Goal: Transaction & Acquisition: Download file/media

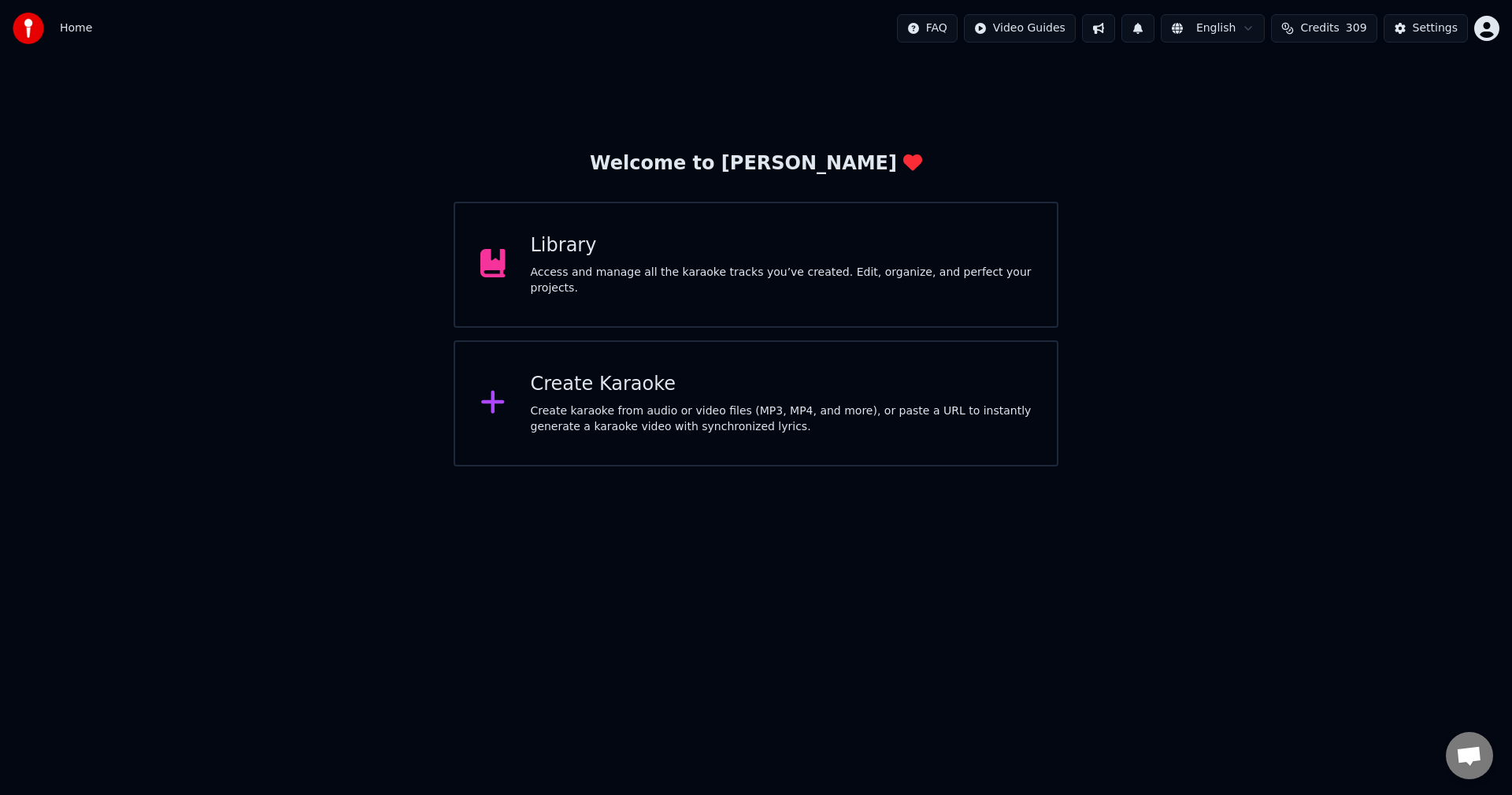
click at [1116, 27] on button at bounding box center [1099, 27] width 33 height 28
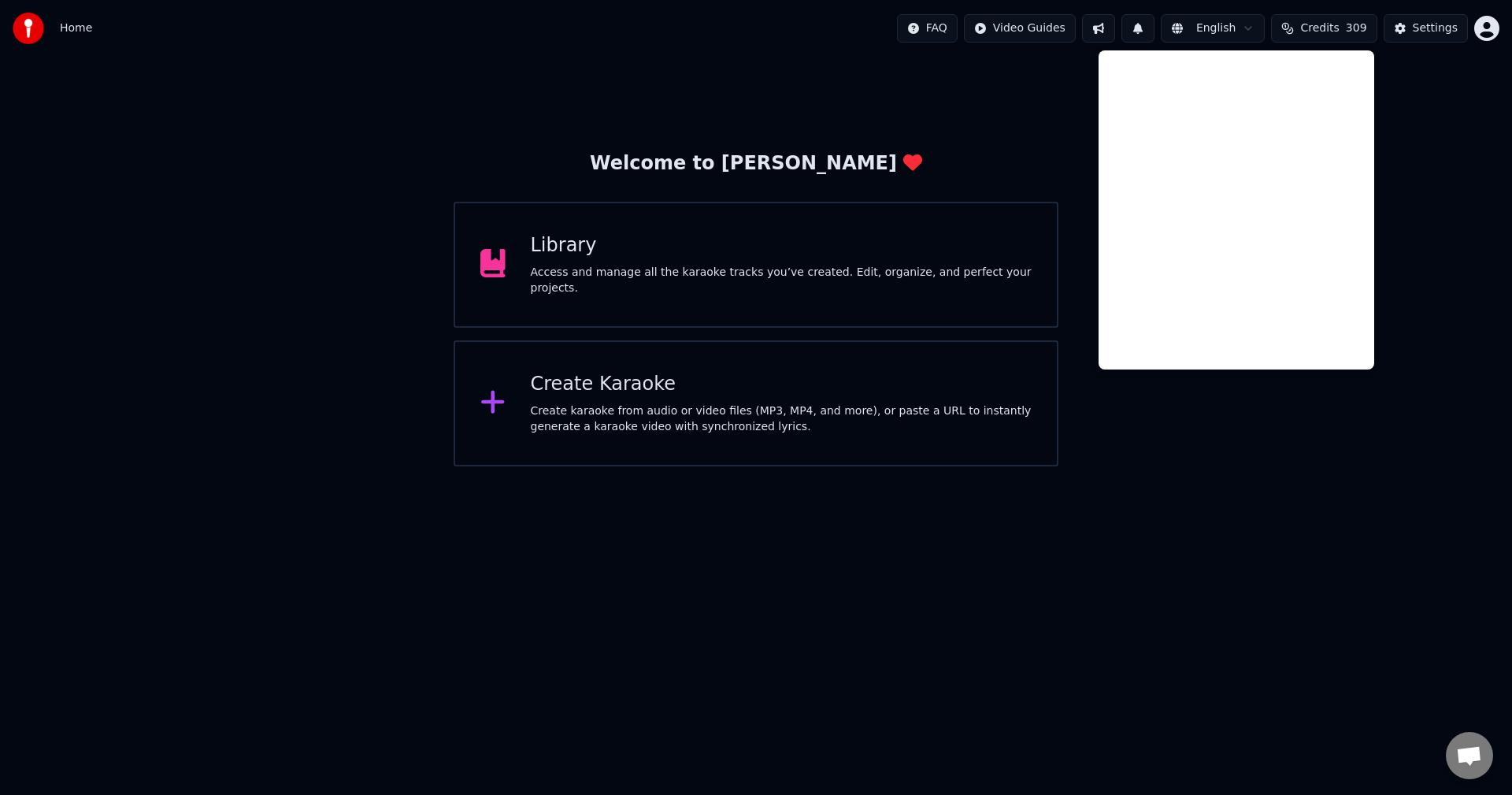
click at [1116, 36] on button at bounding box center [1099, 27] width 33 height 28
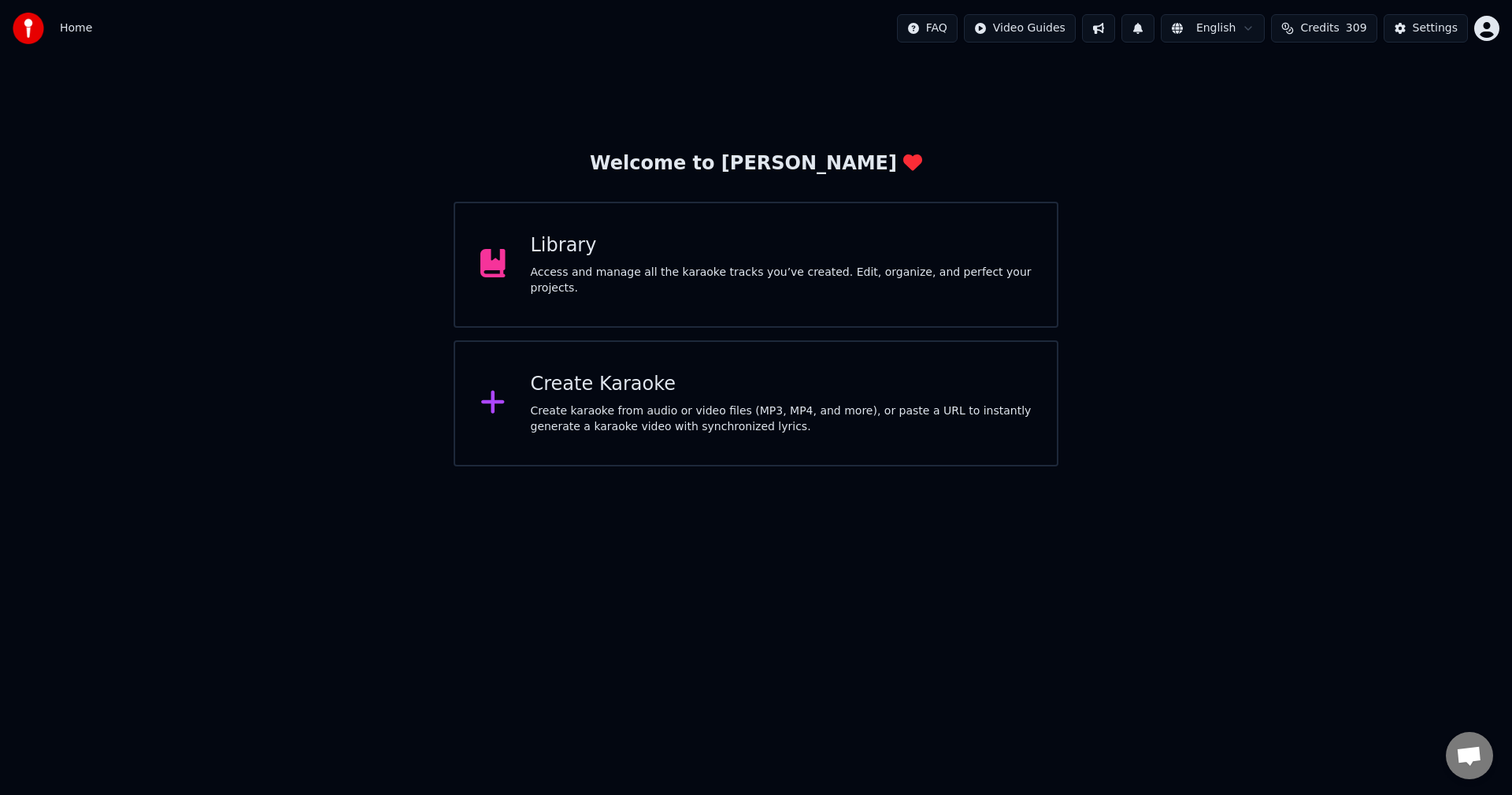
click at [1153, 22] on button at bounding box center [1138, 27] width 33 height 28
click at [814, 254] on div "Library" at bounding box center [781, 246] width 502 height 25
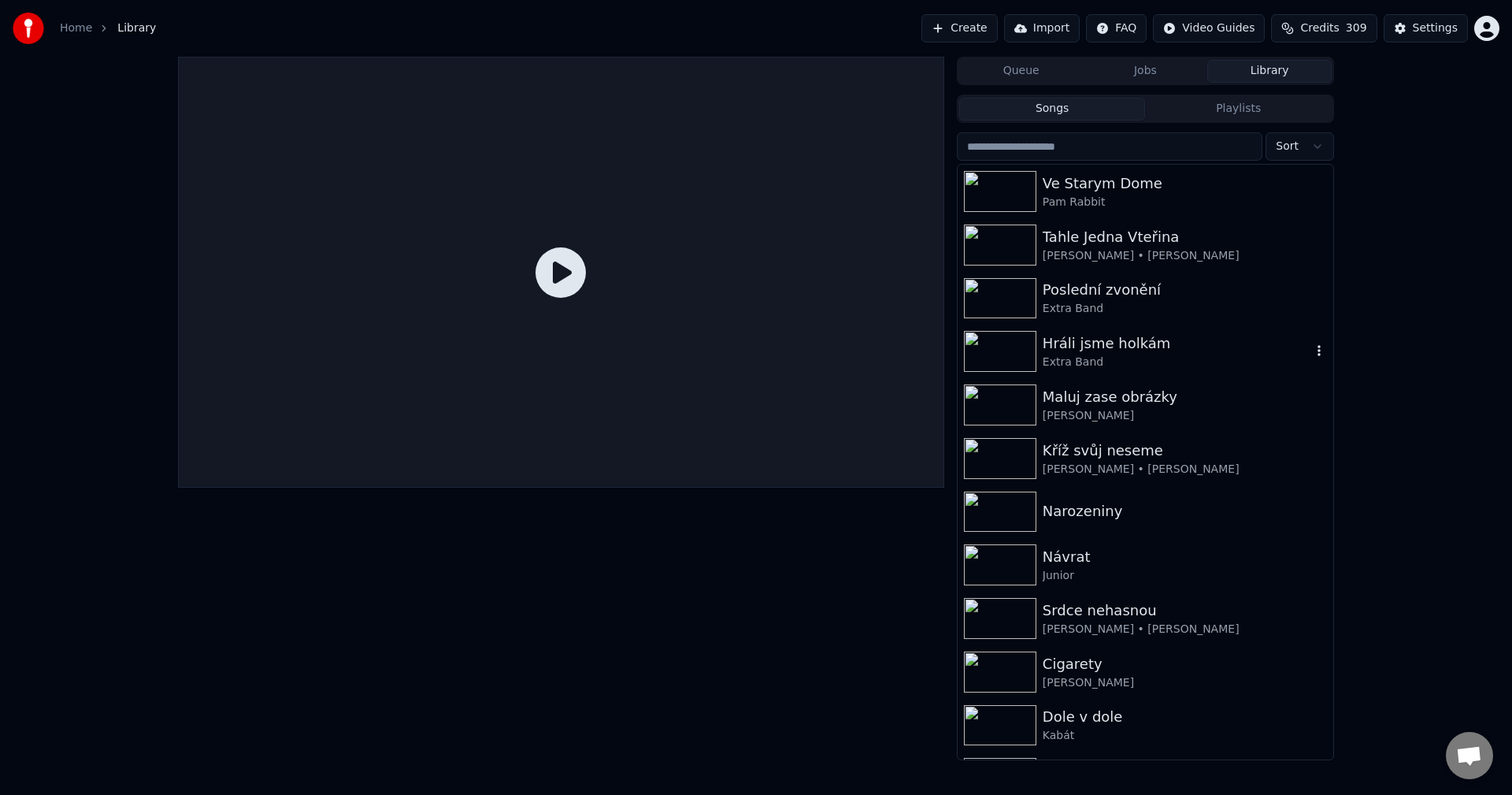
click at [1150, 364] on div "Extra Band" at bounding box center [1178, 363] width 269 height 16
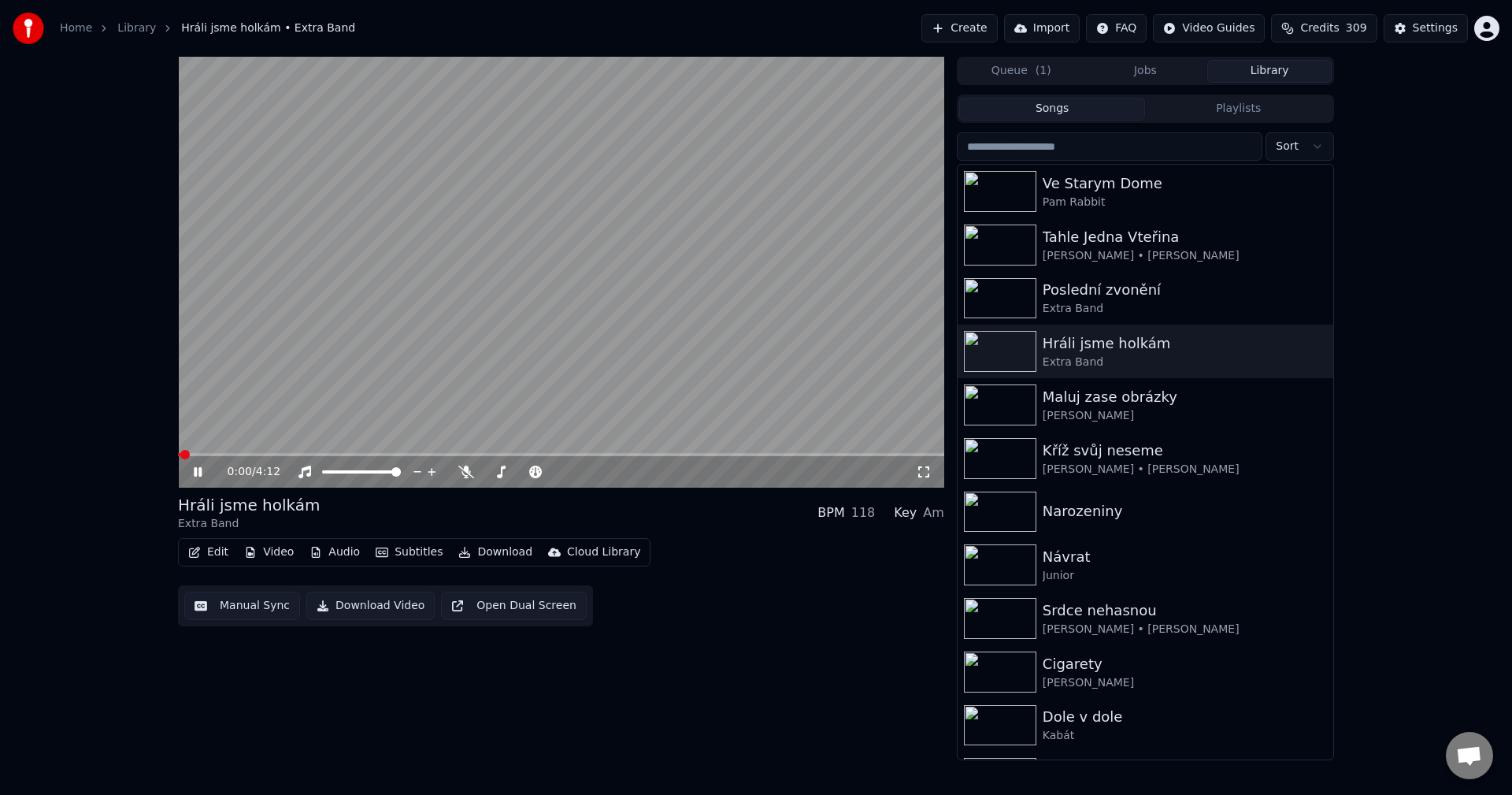
click at [275, 547] on button "Video" at bounding box center [269, 552] width 62 height 22
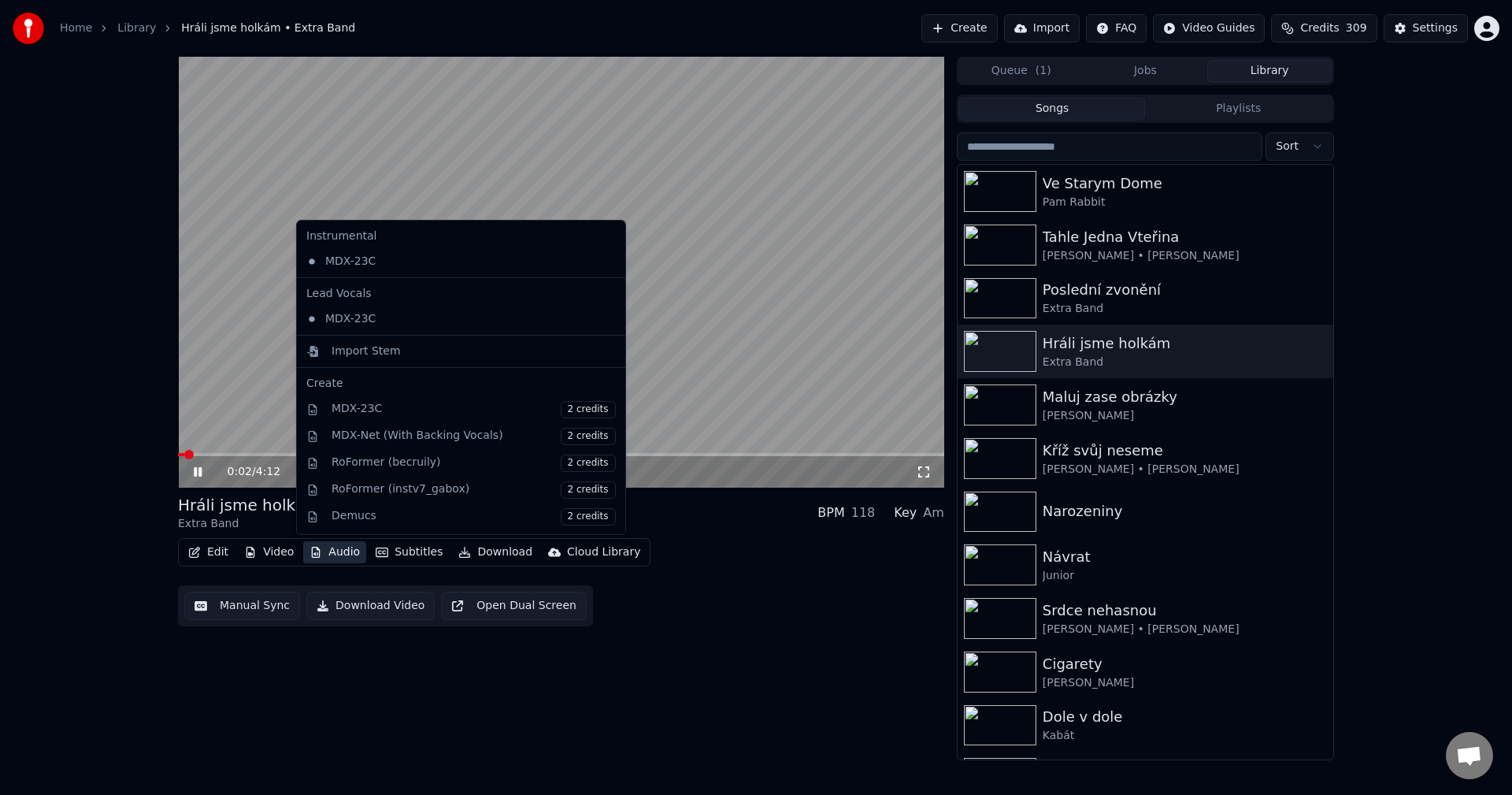
click at [330, 701] on div "0:02 / 4:12 Hráli jsme holkám Extra Band BPM 118 Key Am Edit Video Audio Subtit…" at bounding box center [562, 408] width 767 height 703
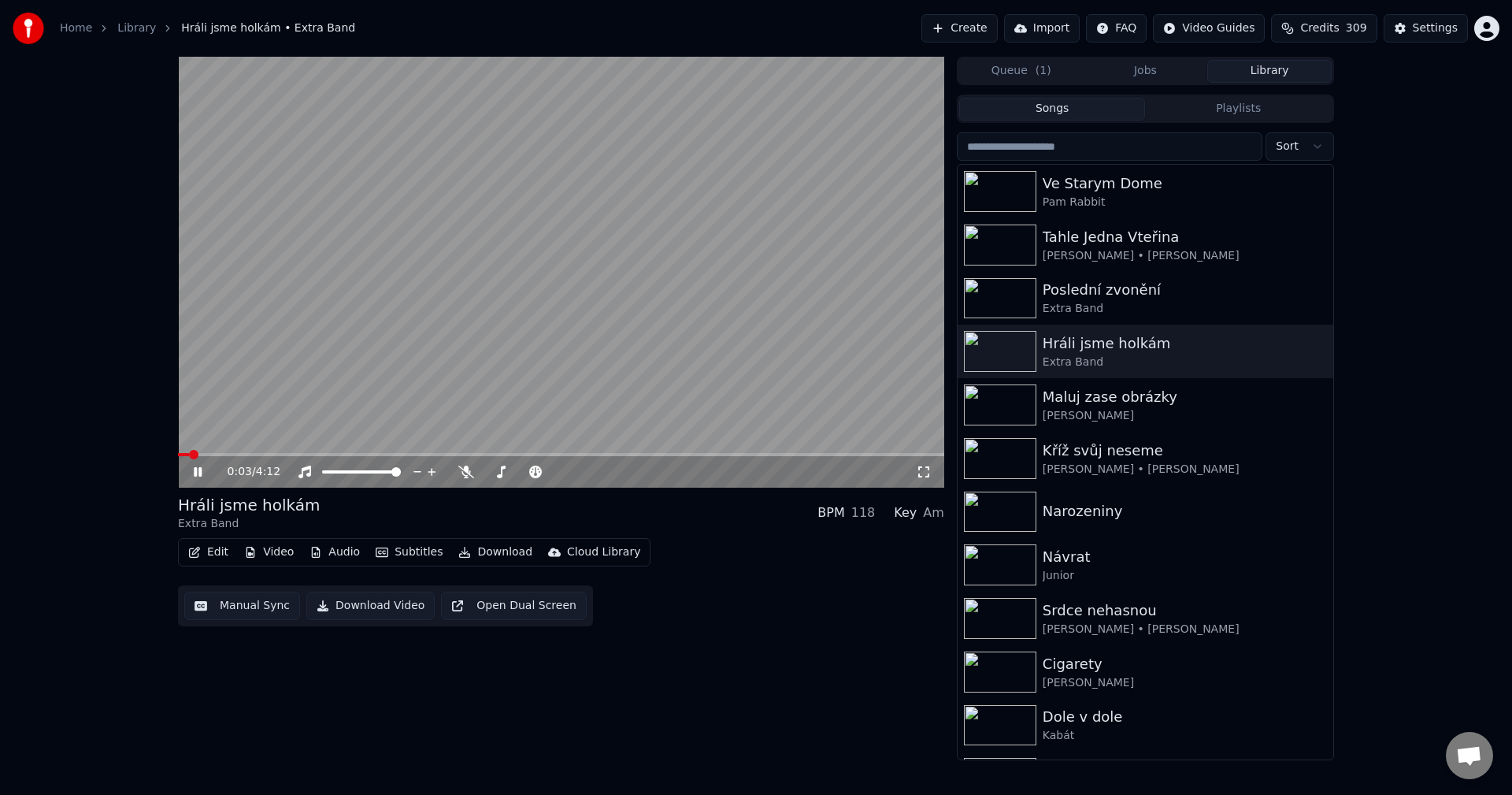
click at [196, 467] on icon at bounding box center [209, 472] width 37 height 13
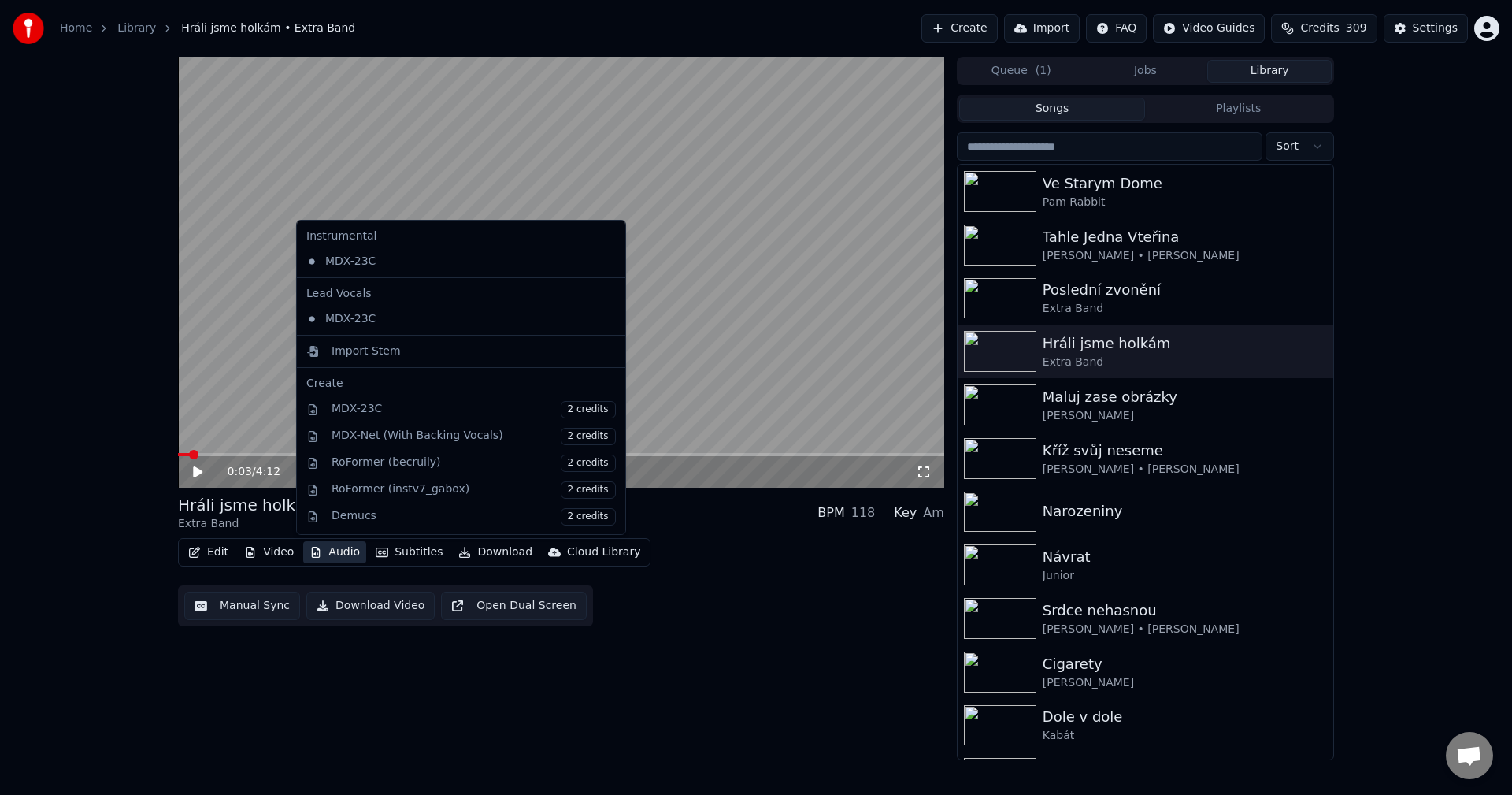
click at [330, 548] on button "Audio" at bounding box center [334, 552] width 63 height 22
click at [375, 346] on div "Import Stem" at bounding box center [366, 351] width 70 height 16
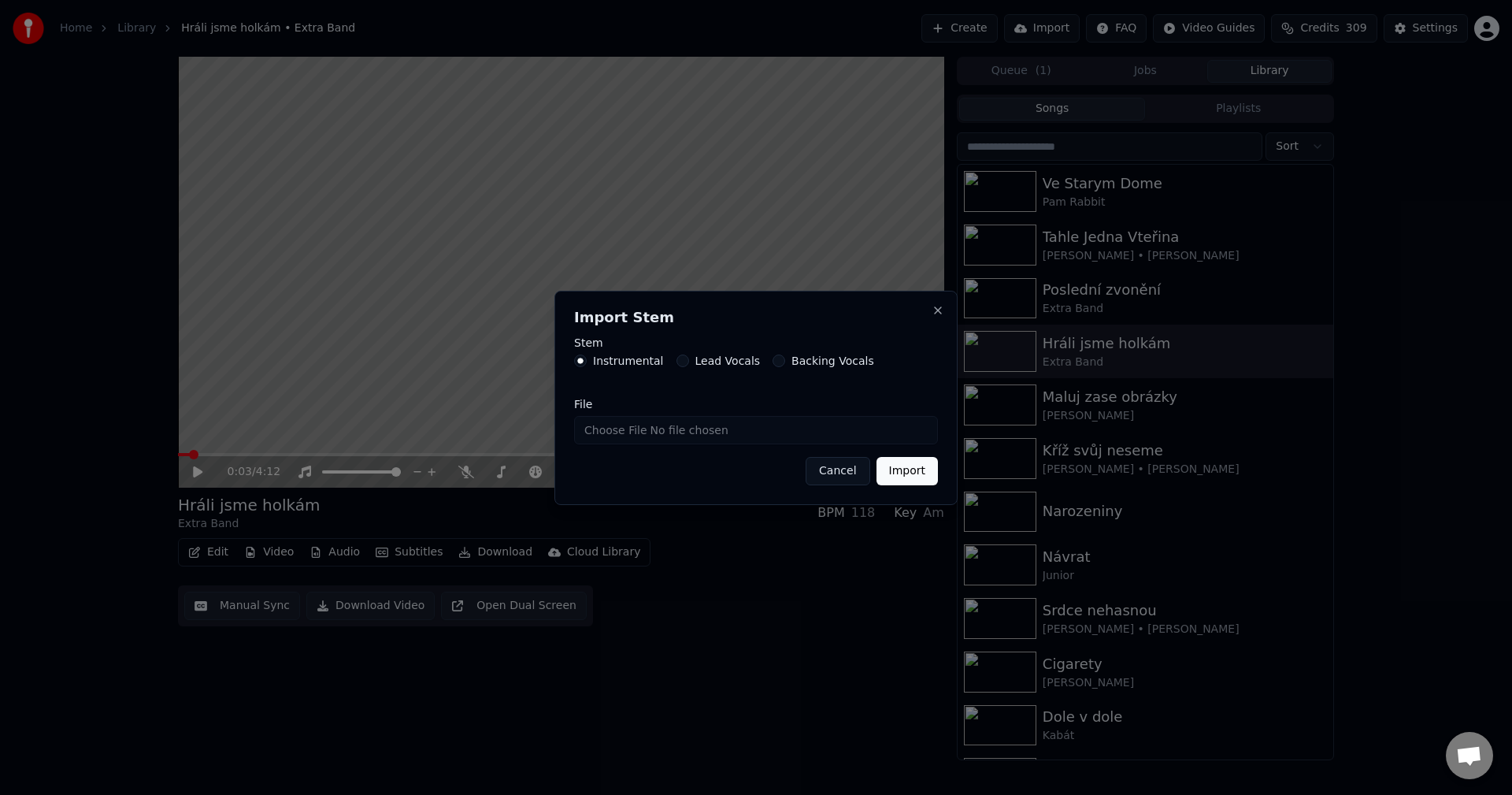
drag, startPoint x: 636, startPoint y: 409, endPoint x: 642, endPoint y: 420, distance: 12.5
click at [641, 419] on div "File" at bounding box center [756, 421] width 364 height 46
click at [651, 441] on input "File" at bounding box center [756, 429] width 364 height 28
click at [675, 439] on input "File" at bounding box center [756, 429] width 364 height 28
click at [939, 310] on button "Close" at bounding box center [937, 310] width 13 height 13
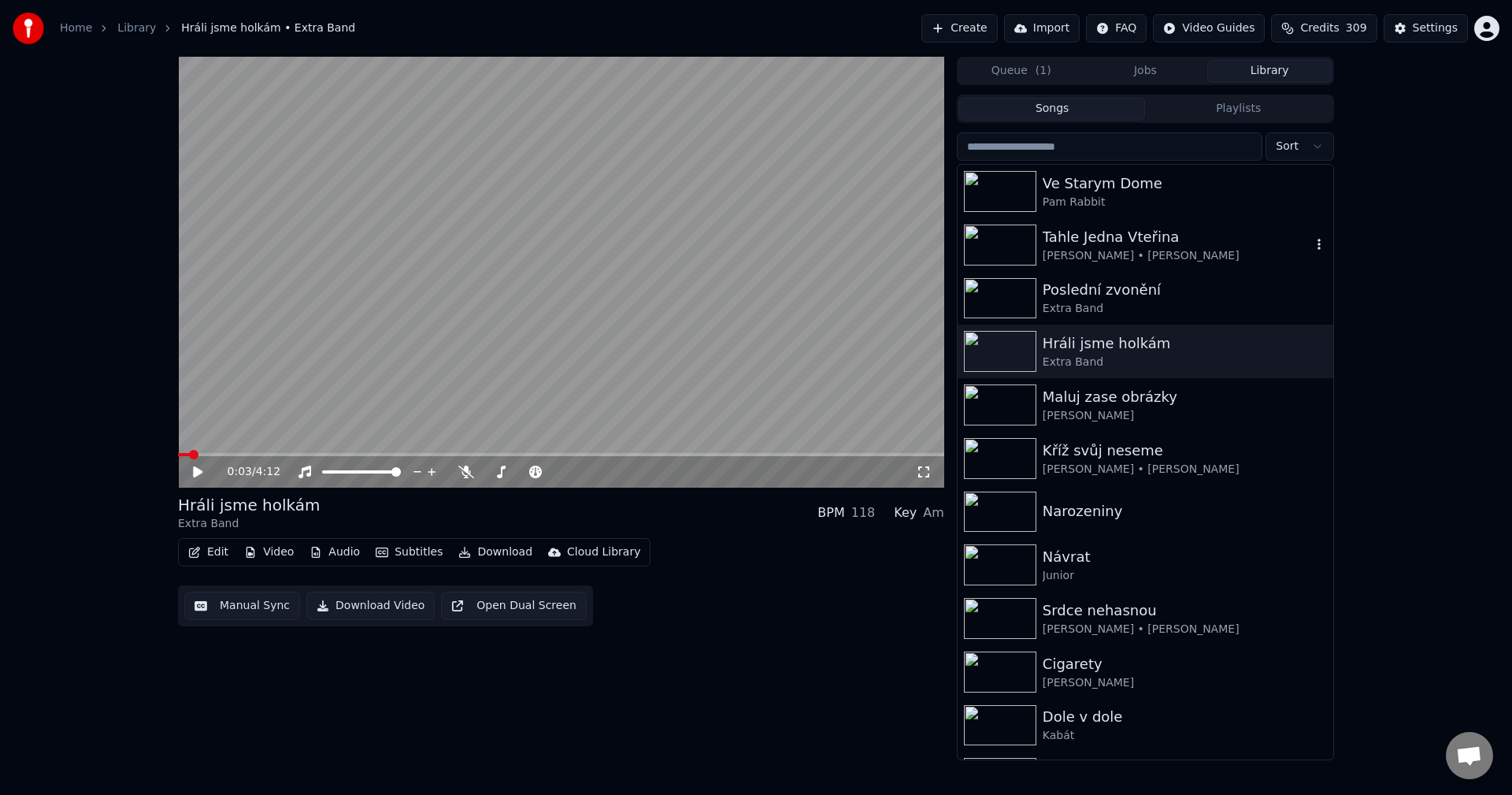
click at [1136, 254] on div "[PERSON_NAME] • [PERSON_NAME]" at bounding box center [1178, 256] width 269 height 16
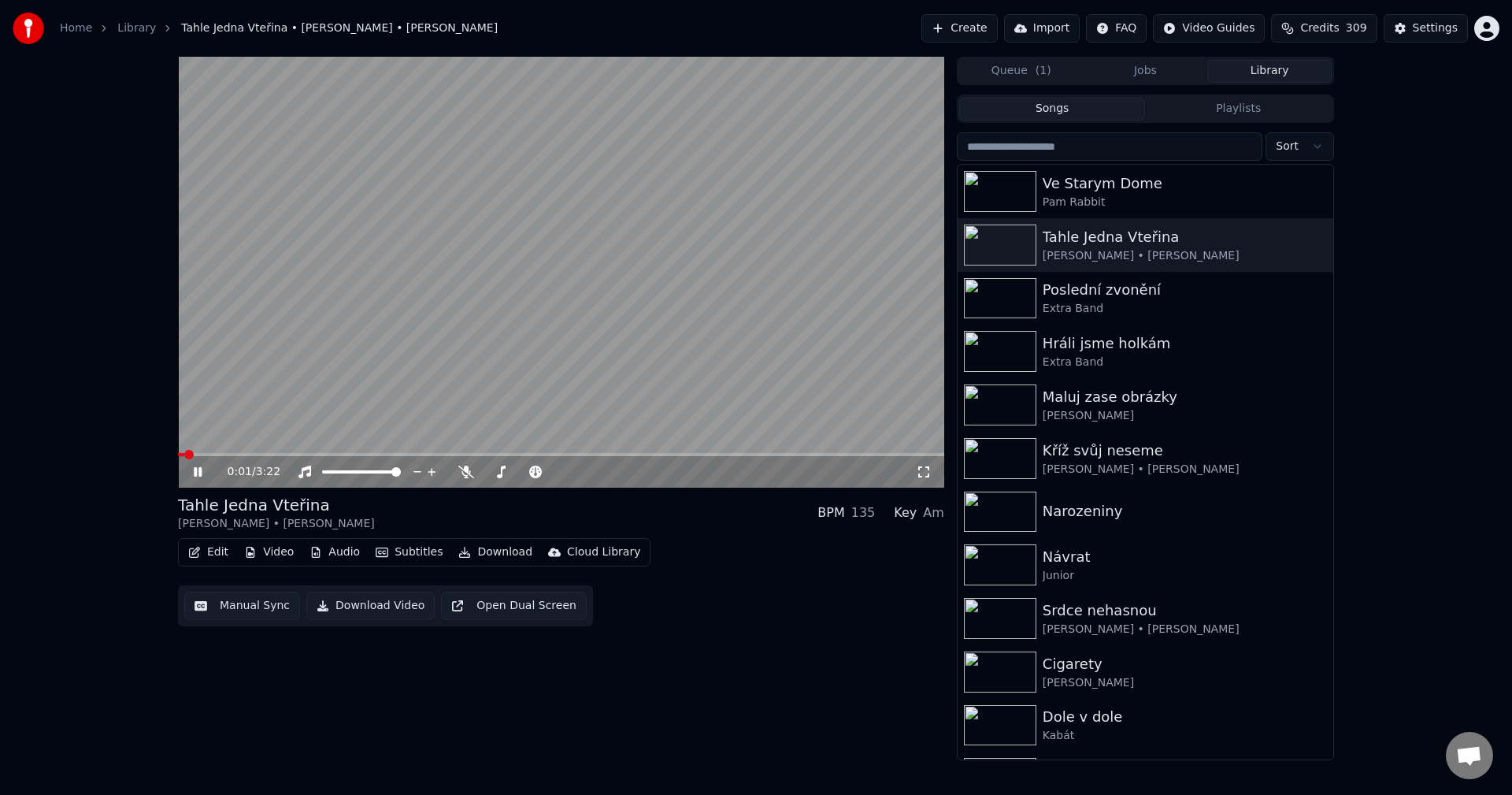
click at [195, 473] on icon at bounding box center [198, 472] width 8 height 10
click at [1312, 235] on button "button" at bounding box center [1320, 244] width 16 height 19
click at [1333, 323] on div "Open Directory" at bounding box center [1310, 324] width 122 height 25
drag, startPoint x: 1169, startPoint y: 350, endPoint x: 1112, endPoint y: 351, distance: 57.0
click at [1169, 351] on div "Hráli jsme holkám" at bounding box center [1178, 343] width 269 height 22
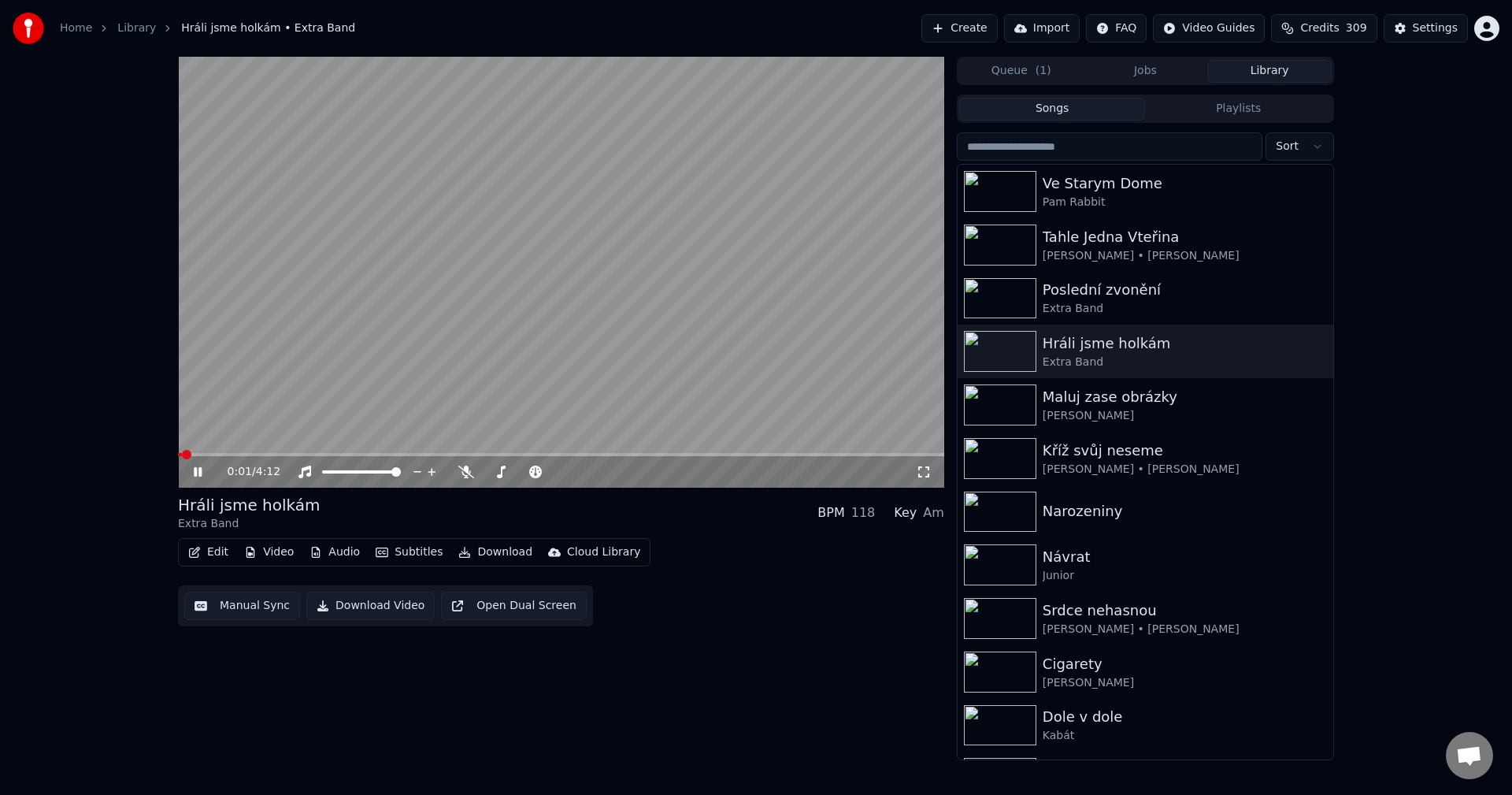
click at [197, 475] on icon at bounding box center [198, 472] width 8 height 10
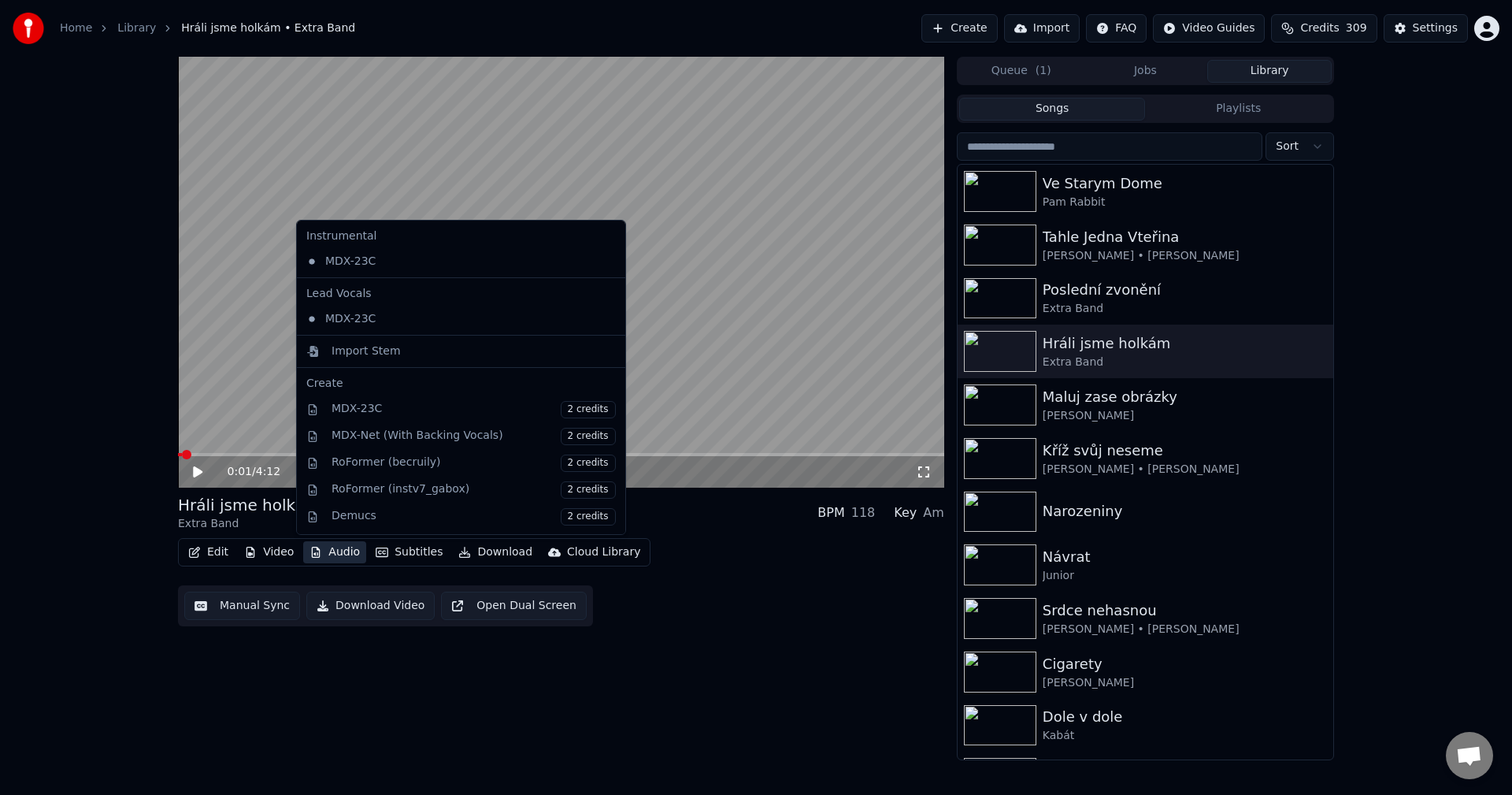
click at [337, 550] on button "Audio" at bounding box center [334, 552] width 63 height 22
click at [384, 345] on div "Import Stem" at bounding box center [366, 351] width 70 height 16
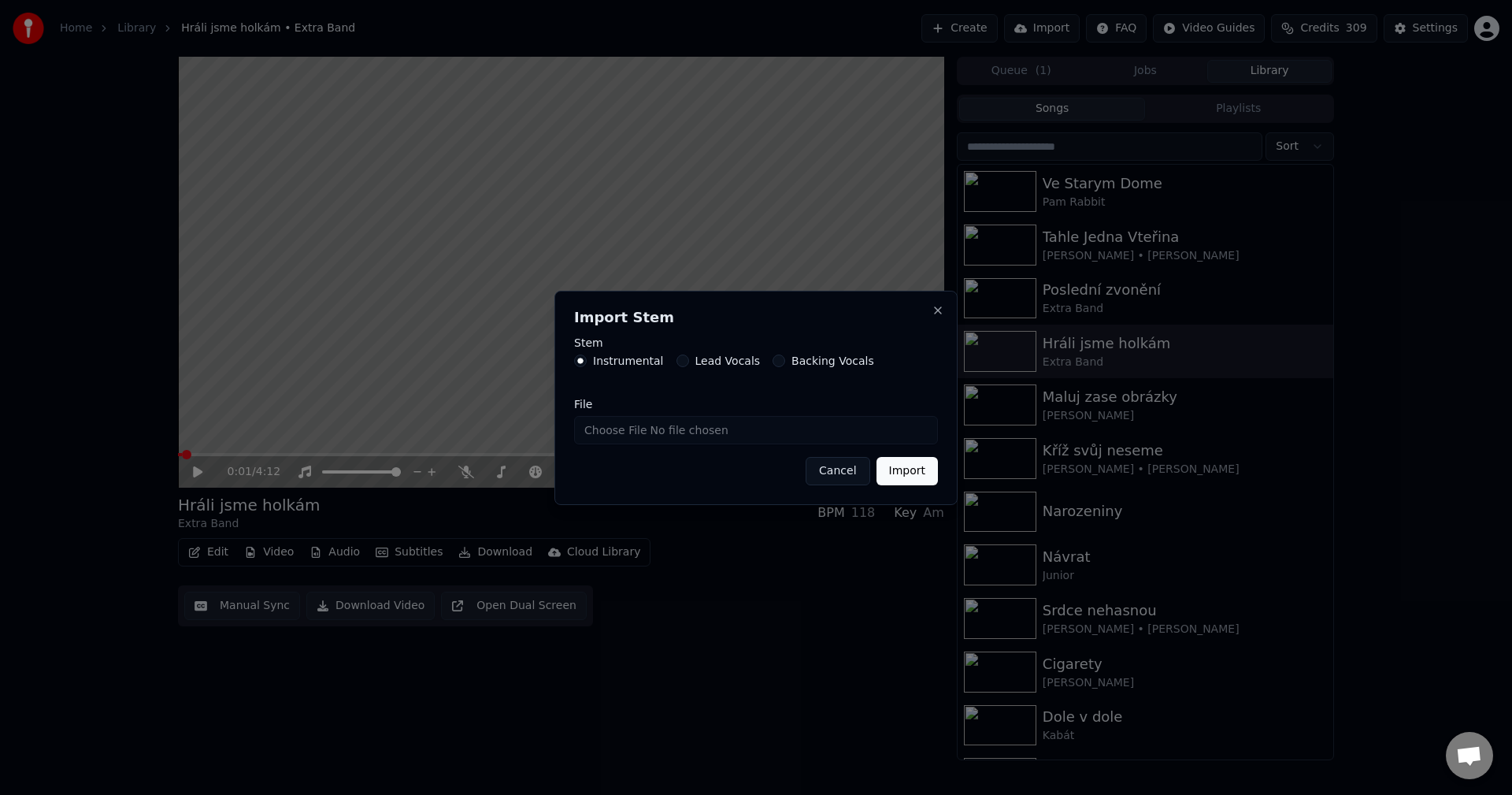
click at [687, 433] on input "File" at bounding box center [756, 429] width 364 height 28
type input "**********"
click at [907, 467] on button "Import" at bounding box center [907, 471] width 62 height 28
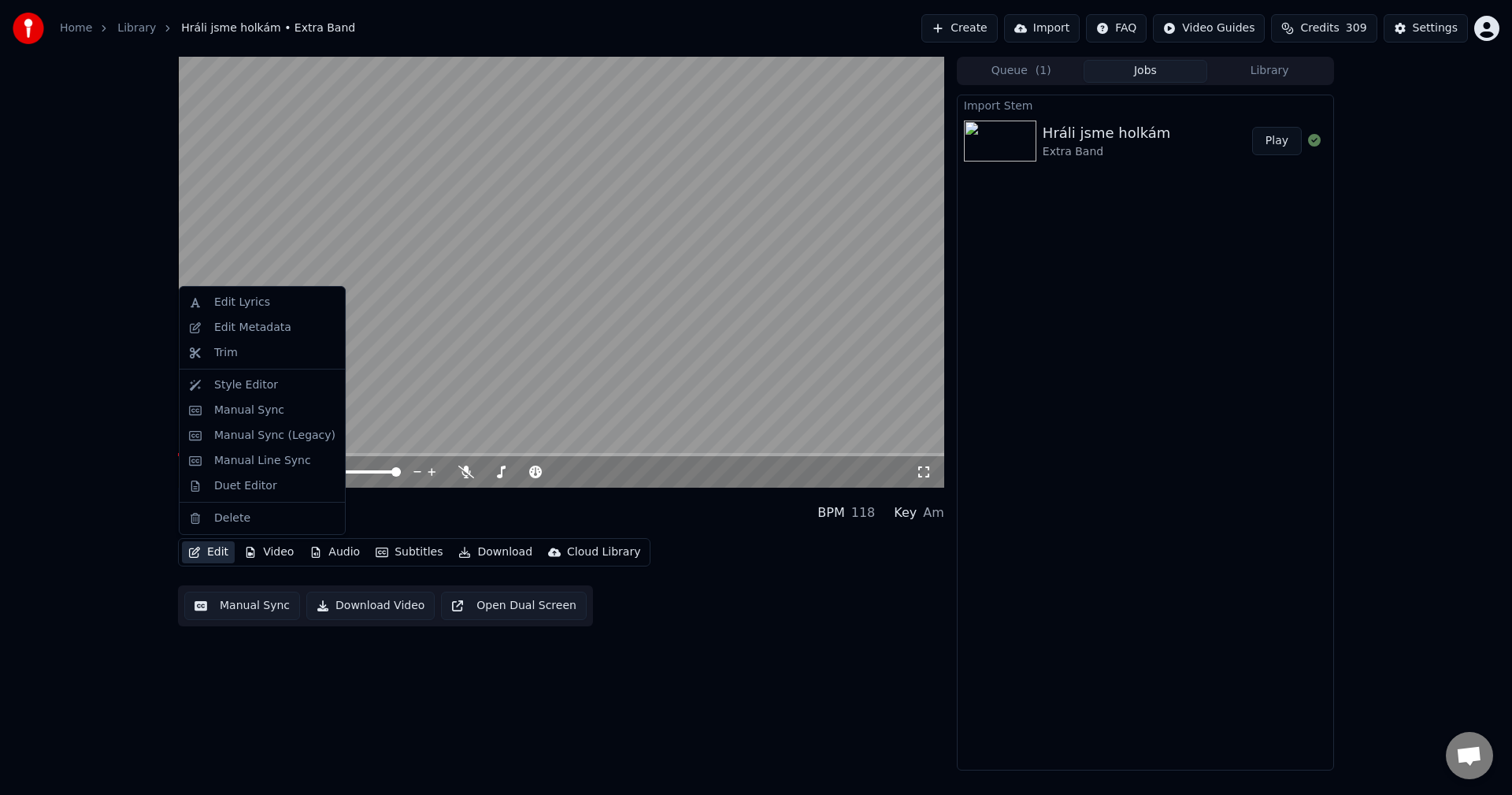
click at [217, 555] on button "Edit" at bounding box center [209, 552] width 53 height 22
click at [265, 333] on div "Edit Metadata" at bounding box center [253, 327] width 77 height 16
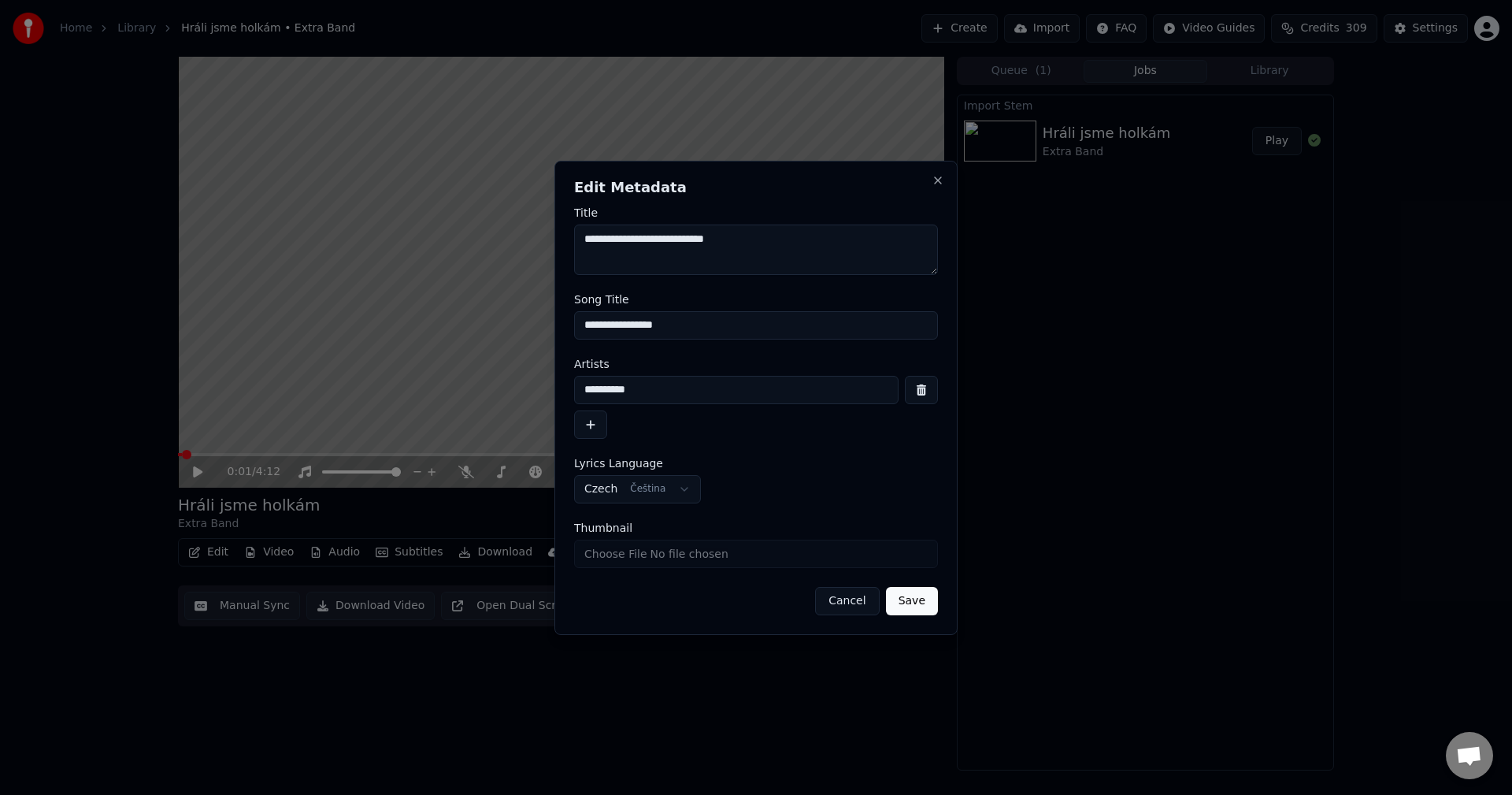
drag, startPoint x: 633, startPoint y: 386, endPoint x: 467, endPoint y: 390, distance: 166.0
click at [462, 386] on body "**********" at bounding box center [756, 397] width 1512 height 795
drag, startPoint x: 679, startPoint y: 323, endPoint x: 477, endPoint y: 323, distance: 202.0
click at [477, 323] on body "**********" at bounding box center [756, 397] width 1512 height 795
click at [938, 183] on button "Close" at bounding box center [937, 180] width 13 height 13
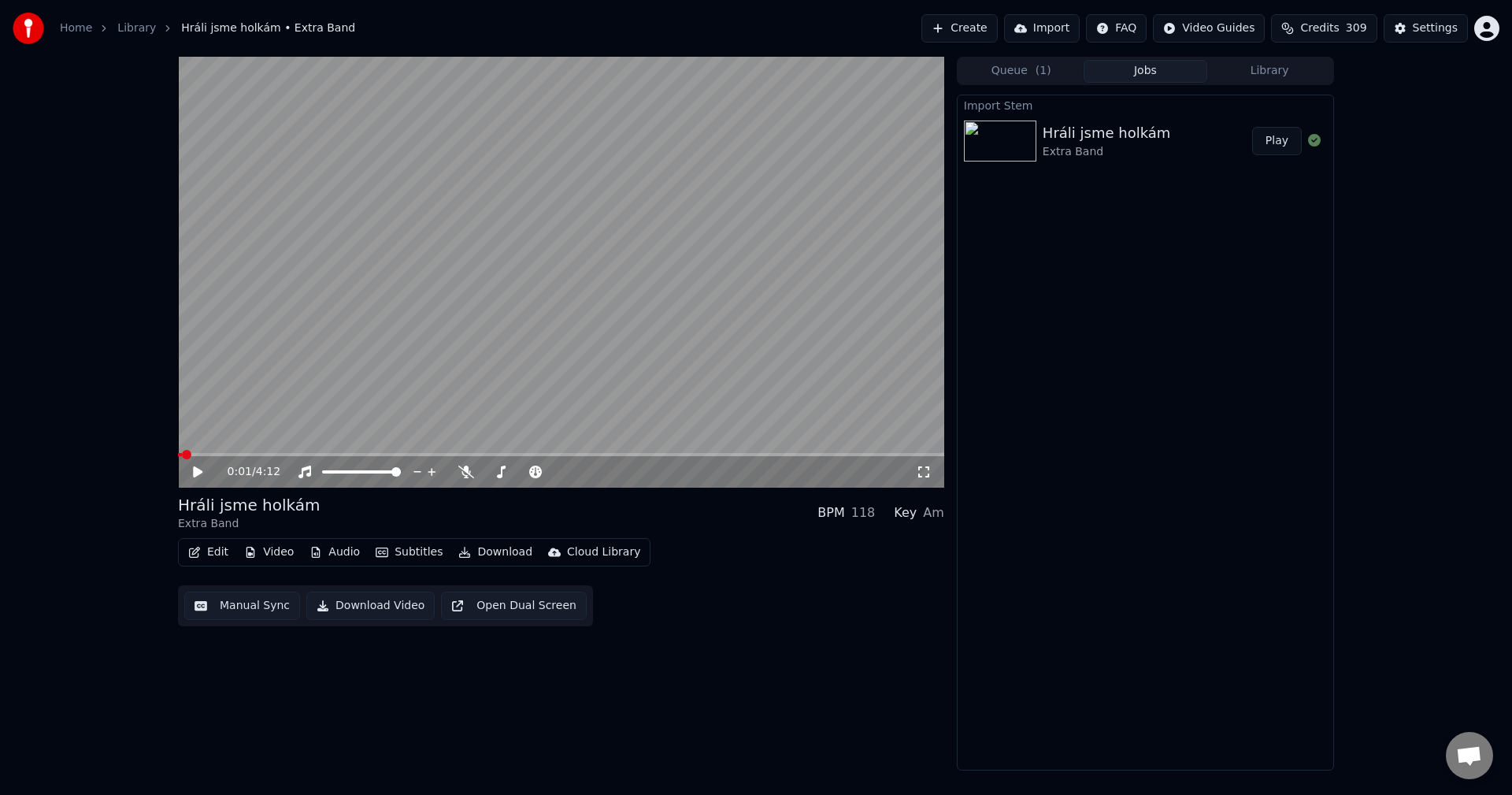
click at [1284, 58] on div "Queue ( 1 ) Jobs Library" at bounding box center [1145, 71] width 378 height 28
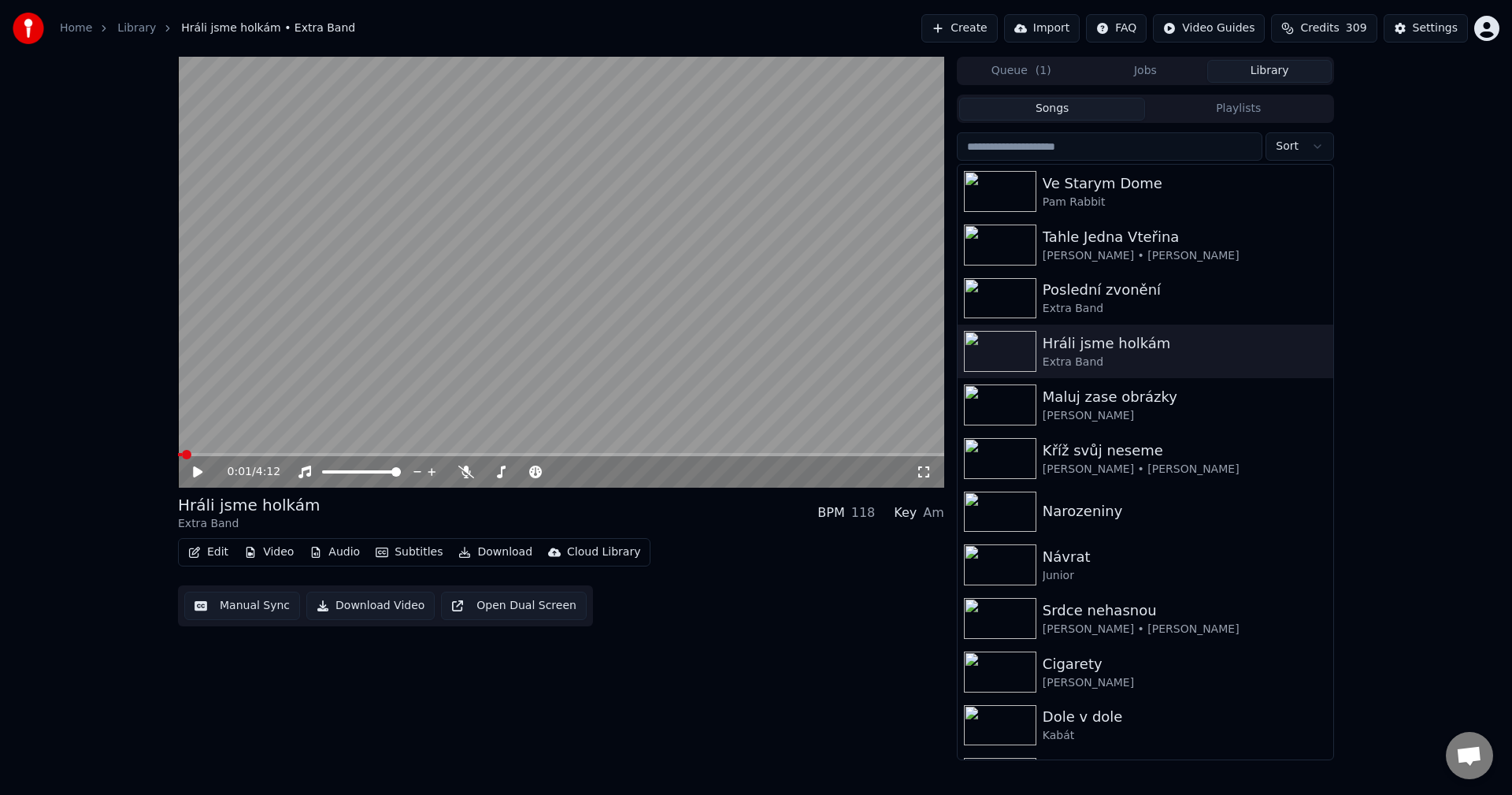
click at [1281, 67] on button "Library" at bounding box center [1270, 71] width 125 height 23
click at [1190, 293] on div "Poslední zvonění" at bounding box center [1178, 289] width 269 height 22
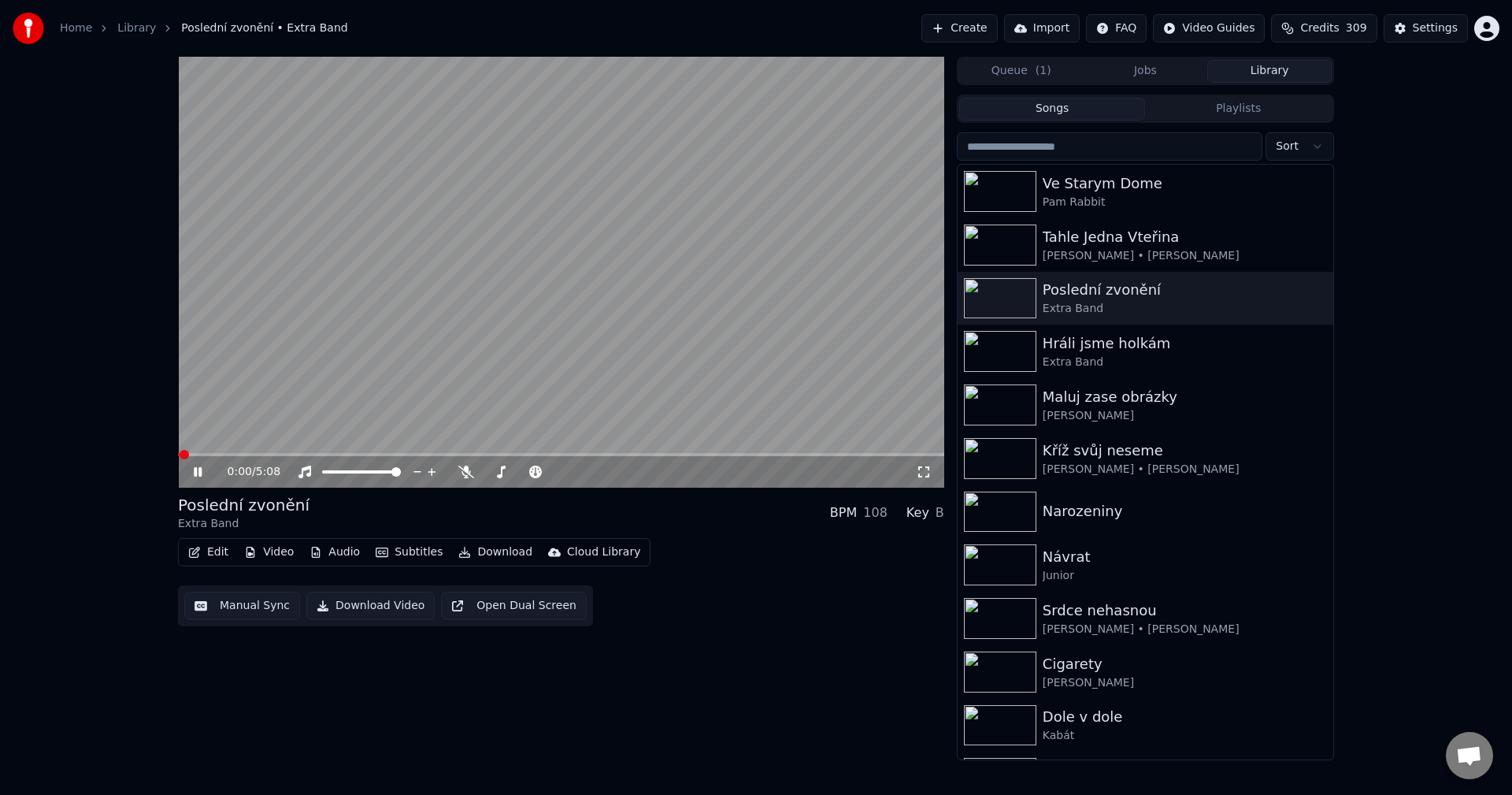
click at [190, 468] on icon at bounding box center [209, 472] width 37 height 13
click at [219, 547] on button "Edit" at bounding box center [209, 552] width 53 height 22
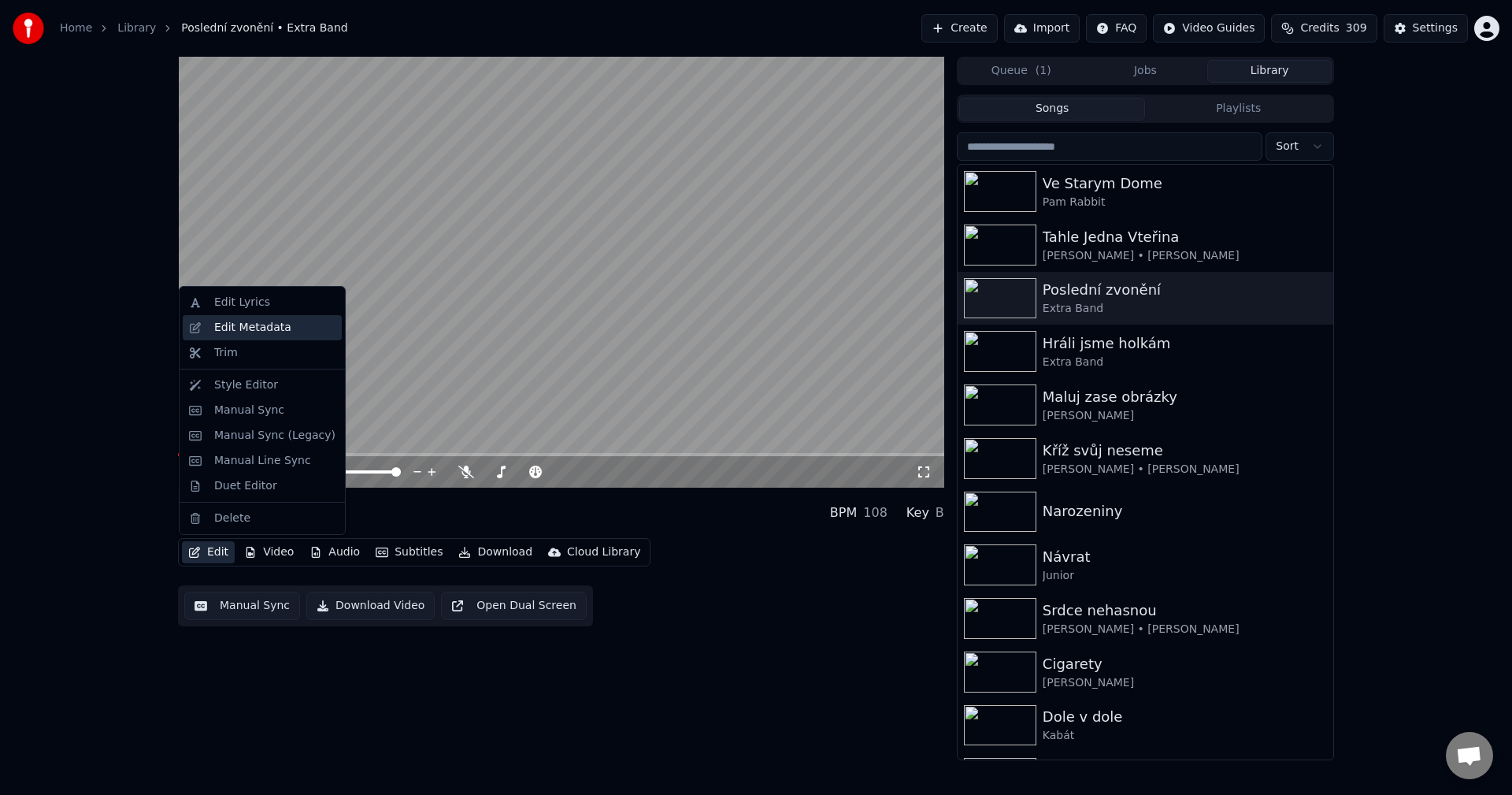
click at [263, 326] on div "Edit Metadata" at bounding box center [253, 327] width 77 height 16
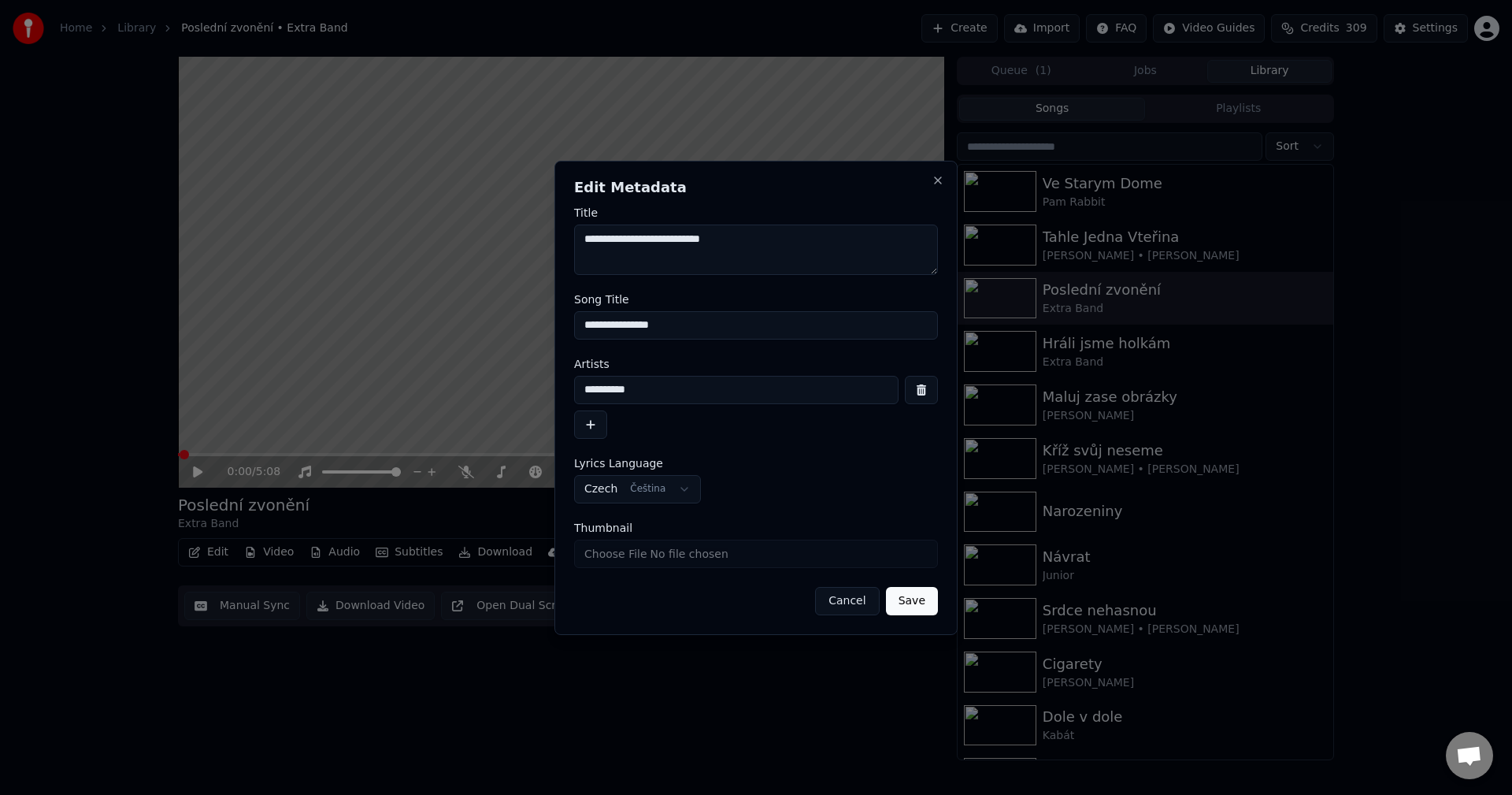
drag, startPoint x: 695, startPoint y: 323, endPoint x: 437, endPoint y: 328, distance: 258.0
click at [451, 326] on body "**********" at bounding box center [756, 397] width 1512 height 795
click at [940, 179] on button "Close" at bounding box center [937, 180] width 13 height 13
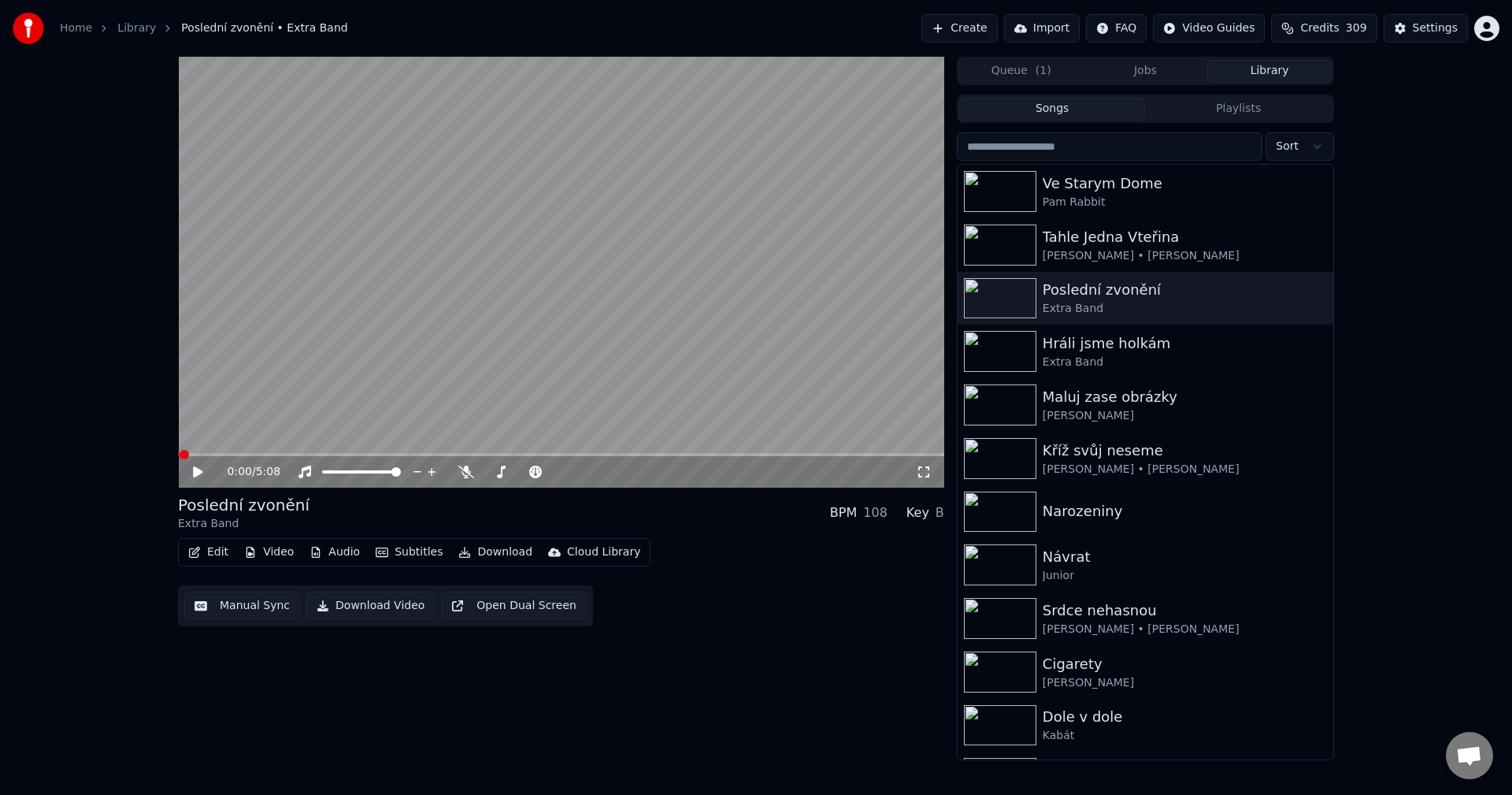
click at [334, 549] on button "Audio" at bounding box center [334, 552] width 63 height 22
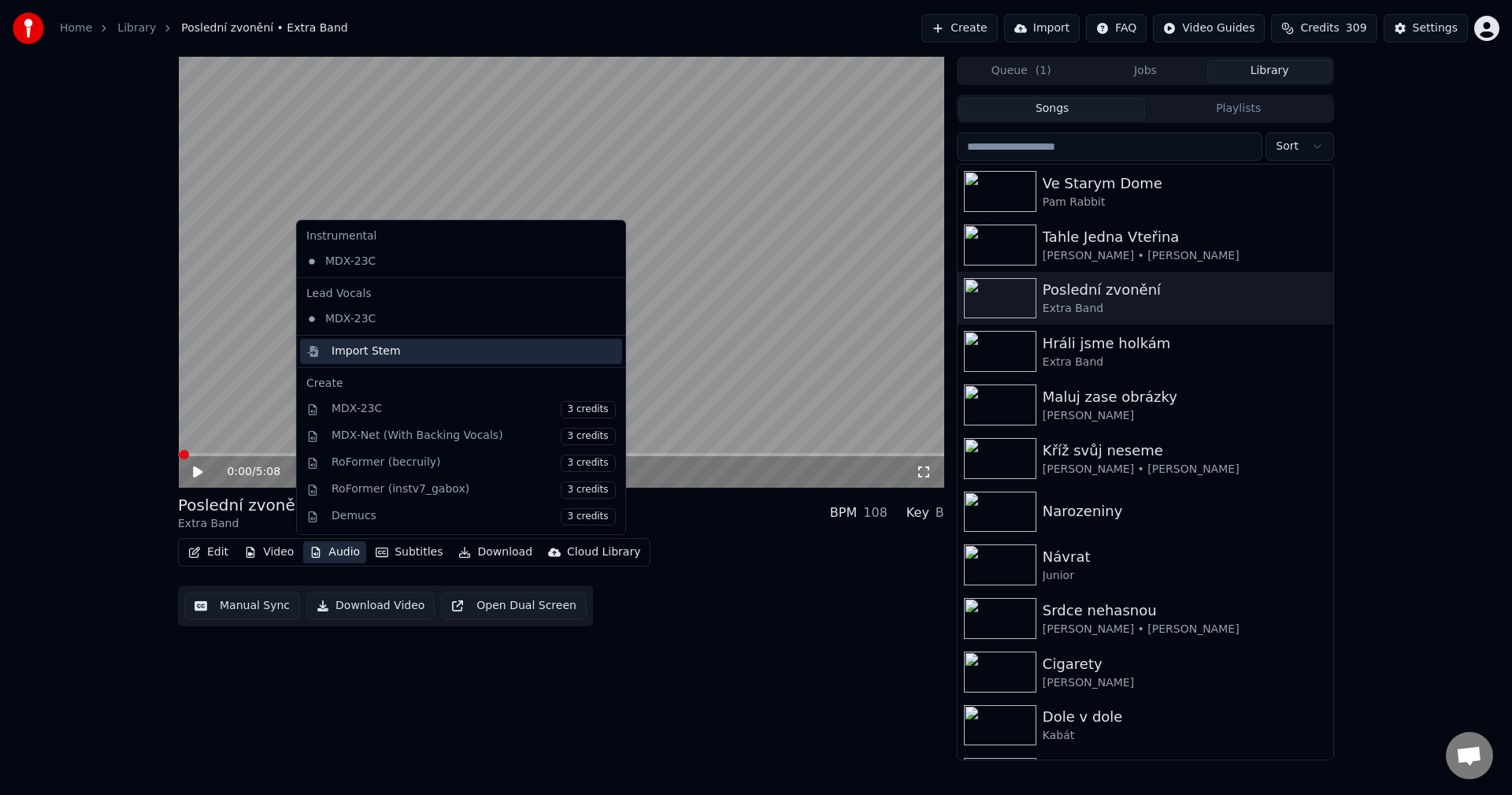
click at [371, 355] on div "Import Stem" at bounding box center [366, 351] width 70 height 16
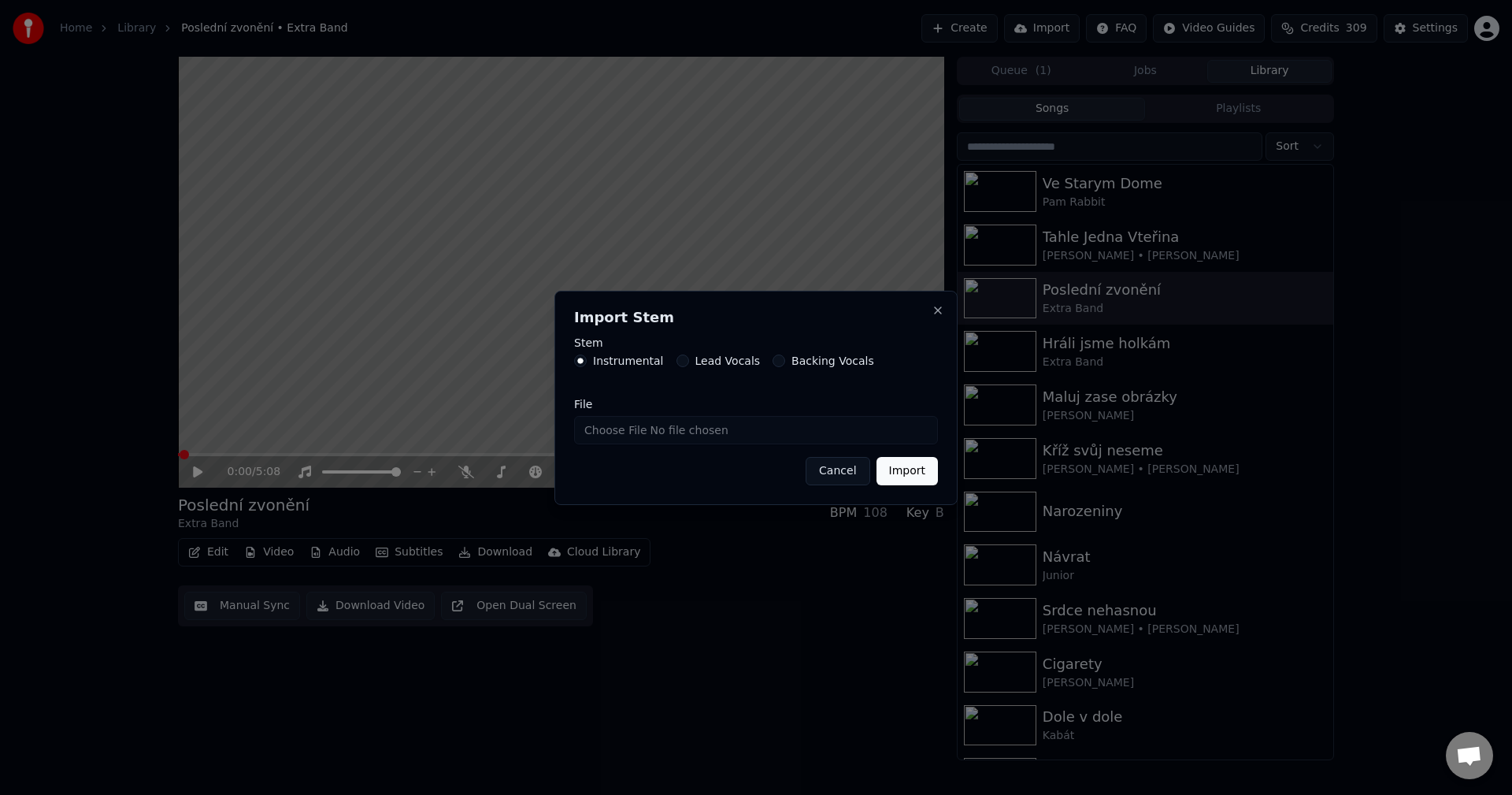
click at [645, 428] on input "File" at bounding box center [756, 429] width 364 height 28
type input "**********"
click at [895, 469] on button "Import" at bounding box center [907, 471] width 62 height 28
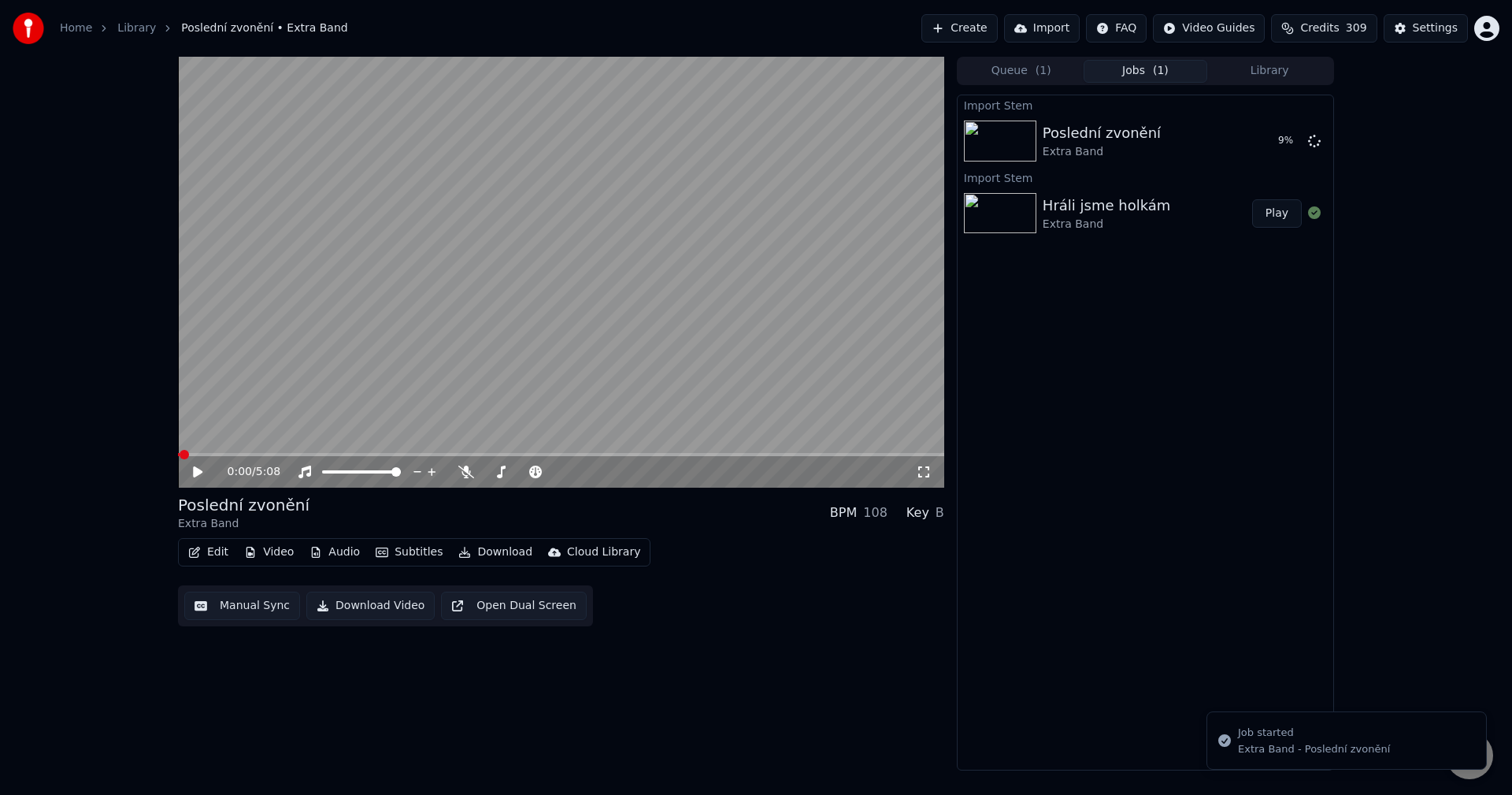
click at [1239, 69] on button "Library" at bounding box center [1270, 71] width 125 height 23
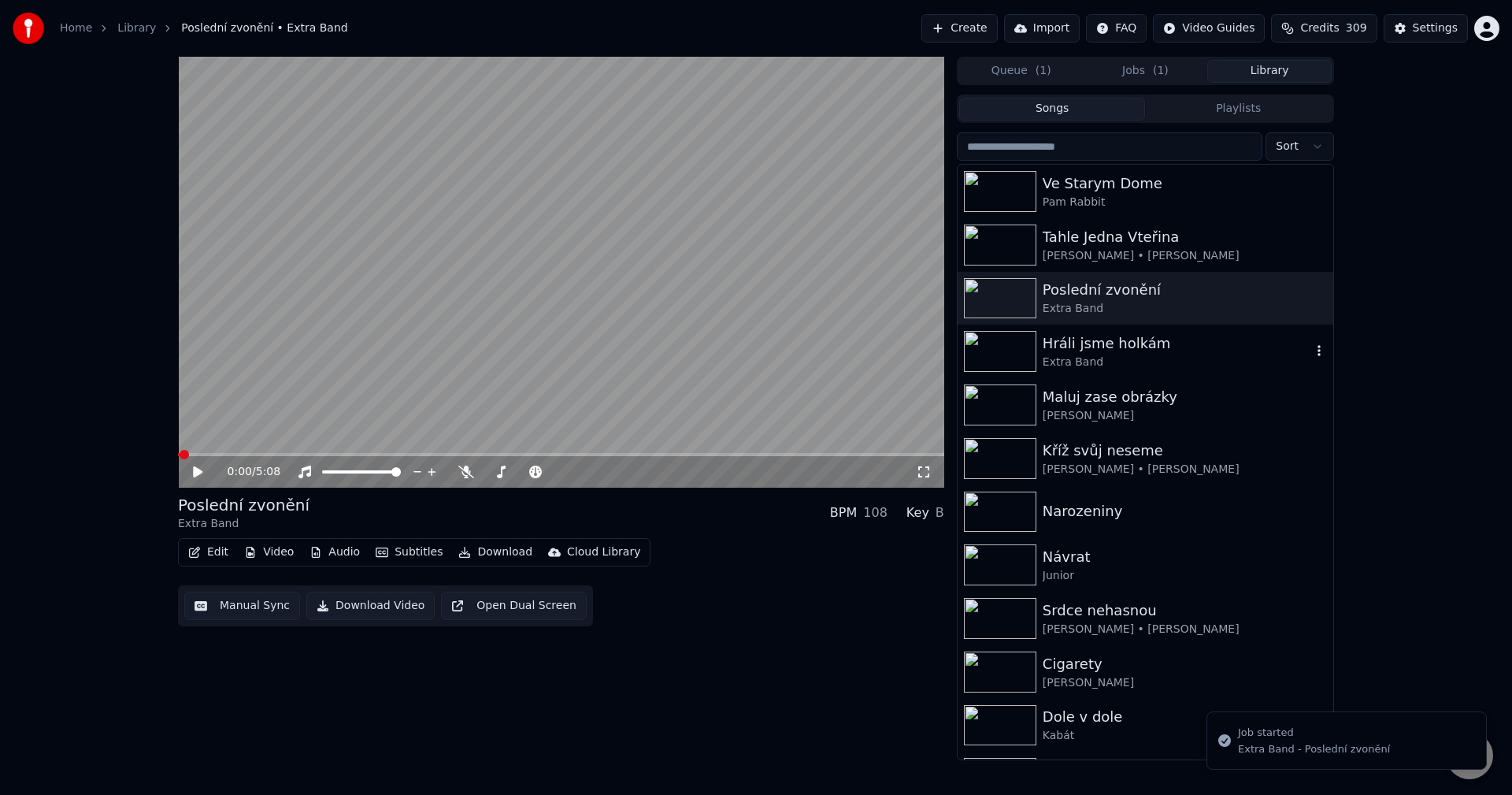
click at [1144, 350] on div "Hráli jsme holkám" at bounding box center [1178, 343] width 269 height 22
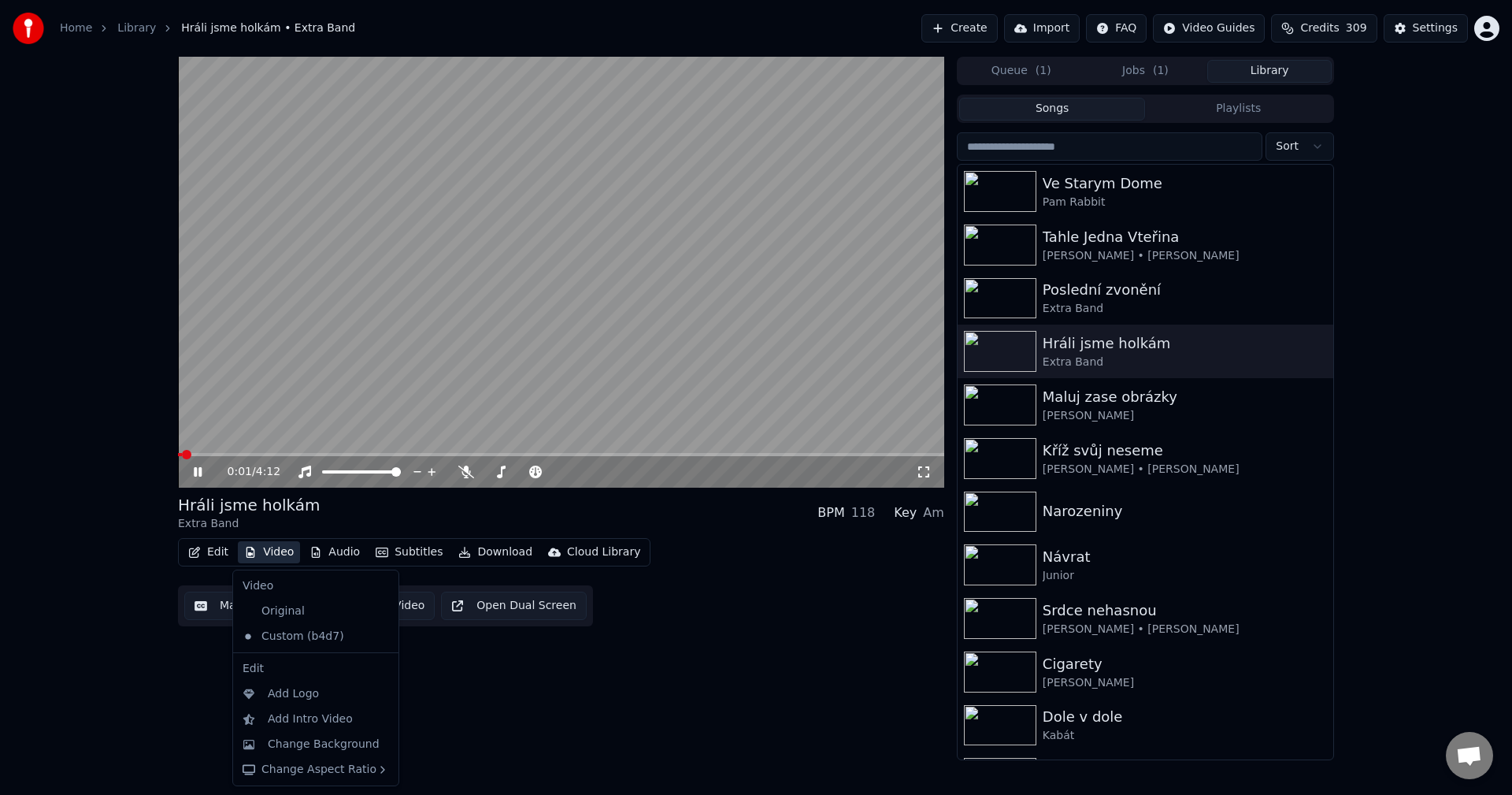
click at [272, 559] on button "Video" at bounding box center [269, 552] width 62 height 22
click at [300, 609] on div "Original" at bounding box center [304, 612] width 135 height 25
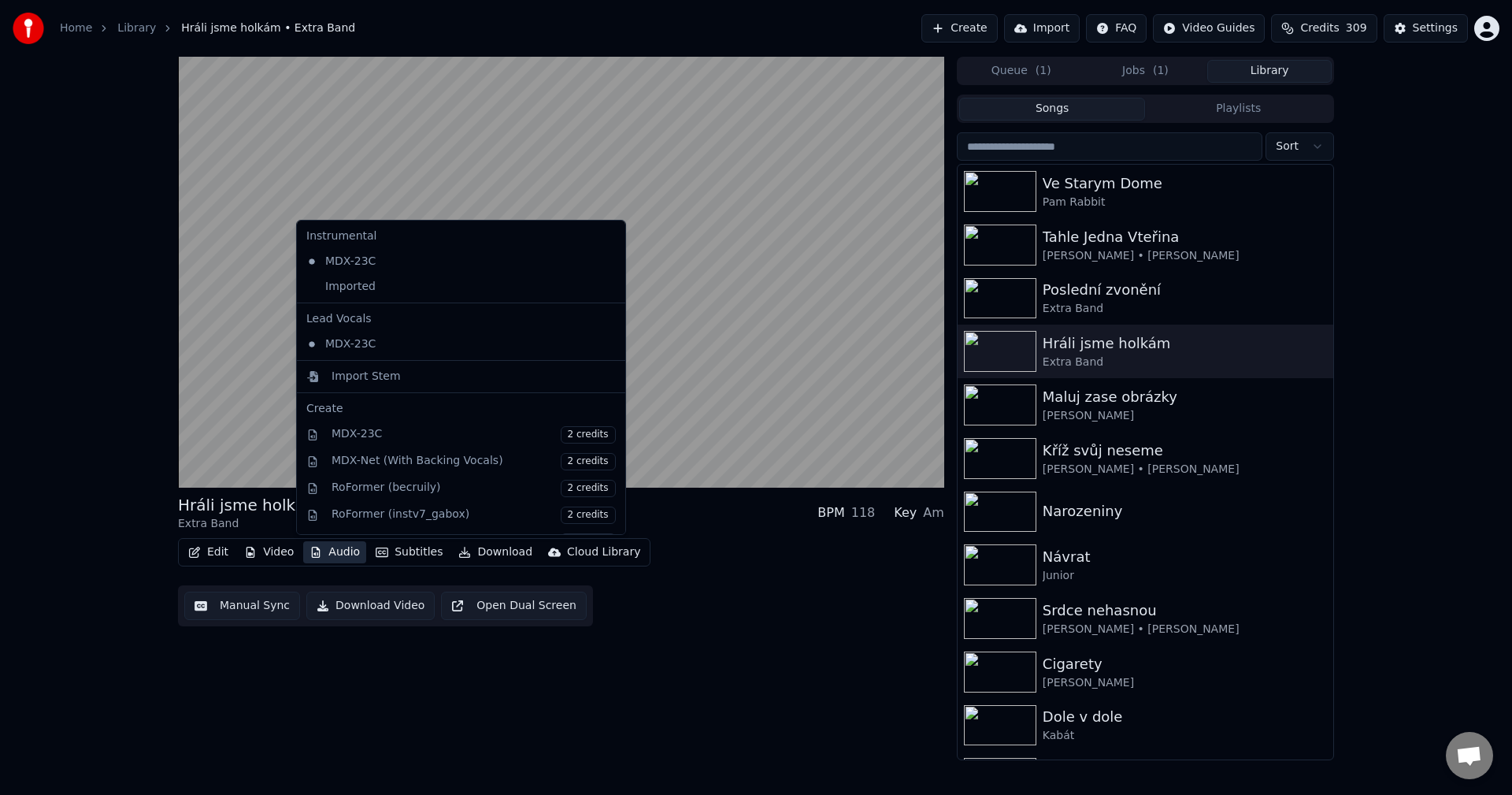
click at [342, 556] on button "Audio" at bounding box center [334, 552] width 63 height 22
click at [383, 284] on div "Imported" at bounding box center [449, 287] width 298 height 25
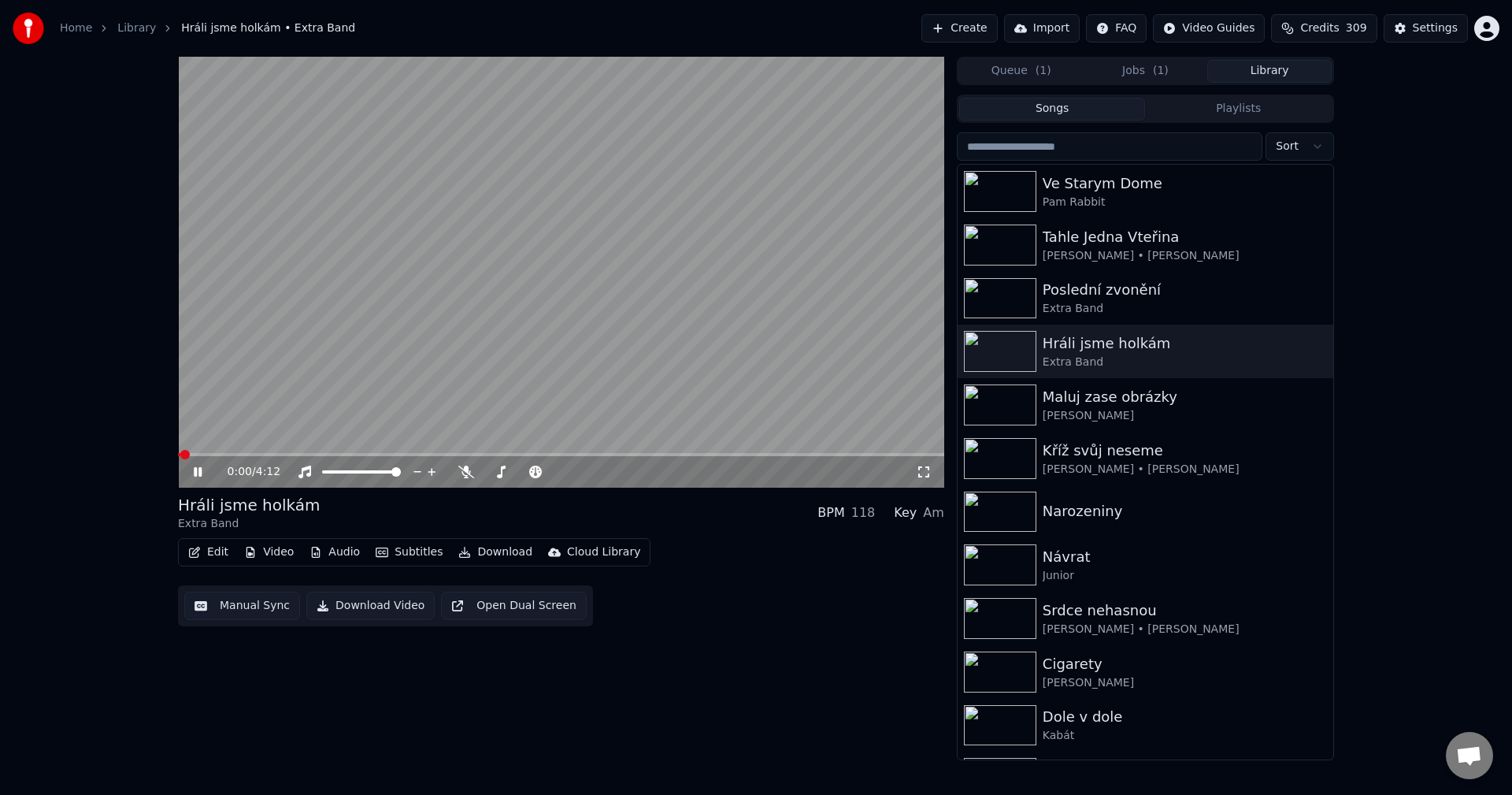
click at [198, 474] on icon at bounding box center [209, 472] width 37 height 13
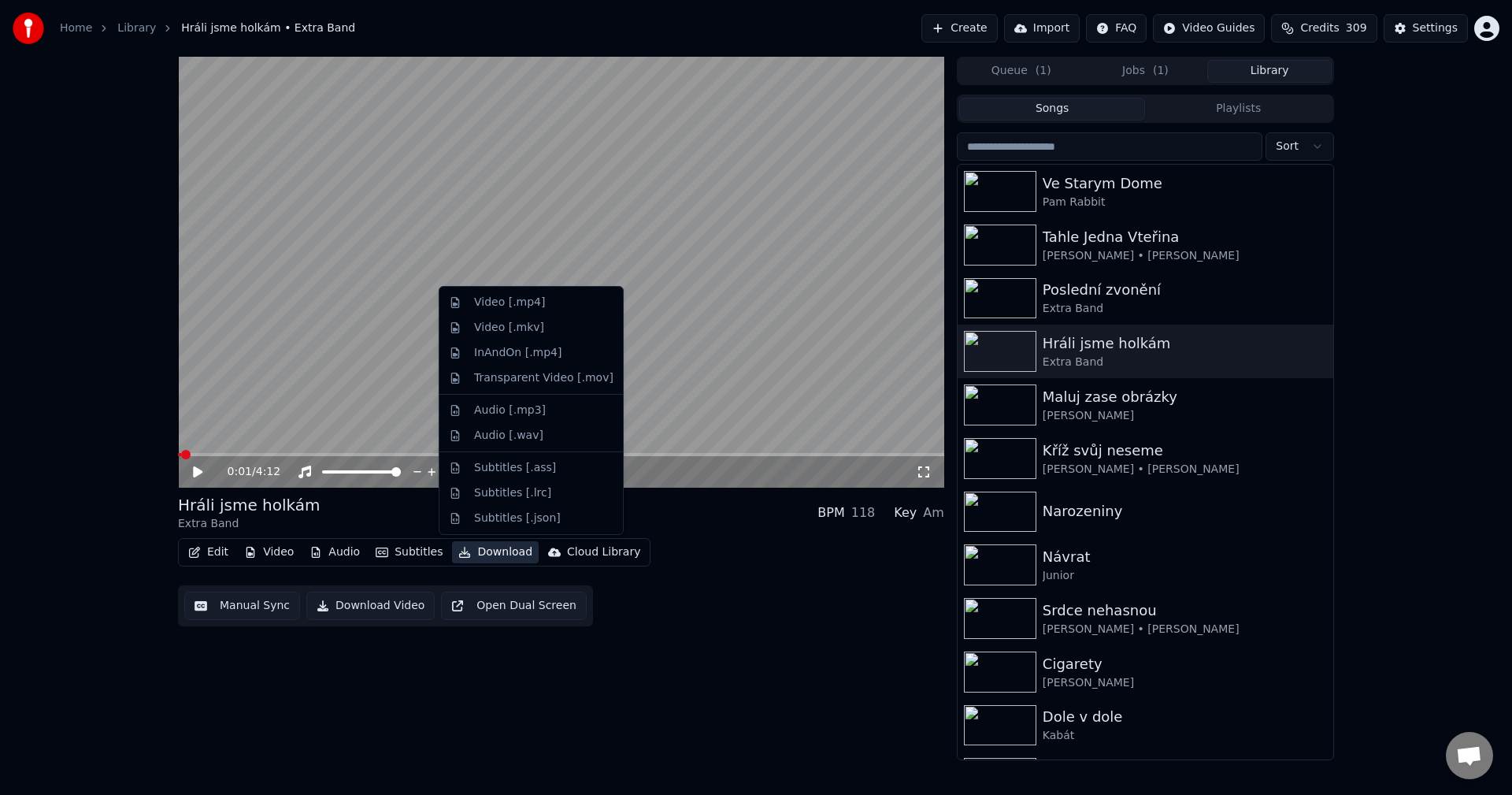
click at [478, 547] on button "Download" at bounding box center [495, 552] width 86 height 22
click at [515, 306] on div "Video [.mp4]" at bounding box center [510, 302] width 71 height 16
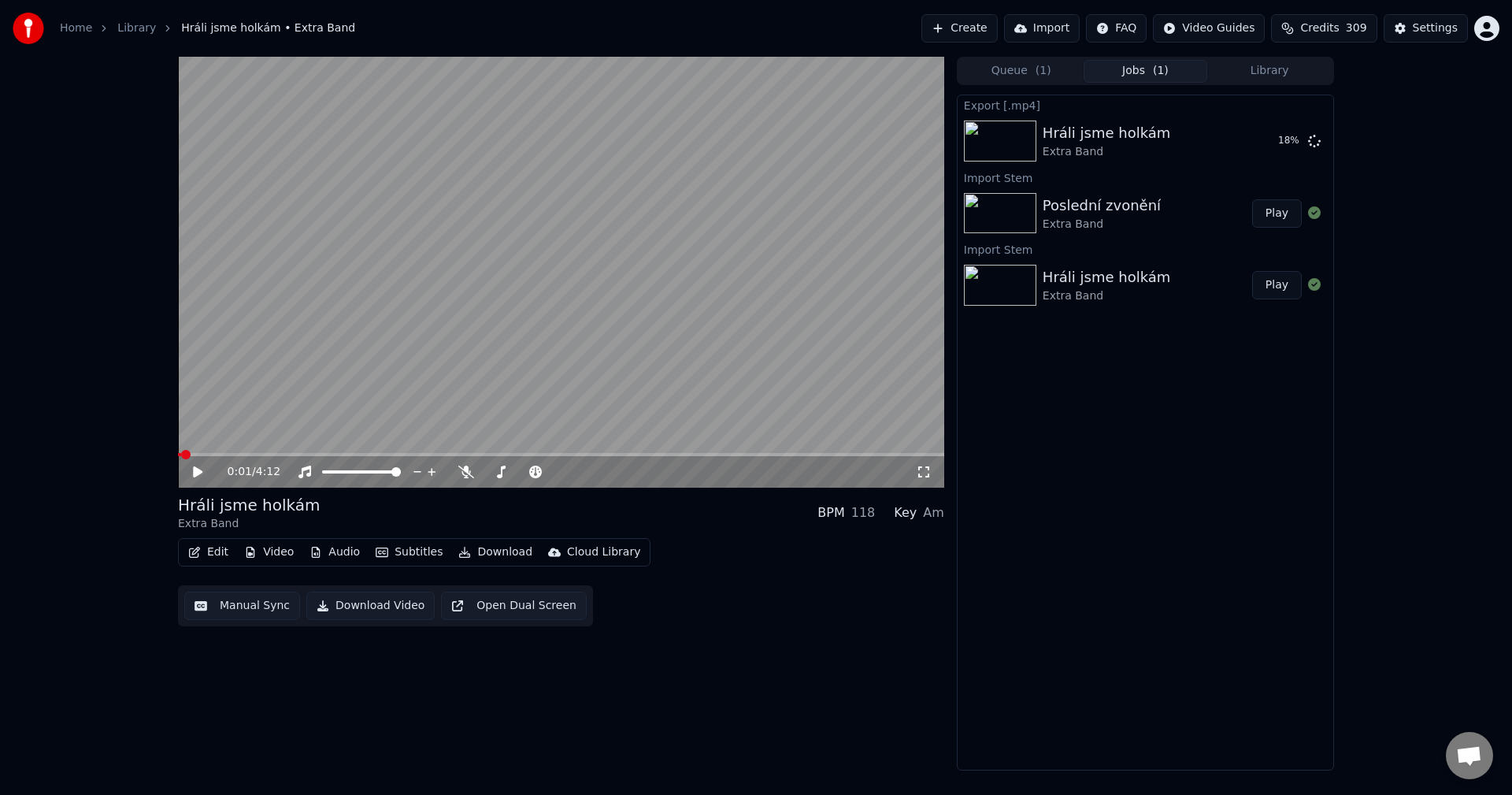
click at [1414, 391] on div "0:01 / 4:12 Hráli jsme holkám Extra Band BPM 118 Key Am Edit Video Audio Subtit…" at bounding box center [756, 414] width 1512 height 714
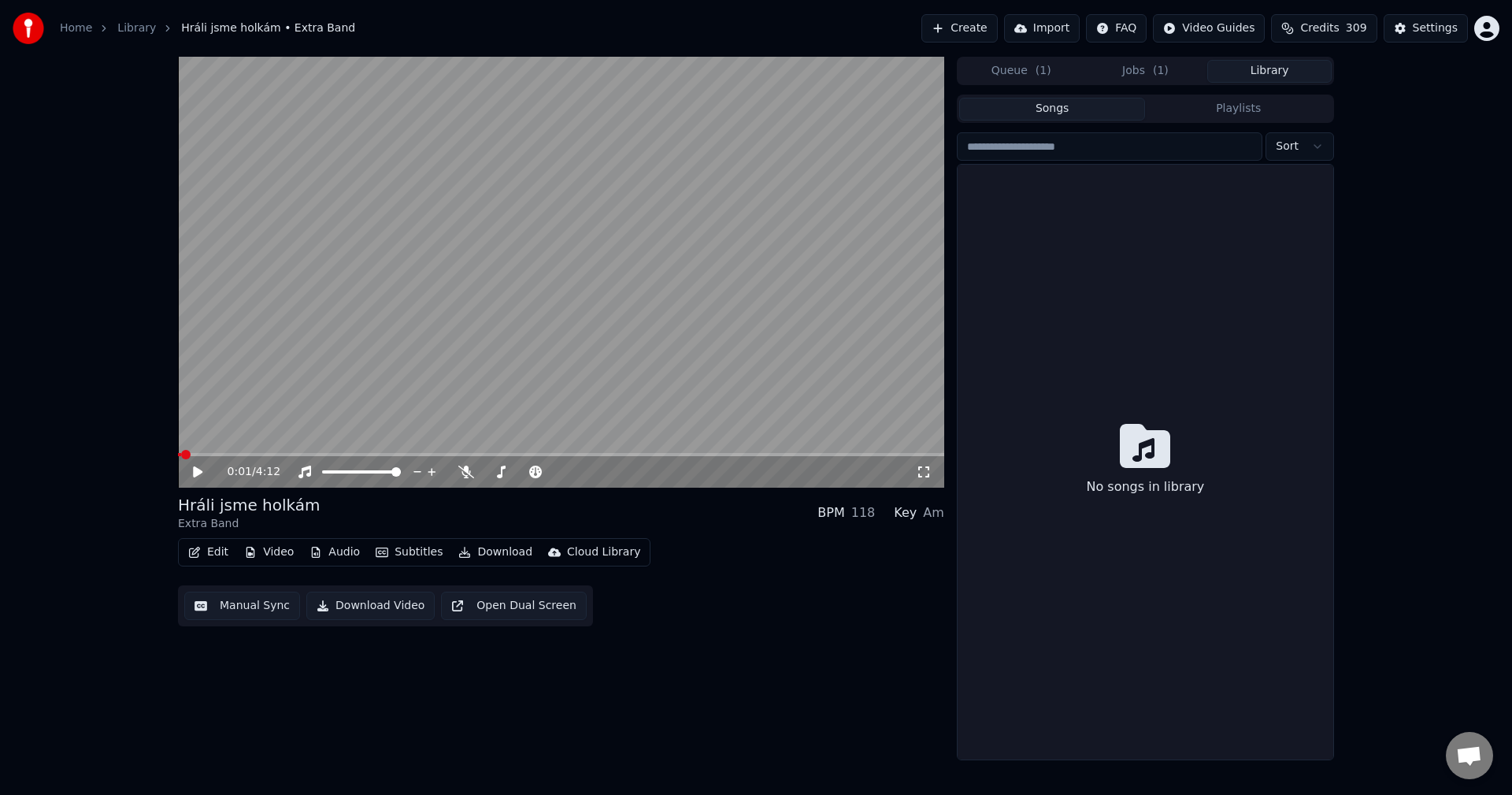
click at [1301, 75] on button "Library" at bounding box center [1270, 71] width 125 height 23
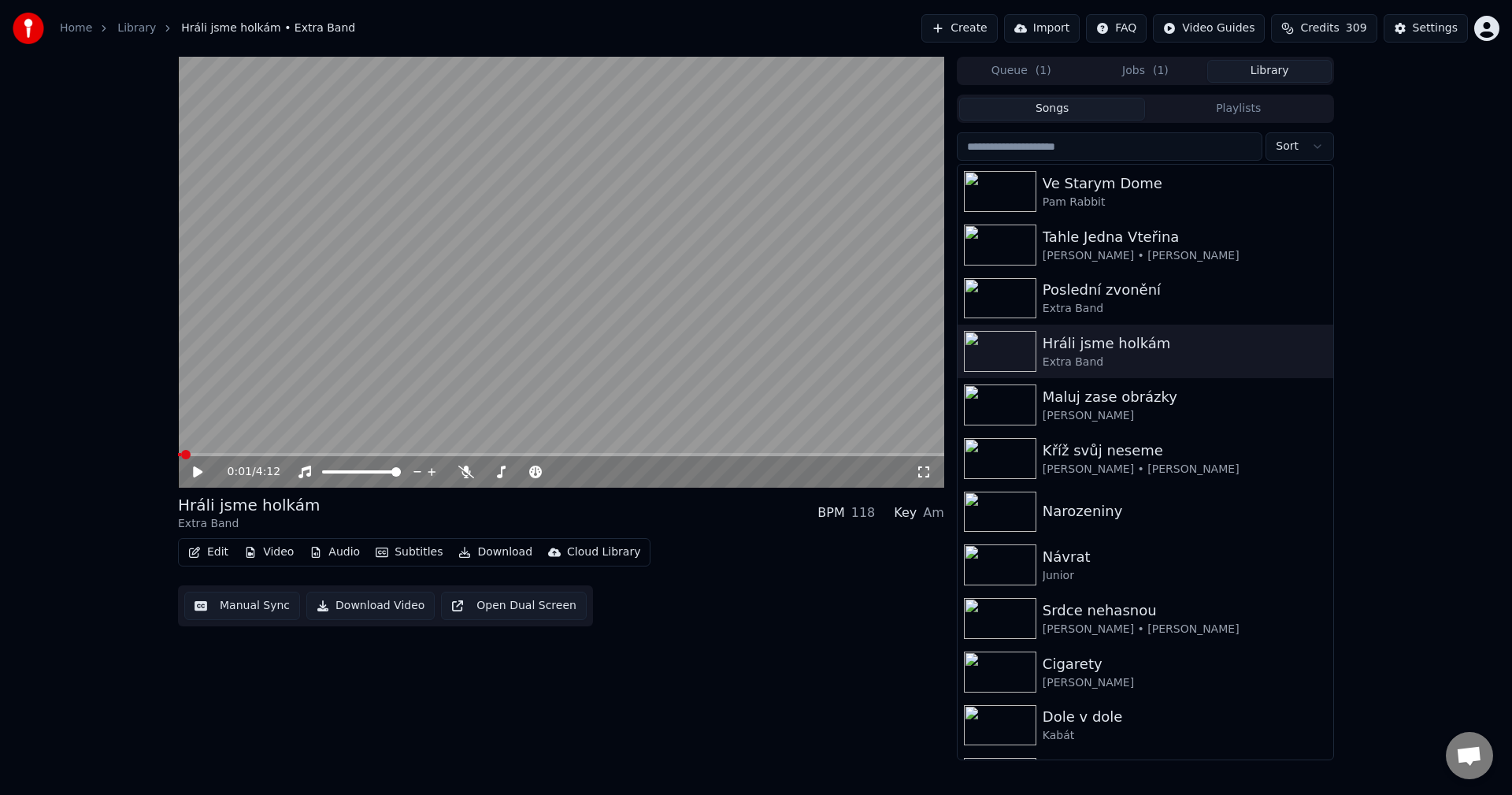
click at [210, 554] on button "Edit" at bounding box center [209, 552] width 53 height 22
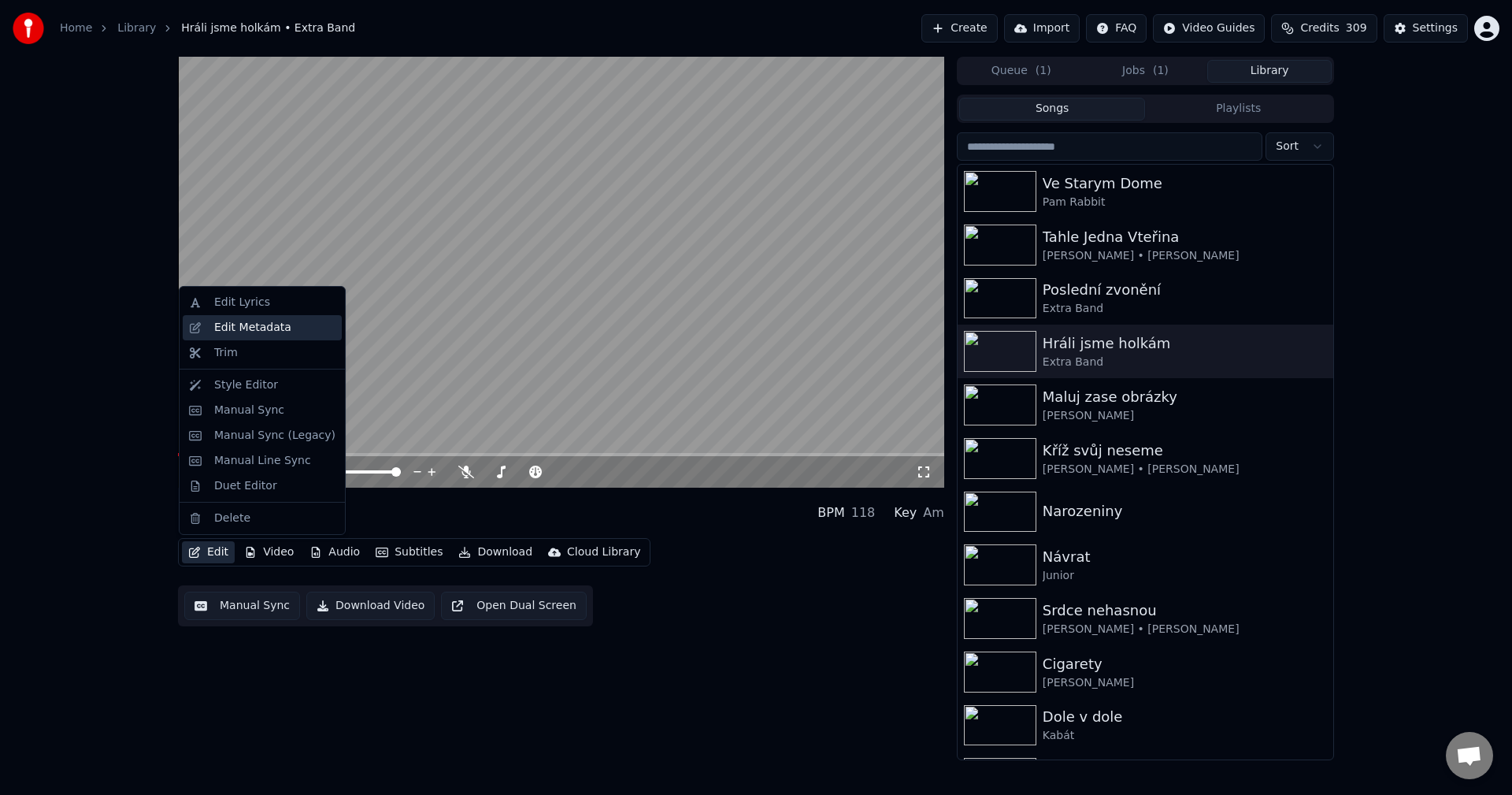
click at [315, 330] on div "Edit Metadata" at bounding box center [276, 327] width 122 height 16
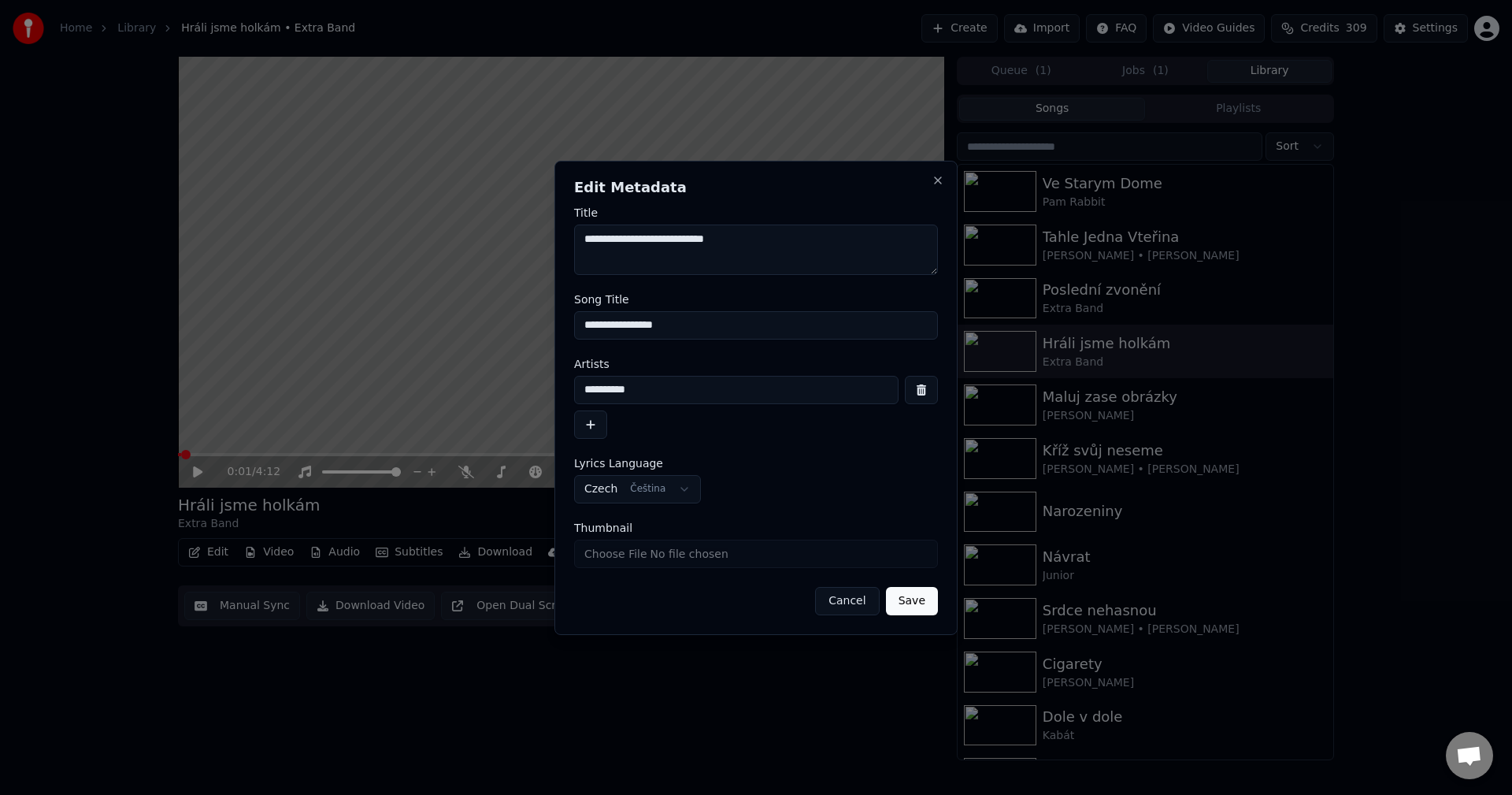
click at [703, 337] on input "**********" at bounding box center [756, 324] width 364 height 28
drag, startPoint x: 701, startPoint y: 334, endPoint x: 465, endPoint y: 331, distance: 236.0
click at [465, 331] on body "**********" at bounding box center [756, 397] width 1512 height 795
drag, startPoint x: 673, startPoint y: 381, endPoint x: 479, endPoint y: 389, distance: 194.2
click at [479, 389] on body "**********" at bounding box center [756, 397] width 1512 height 795
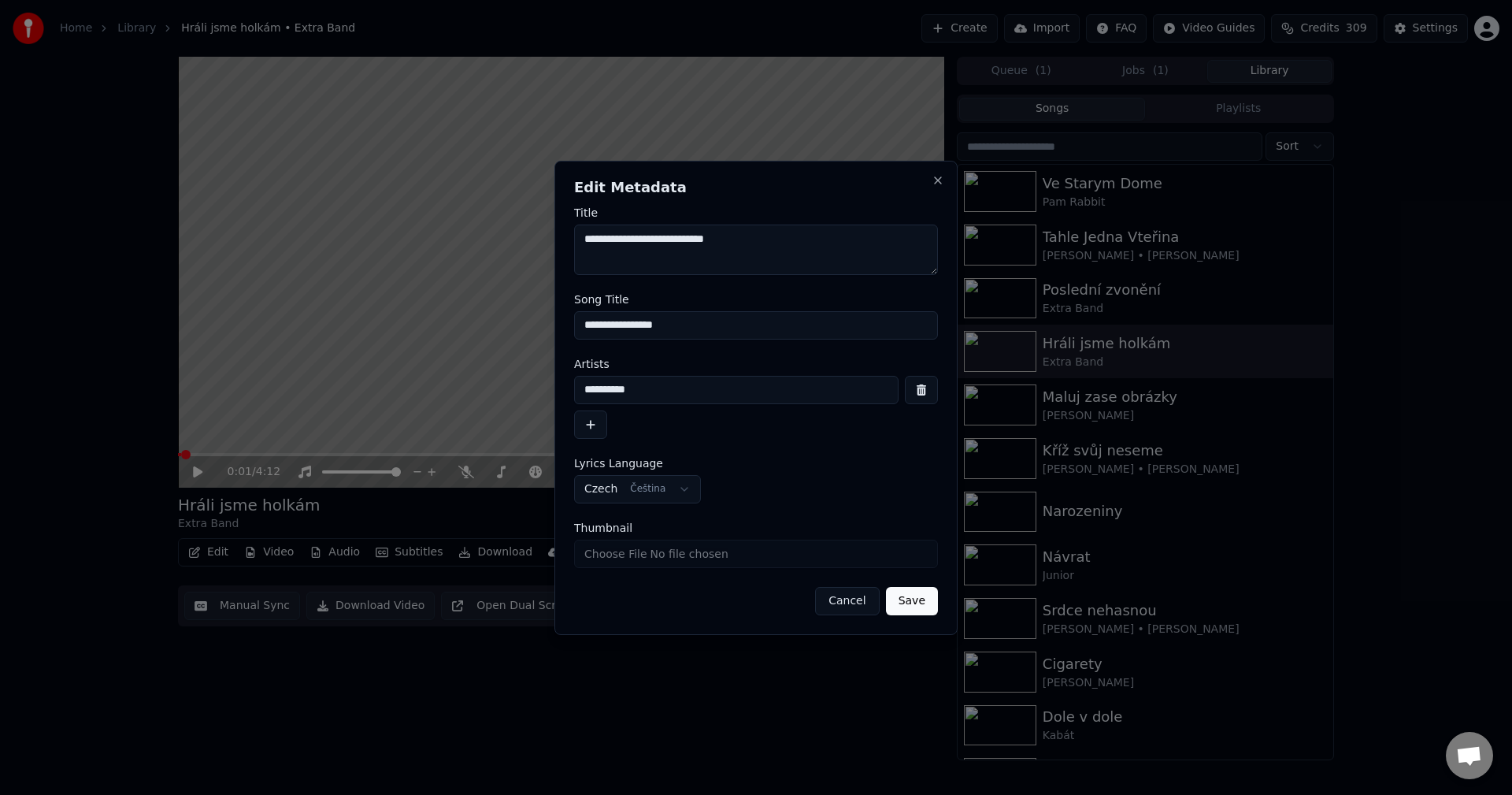
click at [938, 186] on div "**********" at bounding box center [756, 398] width 403 height 474
click at [936, 189] on div "**********" at bounding box center [756, 398] width 403 height 474
click at [936, 185] on button "Close" at bounding box center [937, 180] width 13 height 13
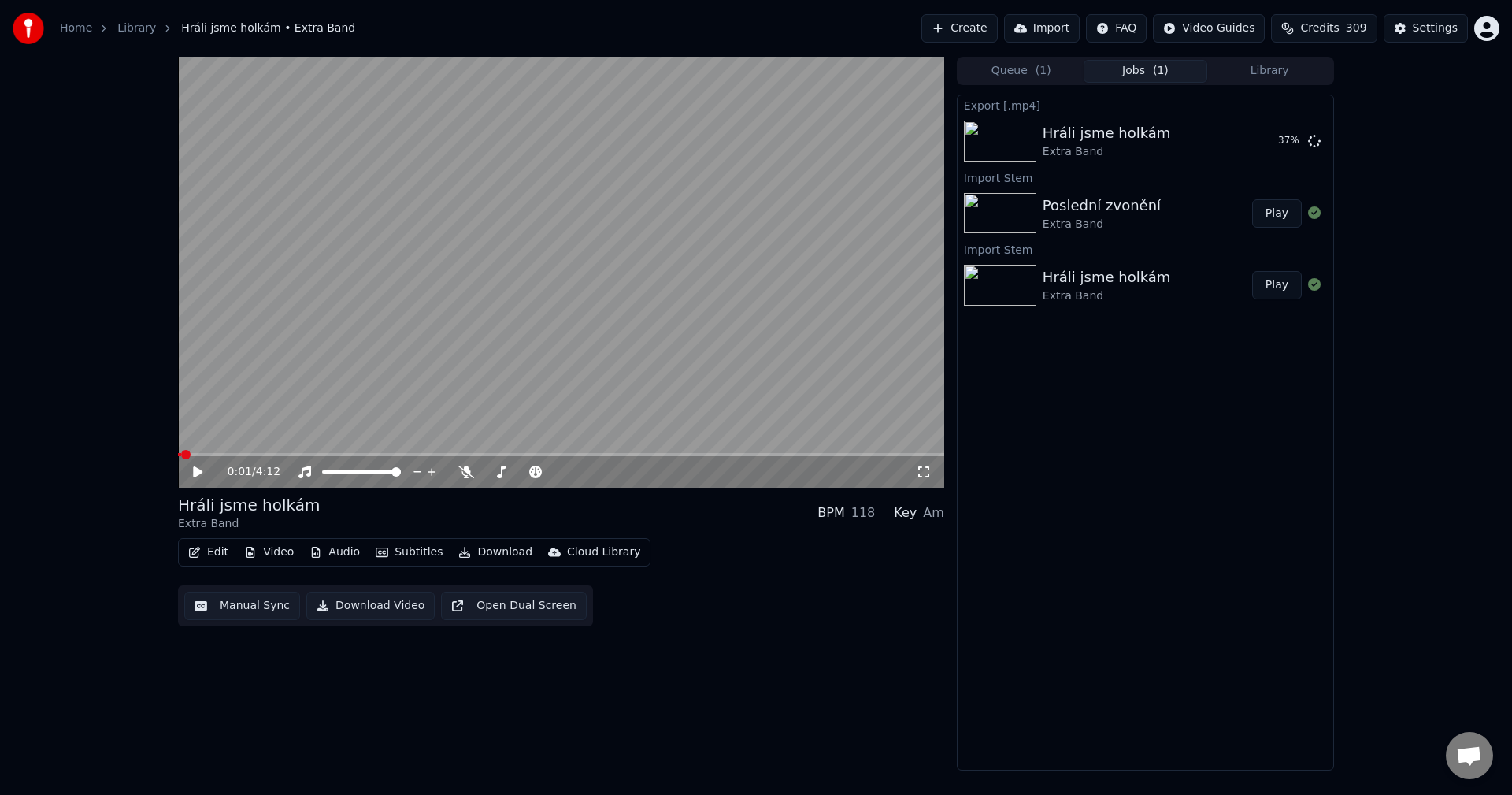
click at [1145, 69] on button "Jobs ( 1 )" at bounding box center [1145, 71] width 125 height 23
click at [7, 478] on div "0:01 / 4:12 Hráli jsme holkám Extra Band BPM 118 Key Am Edit Video Audio Subtit…" at bounding box center [756, 414] width 1512 height 714
click at [1247, 70] on button "Library" at bounding box center [1270, 71] width 125 height 23
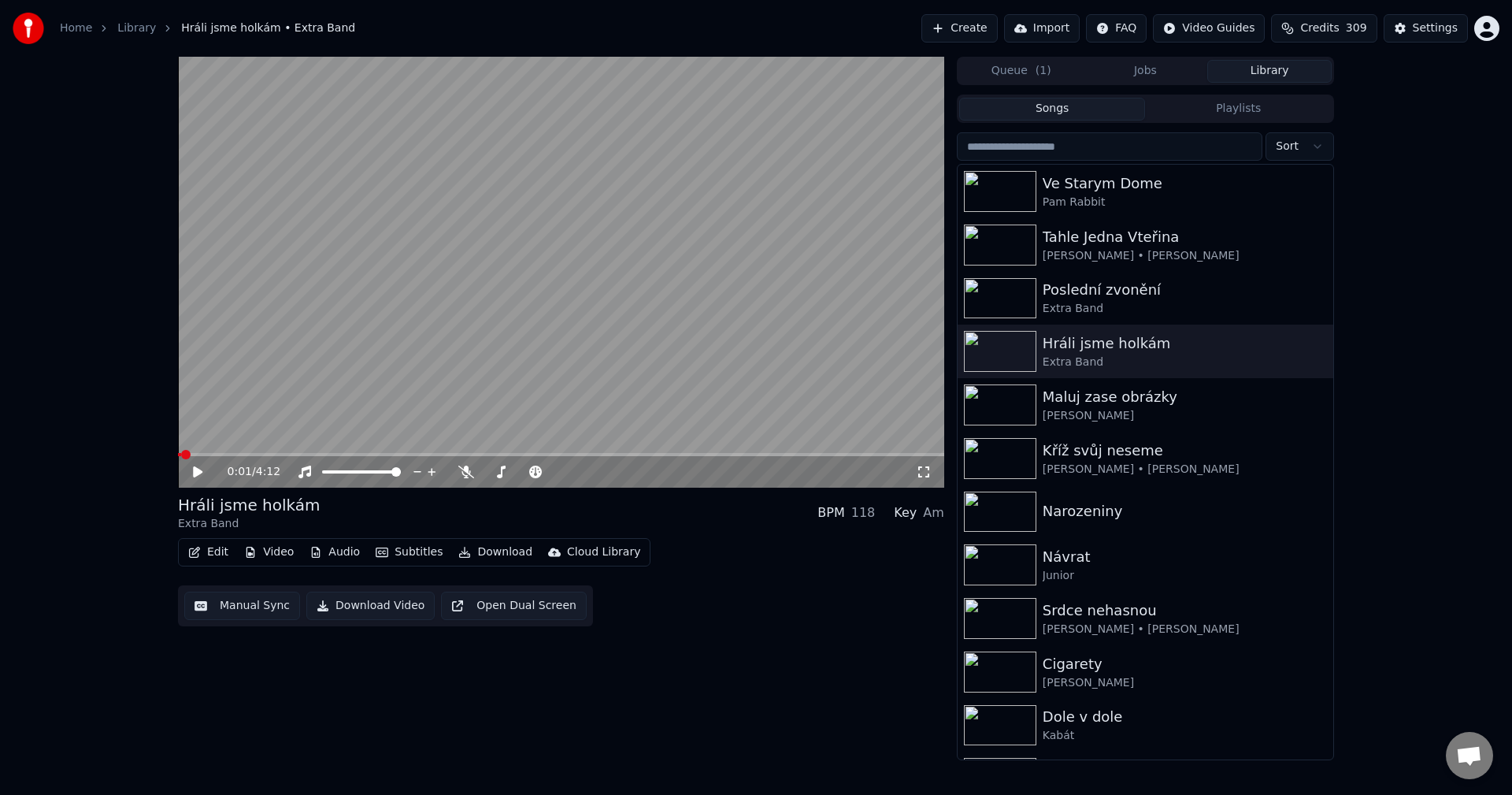
click at [278, 546] on button "Video" at bounding box center [269, 552] width 62 height 22
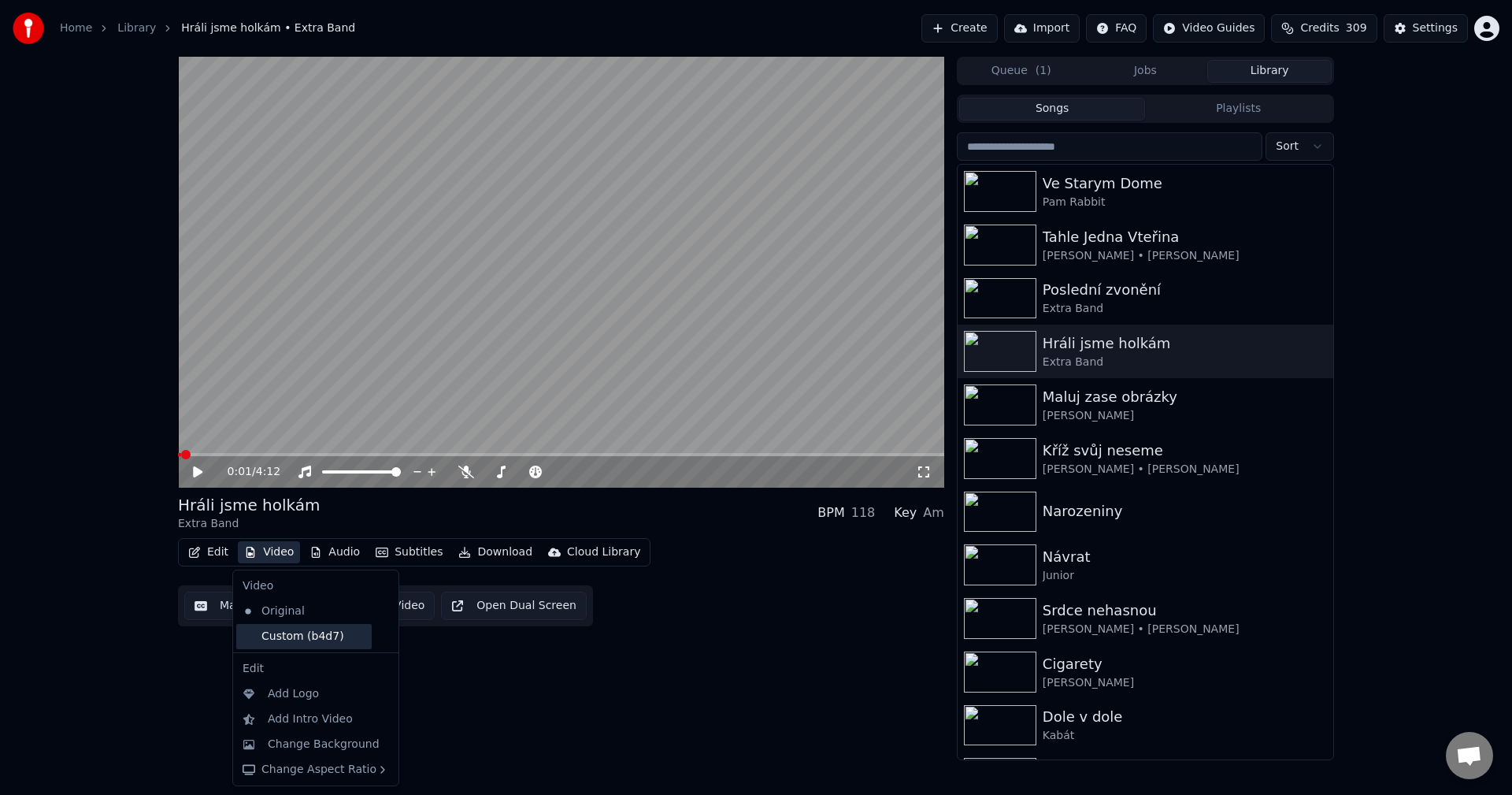
click at [295, 627] on div "Custom (b4d7)" at bounding box center [304, 636] width 135 height 25
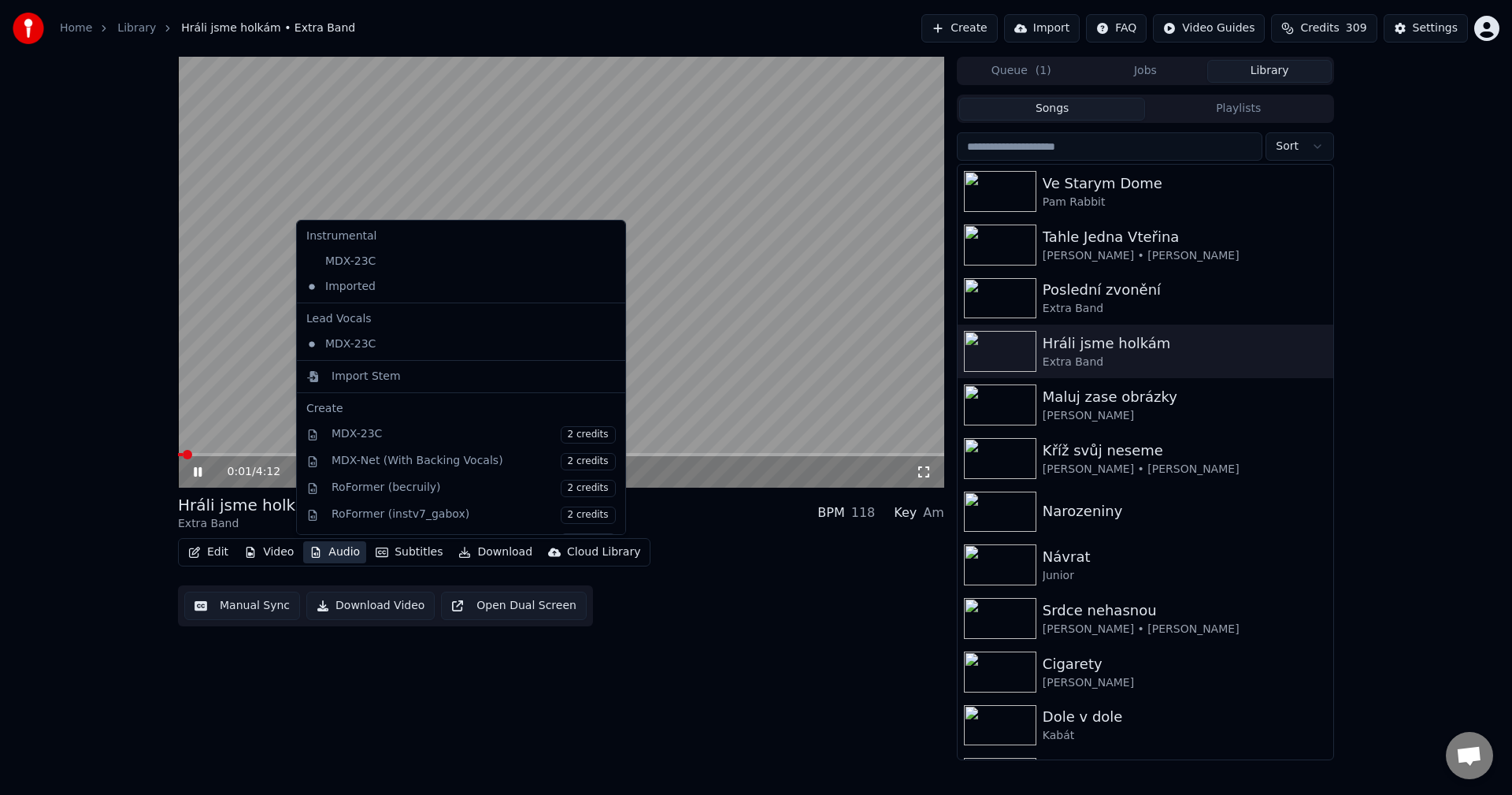
click at [338, 552] on button "Audio" at bounding box center [334, 552] width 63 height 22
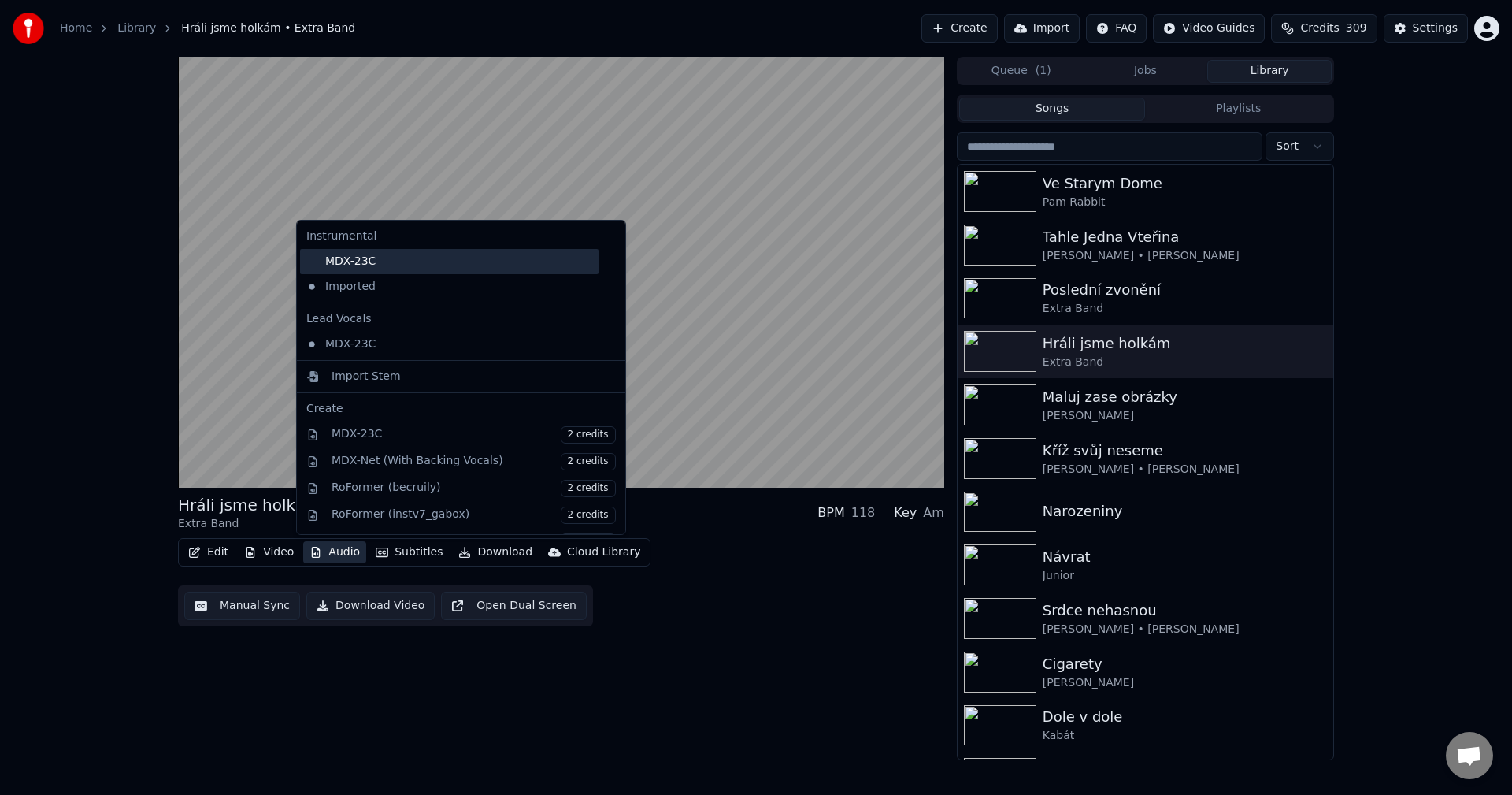
click at [422, 271] on div "MDX-23C" at bounding box center [449, 262] width 298 height 25
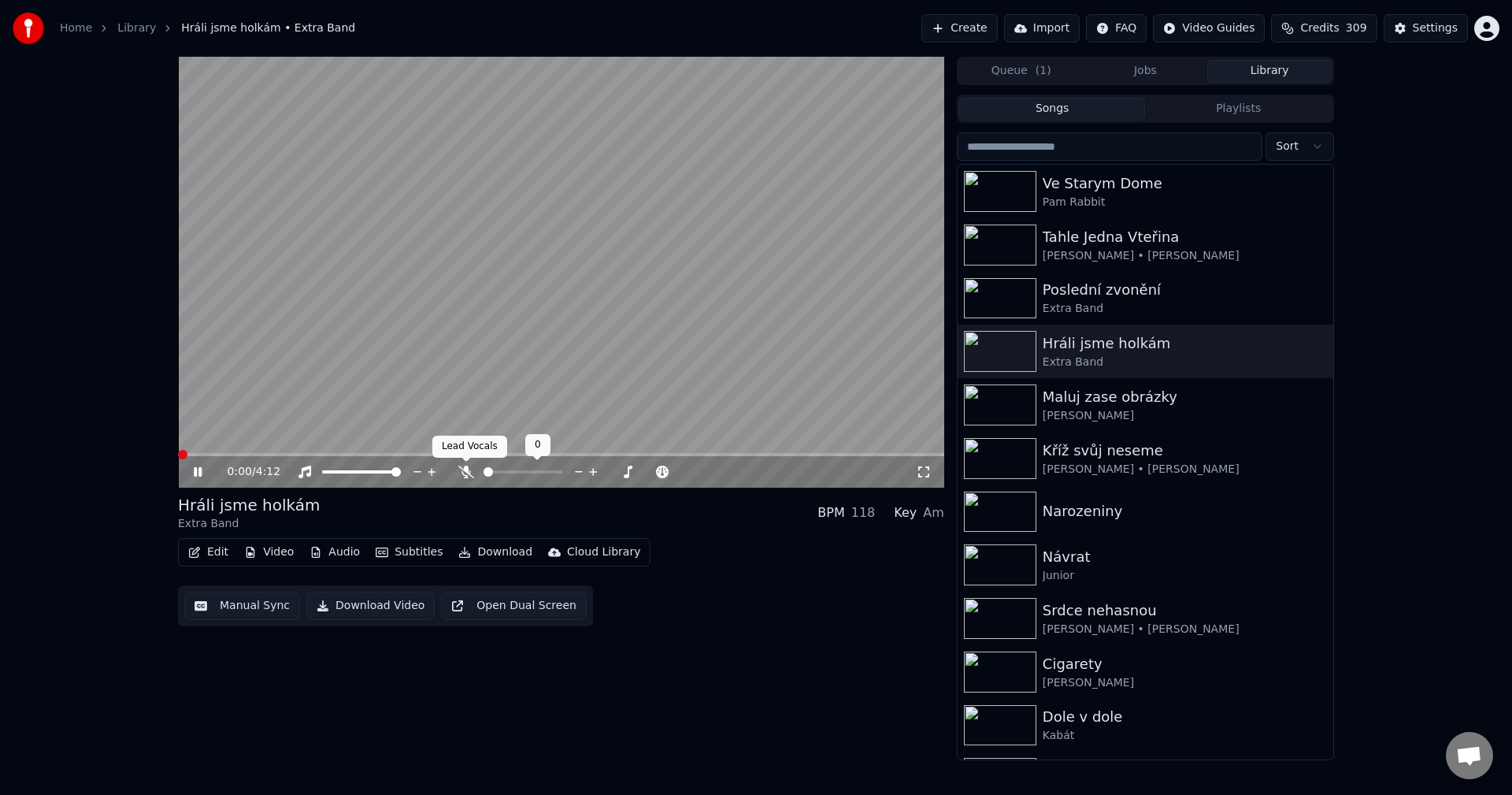
click at [463, 472] on icon at bounding box center [467, 472] width 16 height 13
click at [198, 471] on icon at bounding box center [209, 472] width 37 height 13
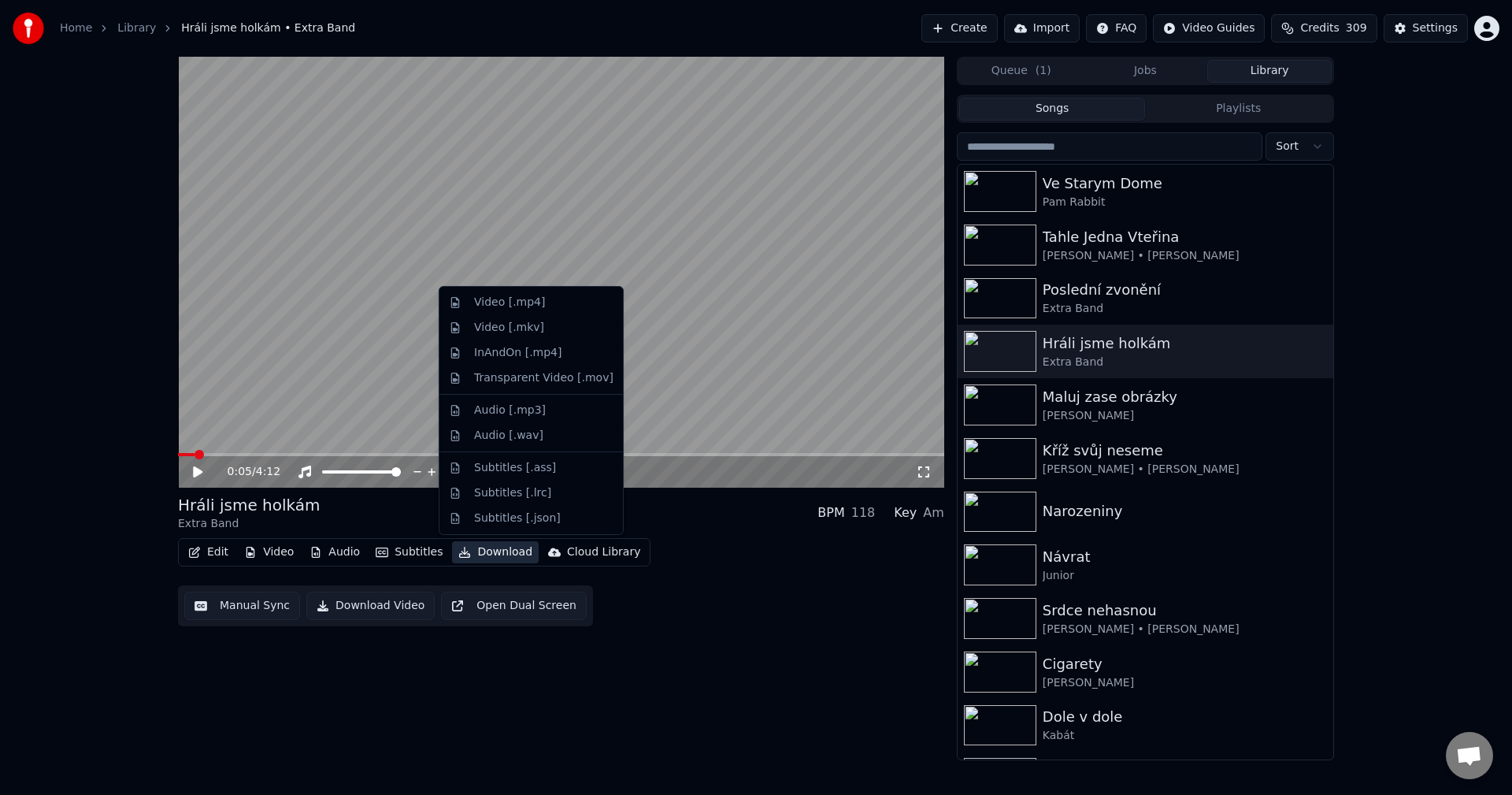
click at [490, 551] on button "Download" at bounding box center [495, 552] width 86 height 22
click at [529, 312] on div "Video [.mp4]" at bounding box center [530, 303] width 177 height 25
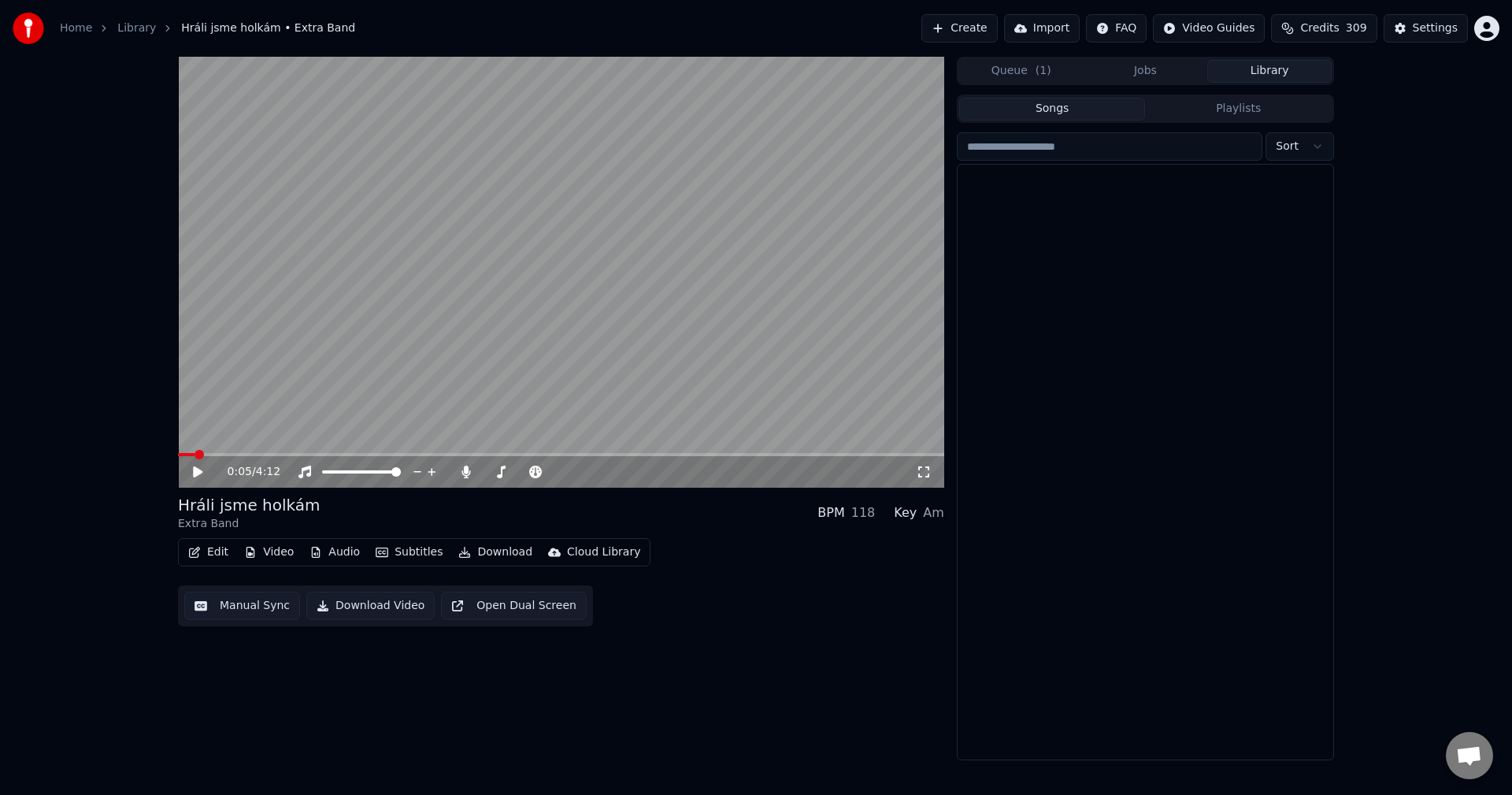
click at [1259, 75] on button "Library" at bounding box center [1270, 71] width 125 height 23
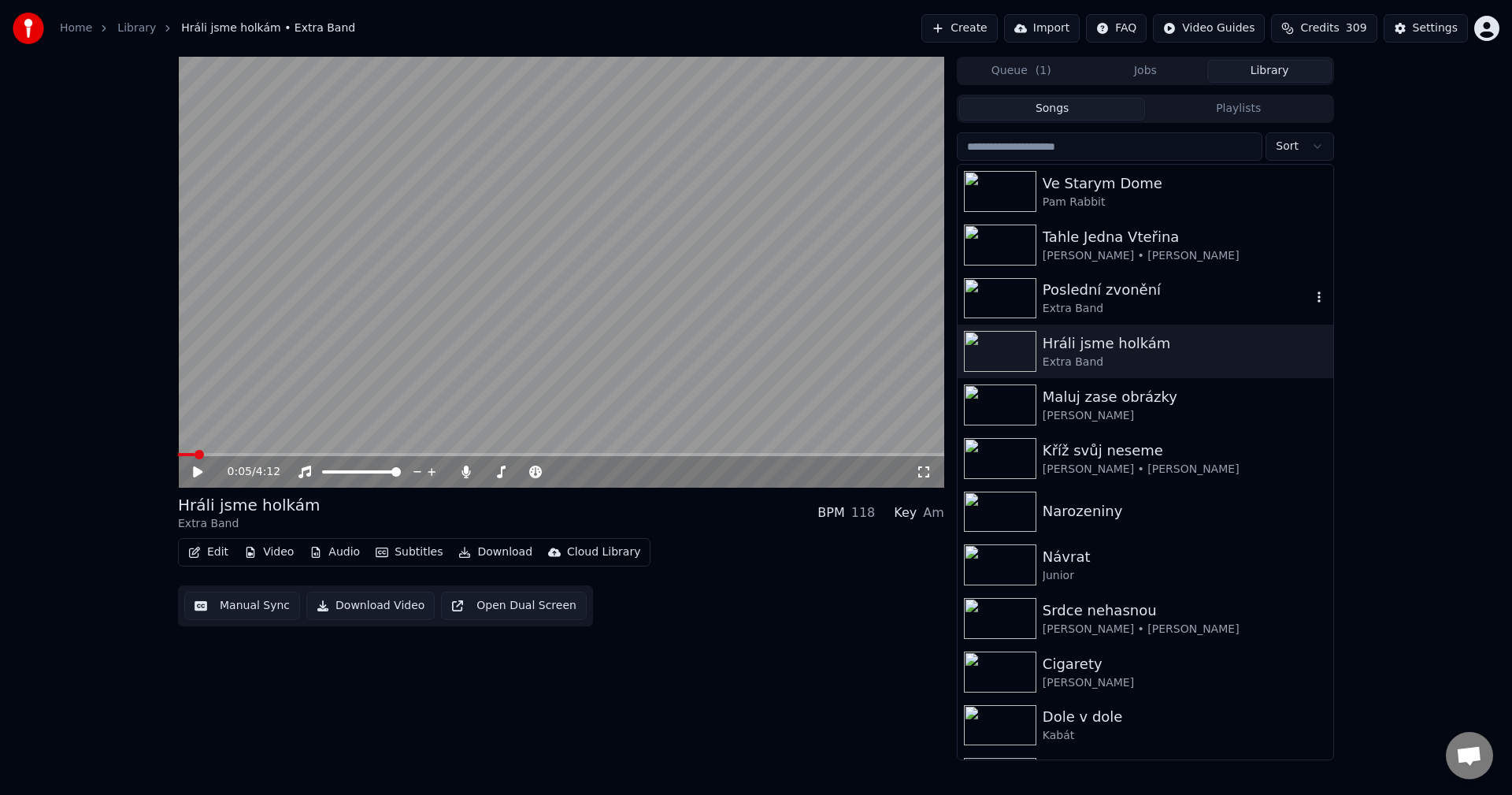
click at [1164, 309] on div "Extra Band" at bounding box center [1178, 309] width 269 height 16
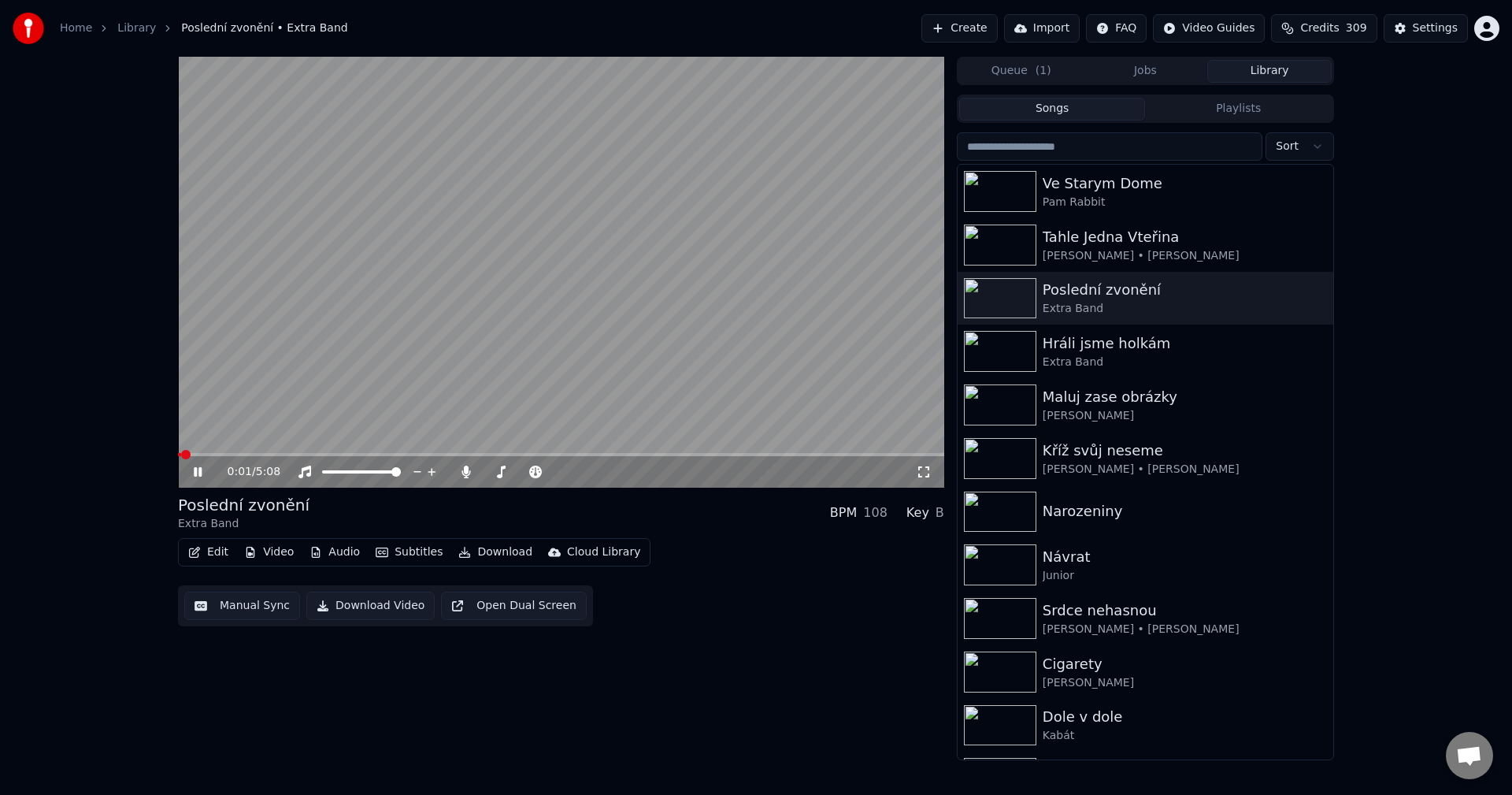
click at [267, 555] on button "Video" at bounding box center [269, 552] width 62 height 22
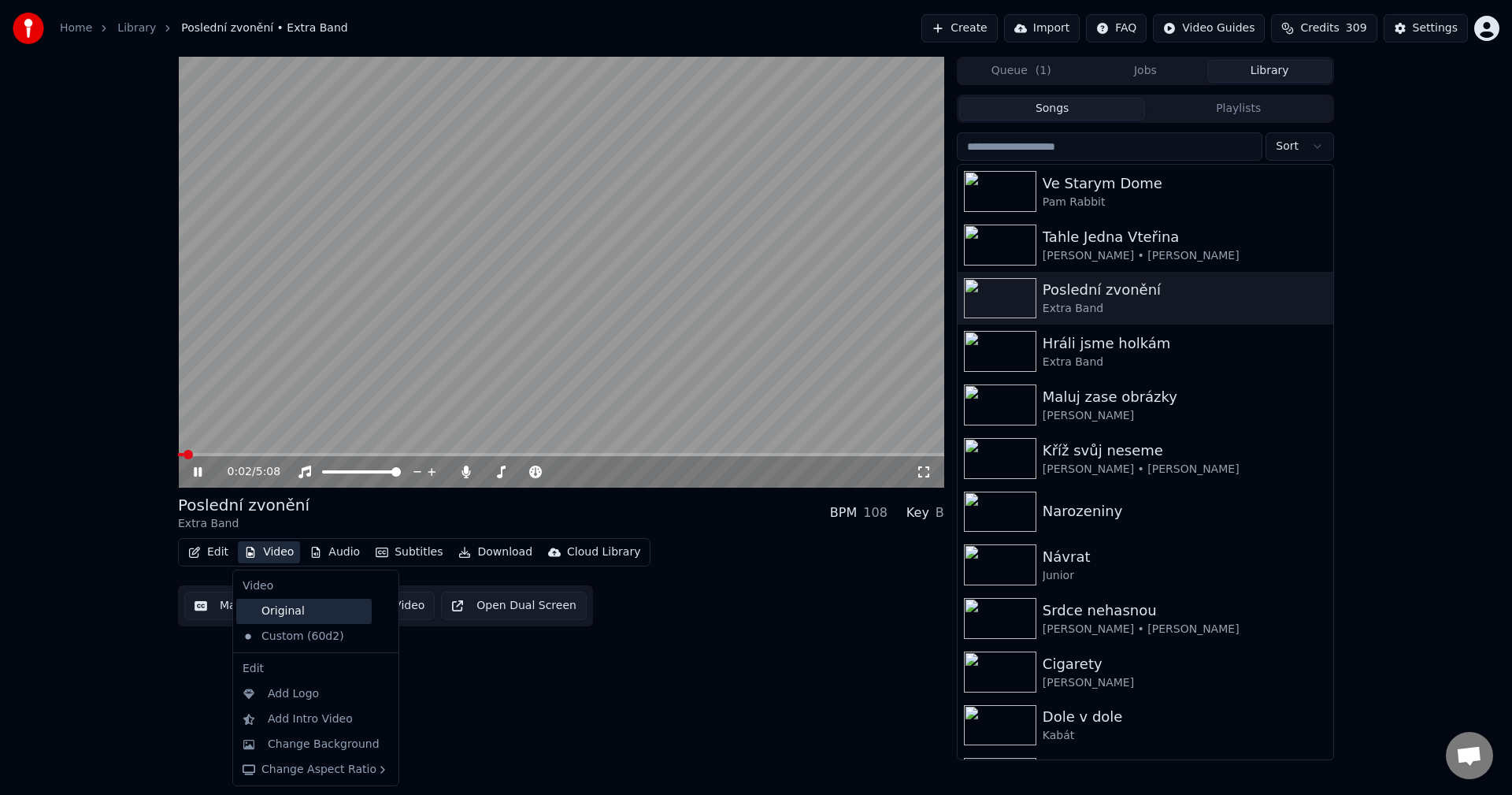
click at [311, 600] on div "Original" at bounding box center [304, 612] width 135 height 25
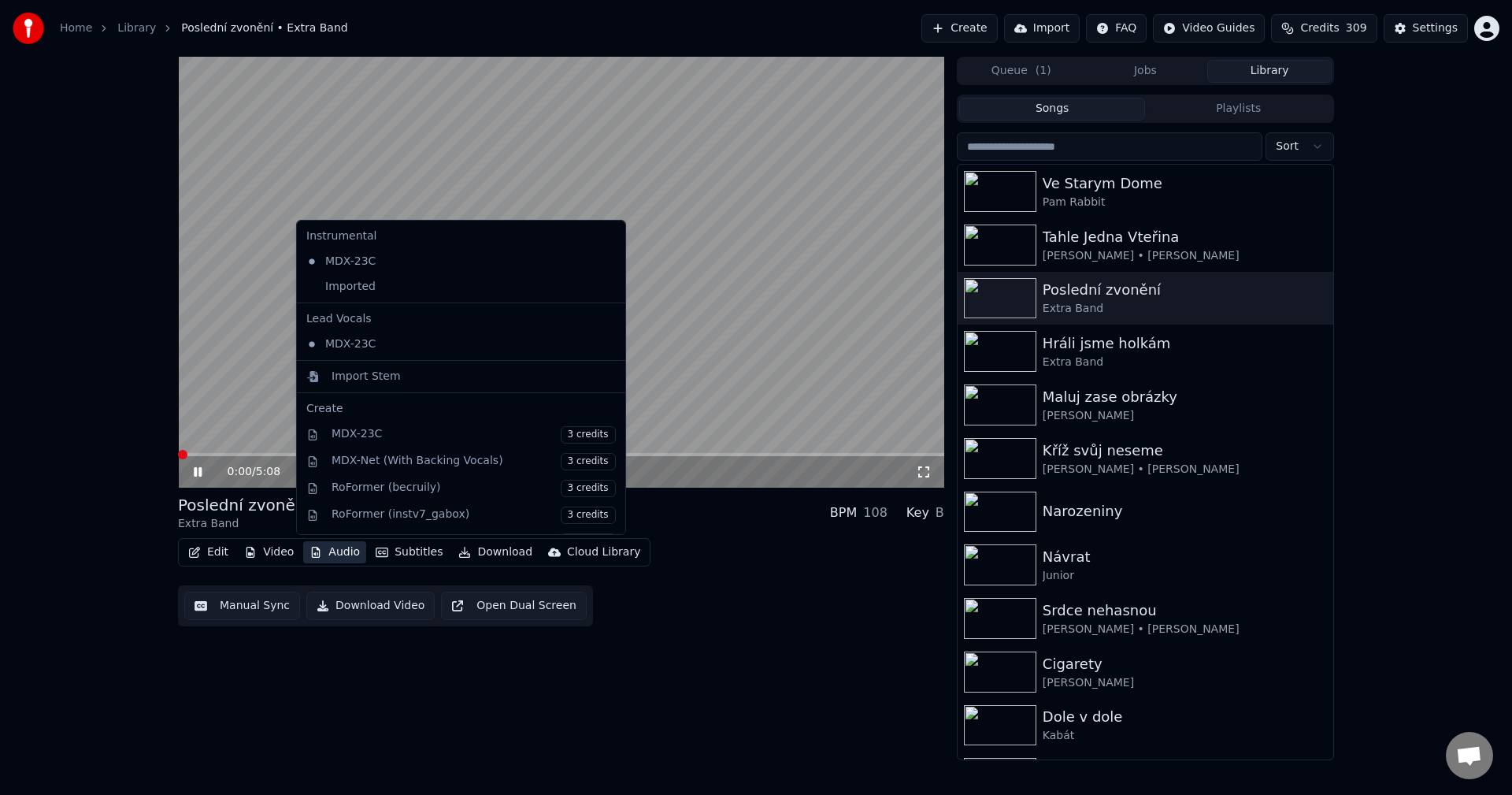
click at [328, 547] on button "Audio" at bounding box center [334, 552] width 63 height 22
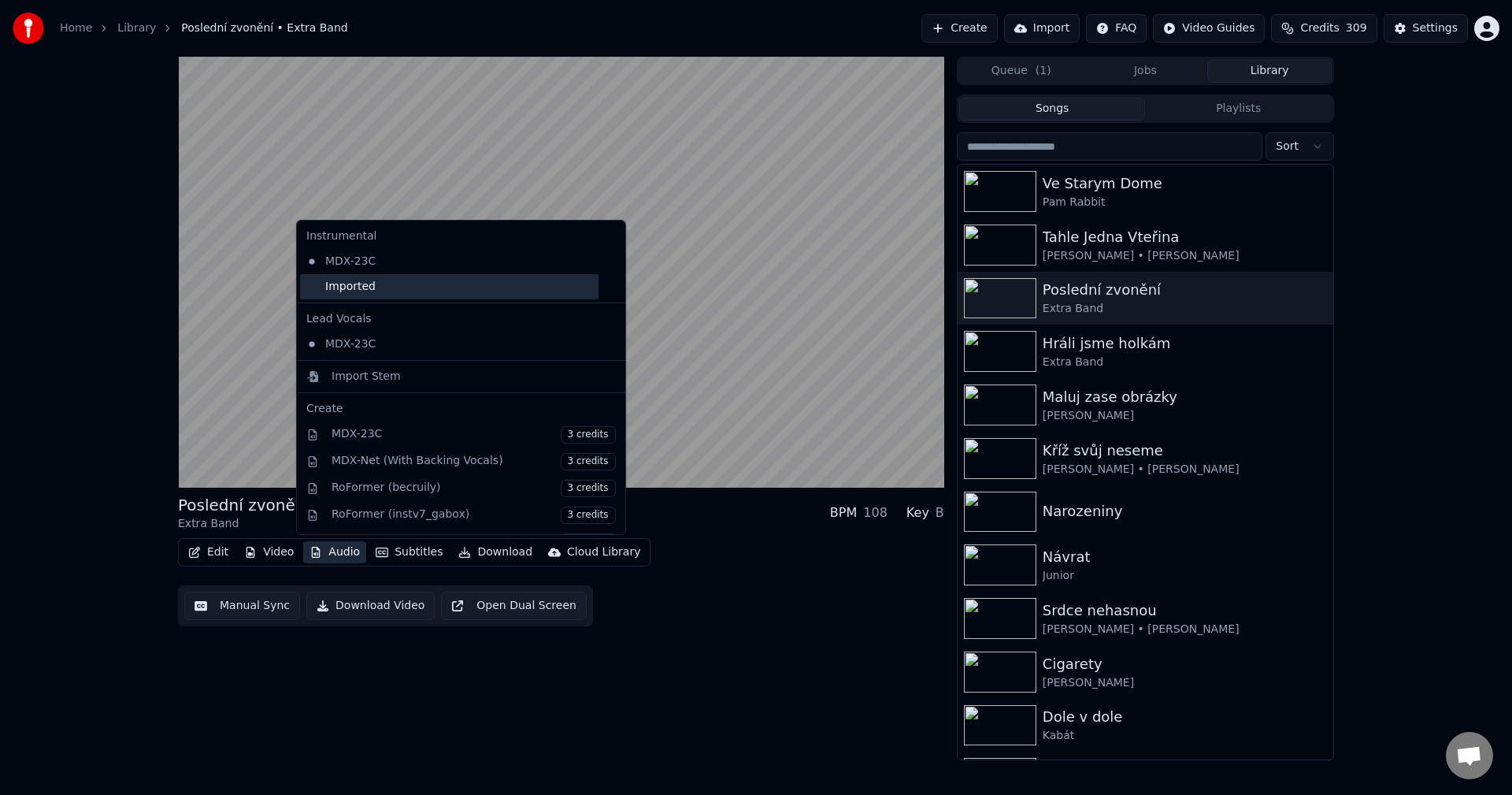
click at [374, 285] on div "Imported" at bounding box center [449, 287] width 298 height 25
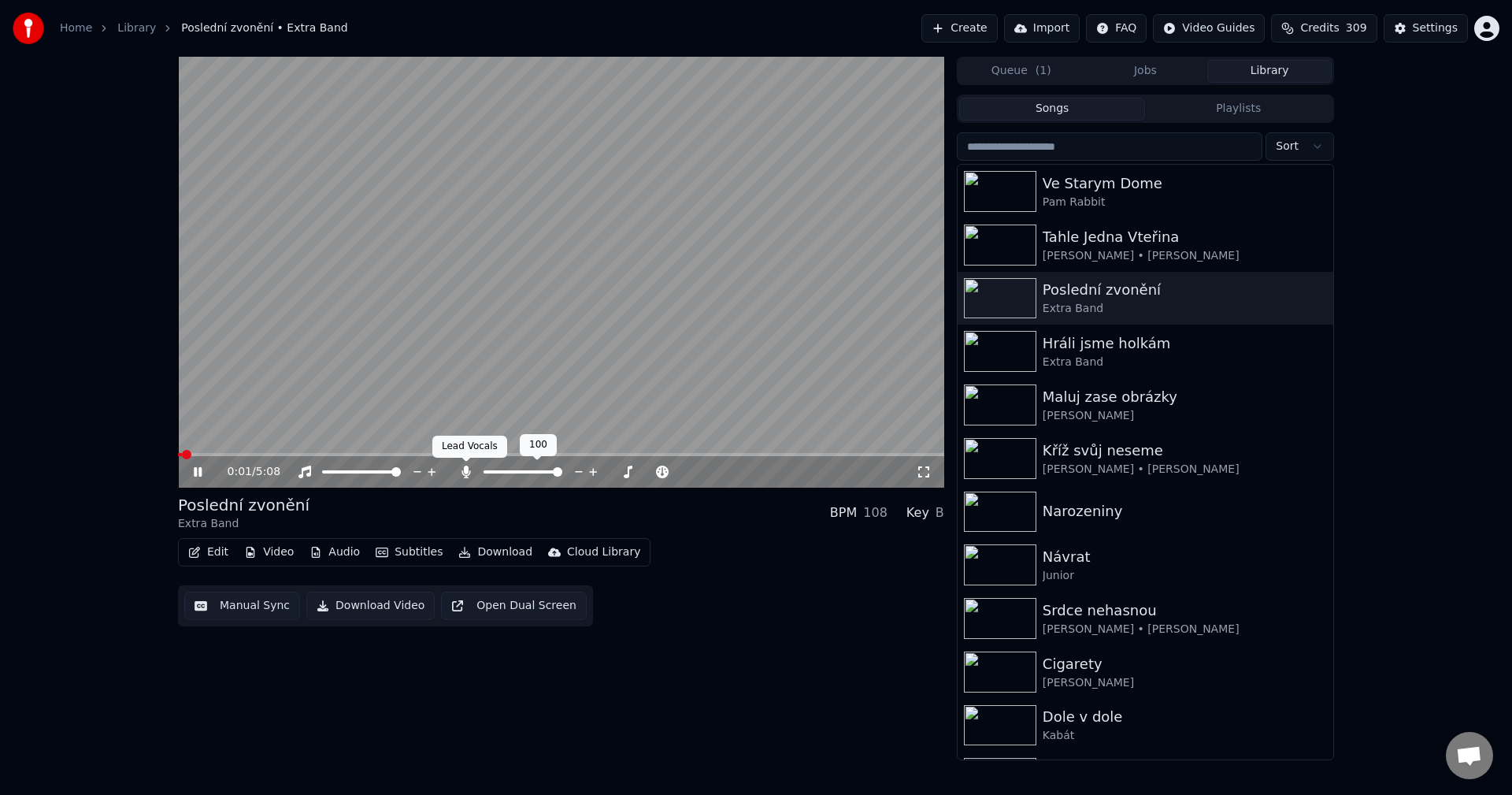
click at [461, 468] on icon at bounding box center [467, 472] width 16 height 13
click at [198, 470] on icon at bounding box center [209, 472] width 37 height 13
click at [497, 549] on button "Download" at bounding box center [495, 552] width 86 height 22
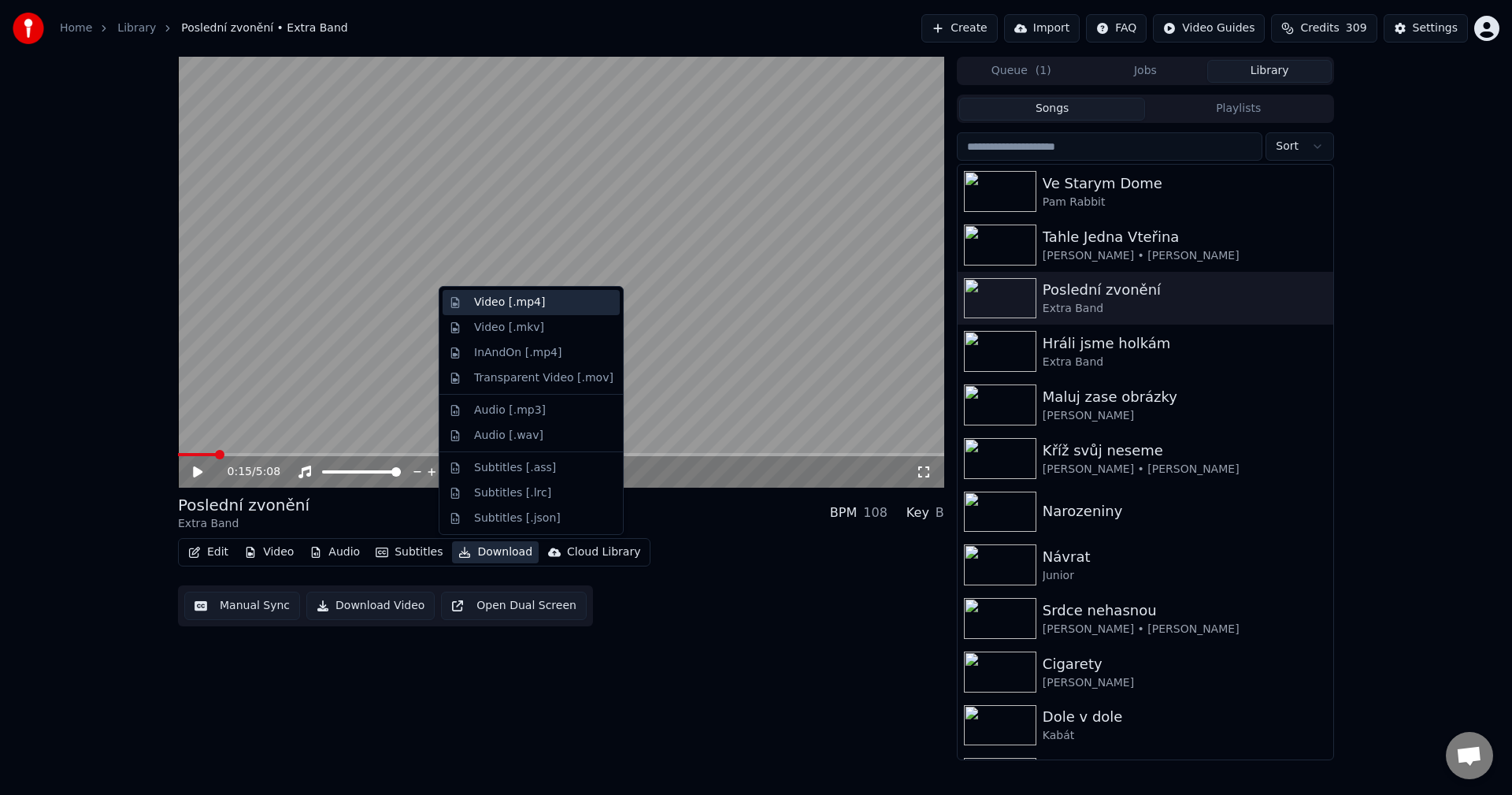
click at [534, 312] on div "Video [.mp4]" at bounding box center [530, 303] width 177 height 25
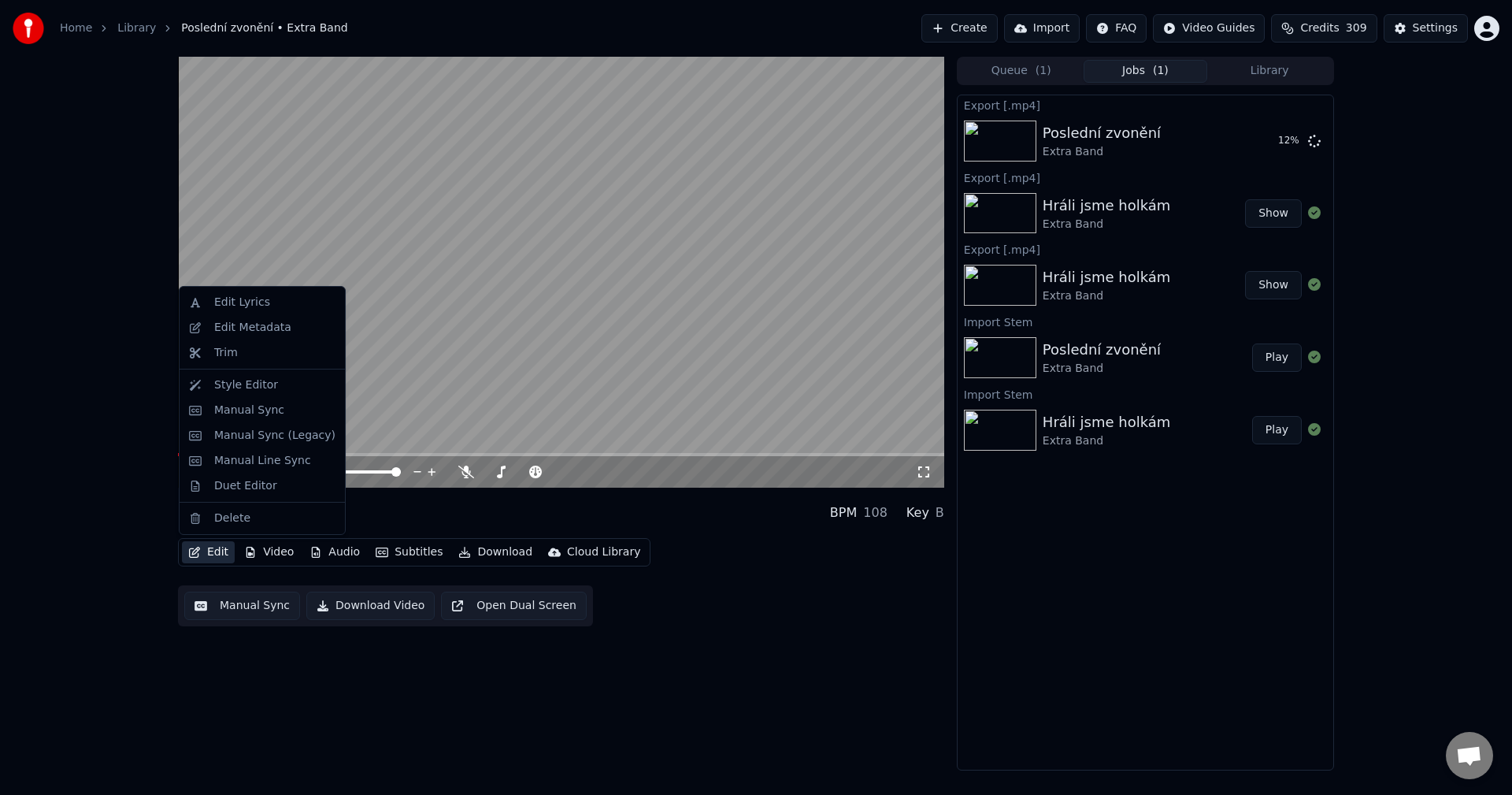
click at [222, 558] on button "Edit" at bounding box center [209, 552] width 53 height 22
click at [261, 332] on div "Edit Metadata" at bounding box center [253, 327] width 77 height 16
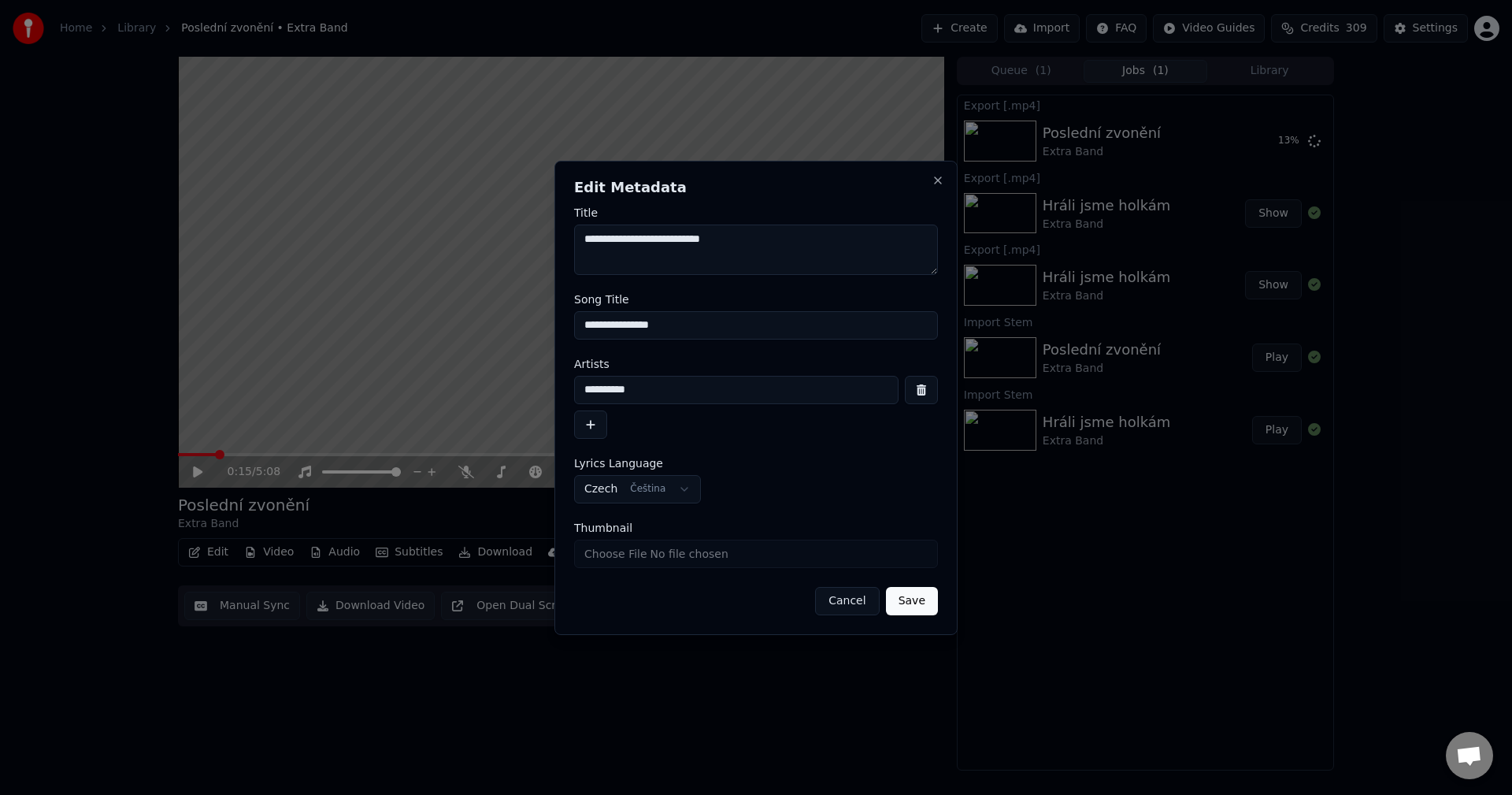
drag, startPoint x: 687, startPoint y: 334, endPoint x: 337, endPoint y: 346, distance: 350.2
click at [338, 346] on body "**********" at bounding box center [756, 397] width 1512 height 795
click at [939, 187] on div "**********" at bounding box center [756, 398] width 403 height 474
click at [939, 182] on button "Close" at bounding box center [937, 180] width 13 height 13
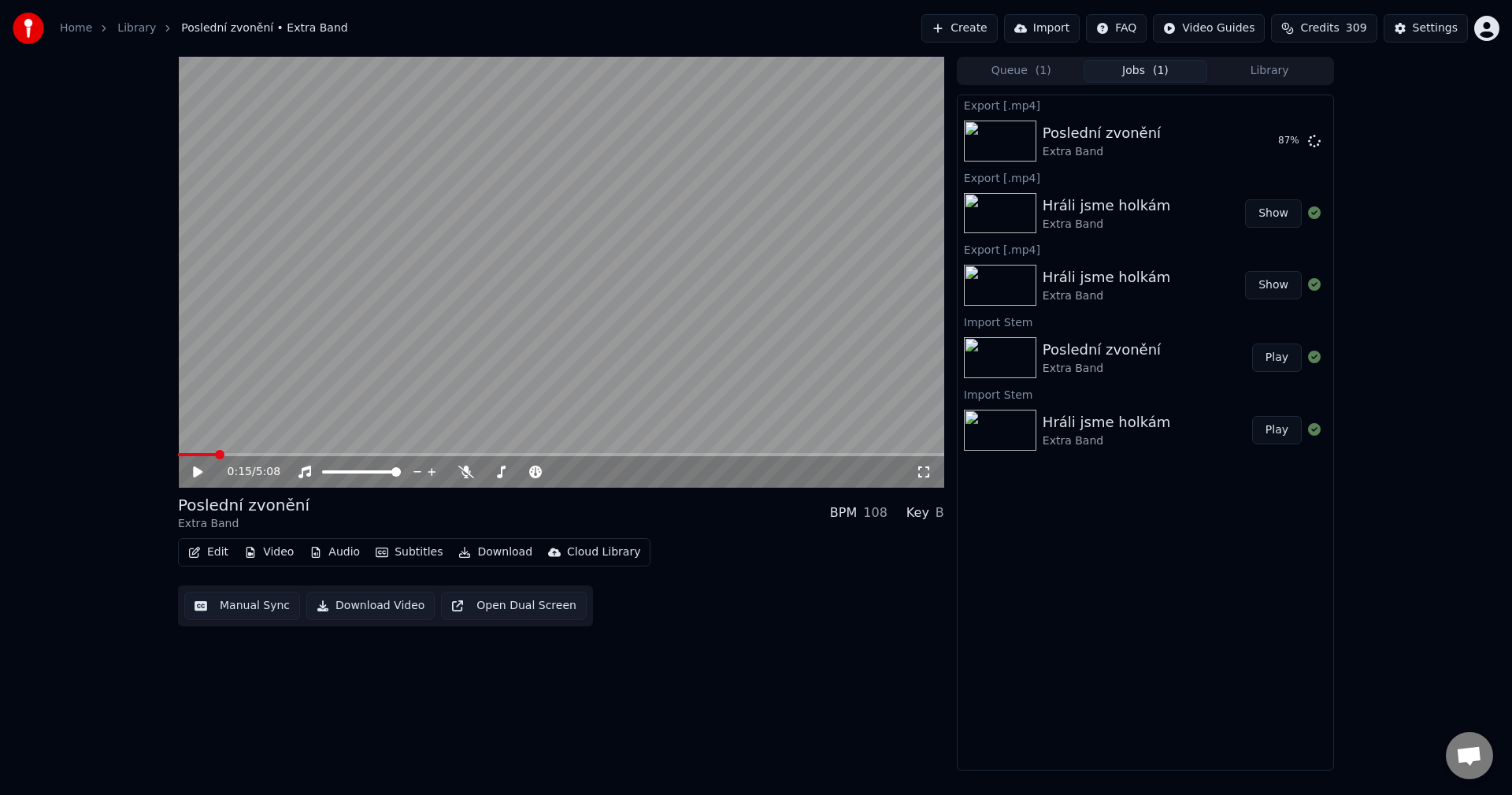
click at [1260, 70] on button "Library" at bounding box center [1270, 71] width 125 height 23
click at [1162, 77] on button "Jobs" at bounding box center [1145, 71] width 125 height 23
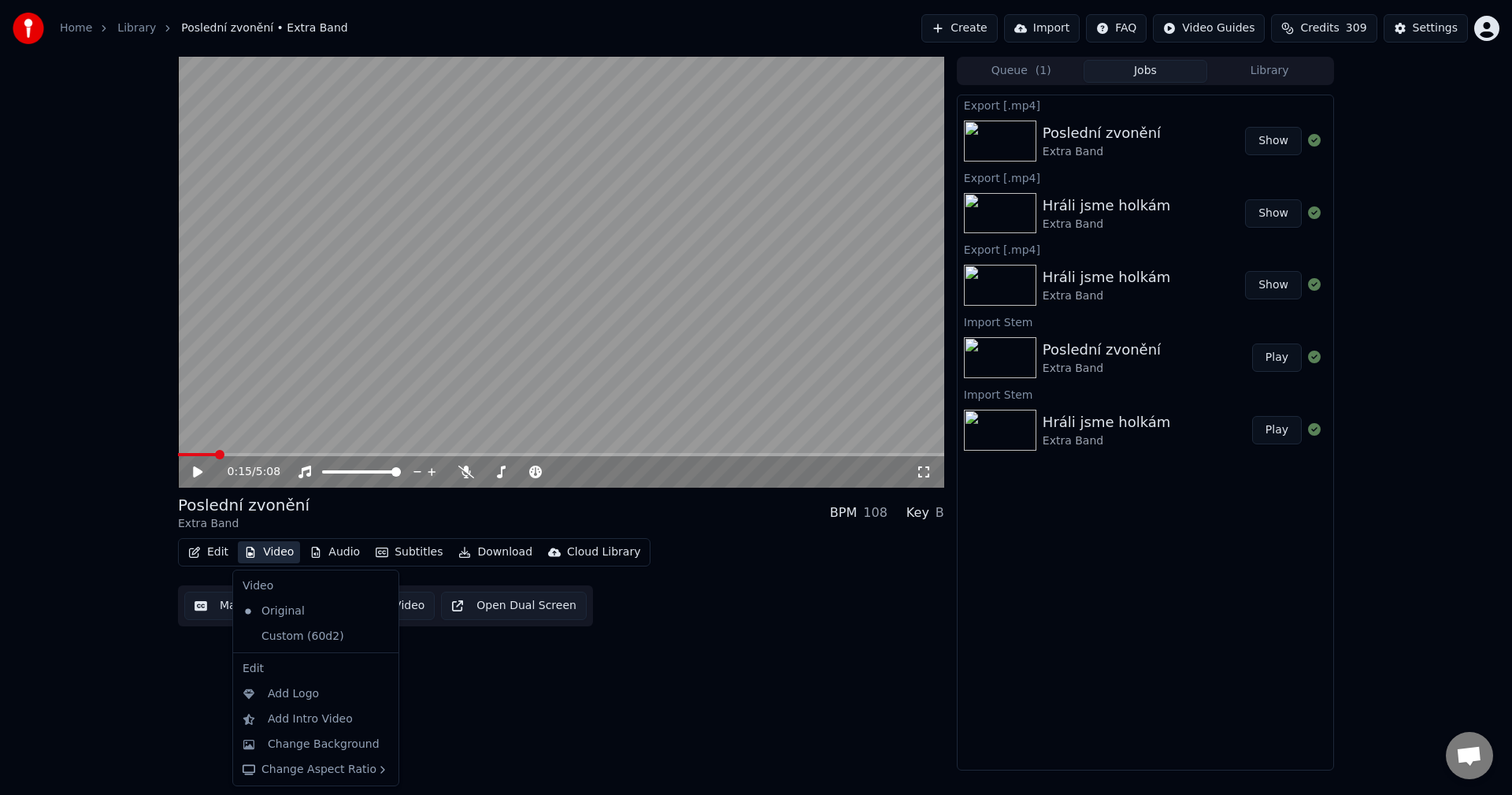
click at [268, 551] on button "Video" at bounding box center [269, 552] width 62 height 22
click at [299, 627] on div "Custom (60d2)" at bounding box center [304, 636] width 135 height 25
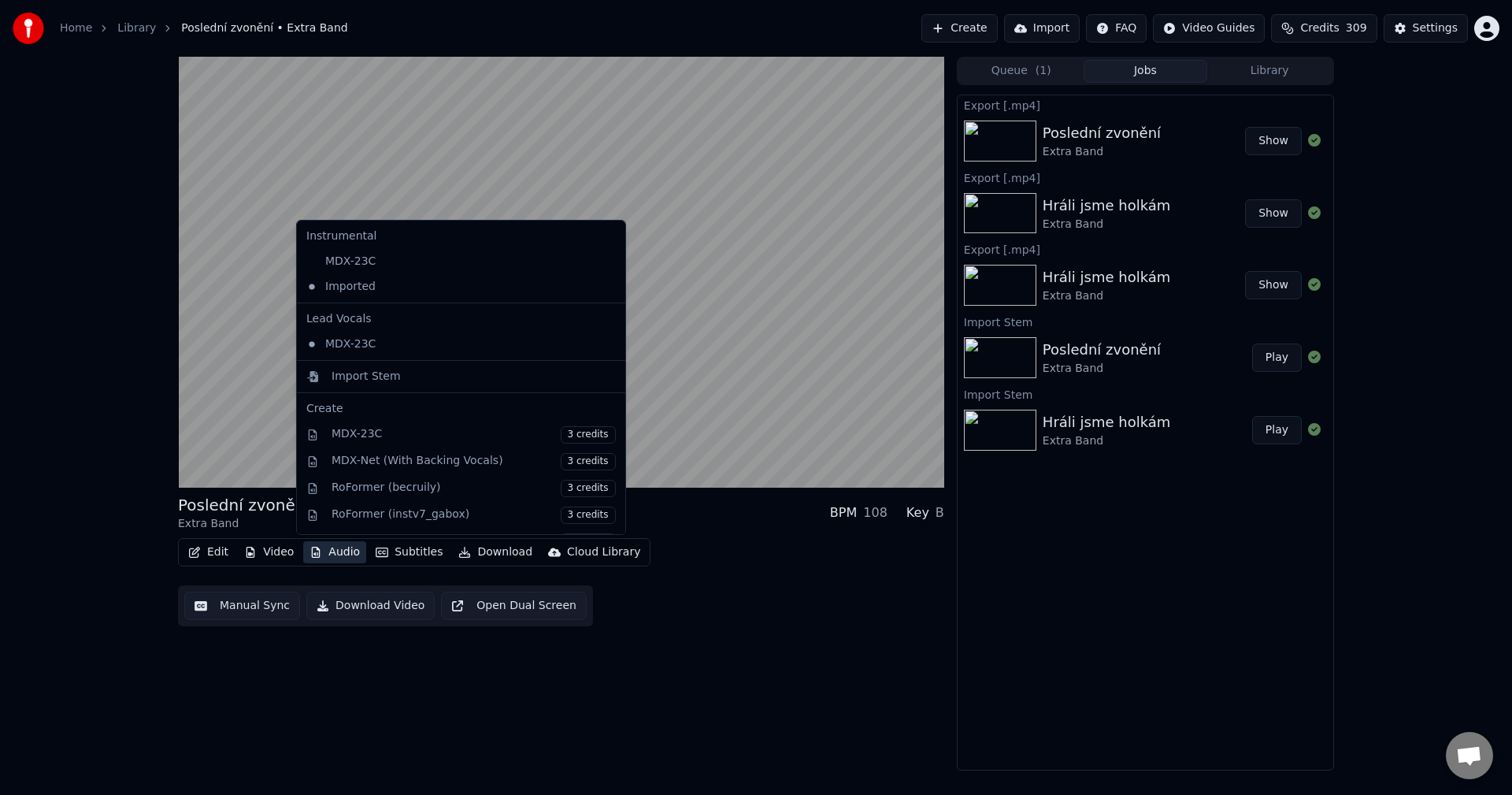
click at [338, 548] on button "Audio" at bounding box center [334, 552] width 63 height 22
click at [399, 267] on div "MDX-23C" at bounding box center [449, 262] width 298 height 25
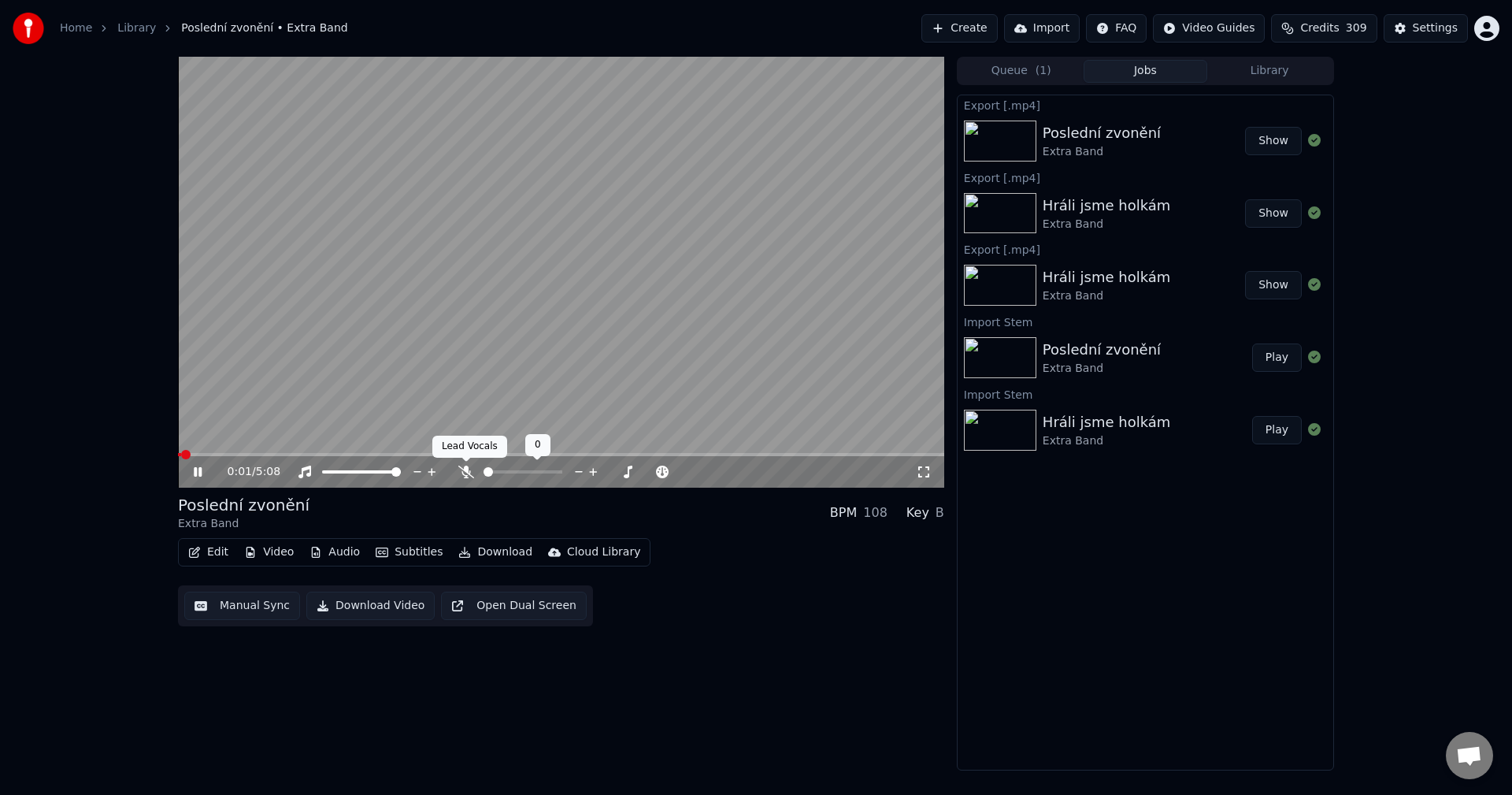
click at [466, 469] on icon at bounding box center [467, 472] width 16 height 13
click at [196, 466] on icon at bounding box center [209, 472] width 37 height 13
click at [494, 561] on button "Download" at bounding box center [495, 552] width 86 height 22
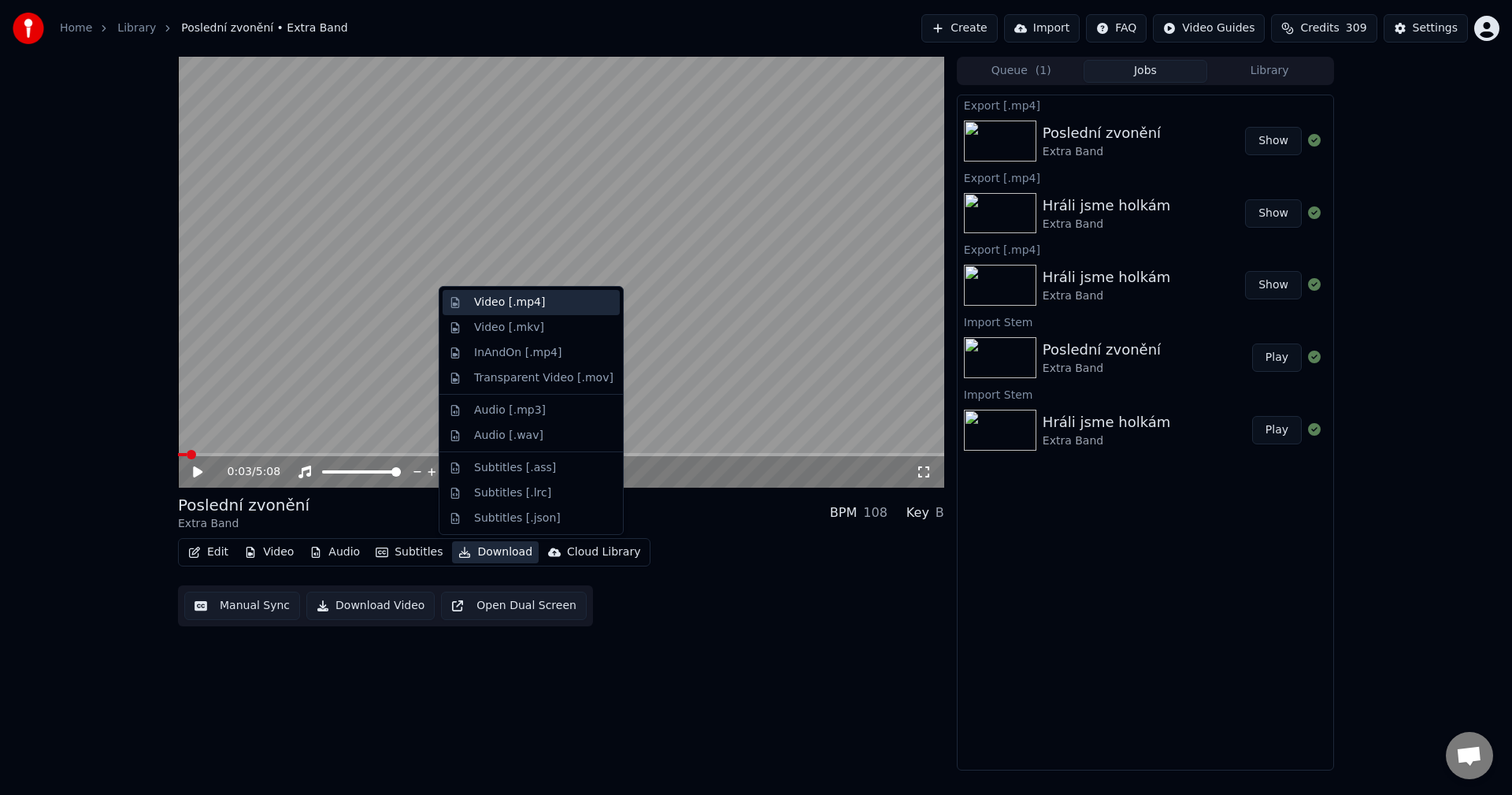
click at [541, 298] on div "Video [.mp4]" at bounding box center [544, 302] width 139 height 16
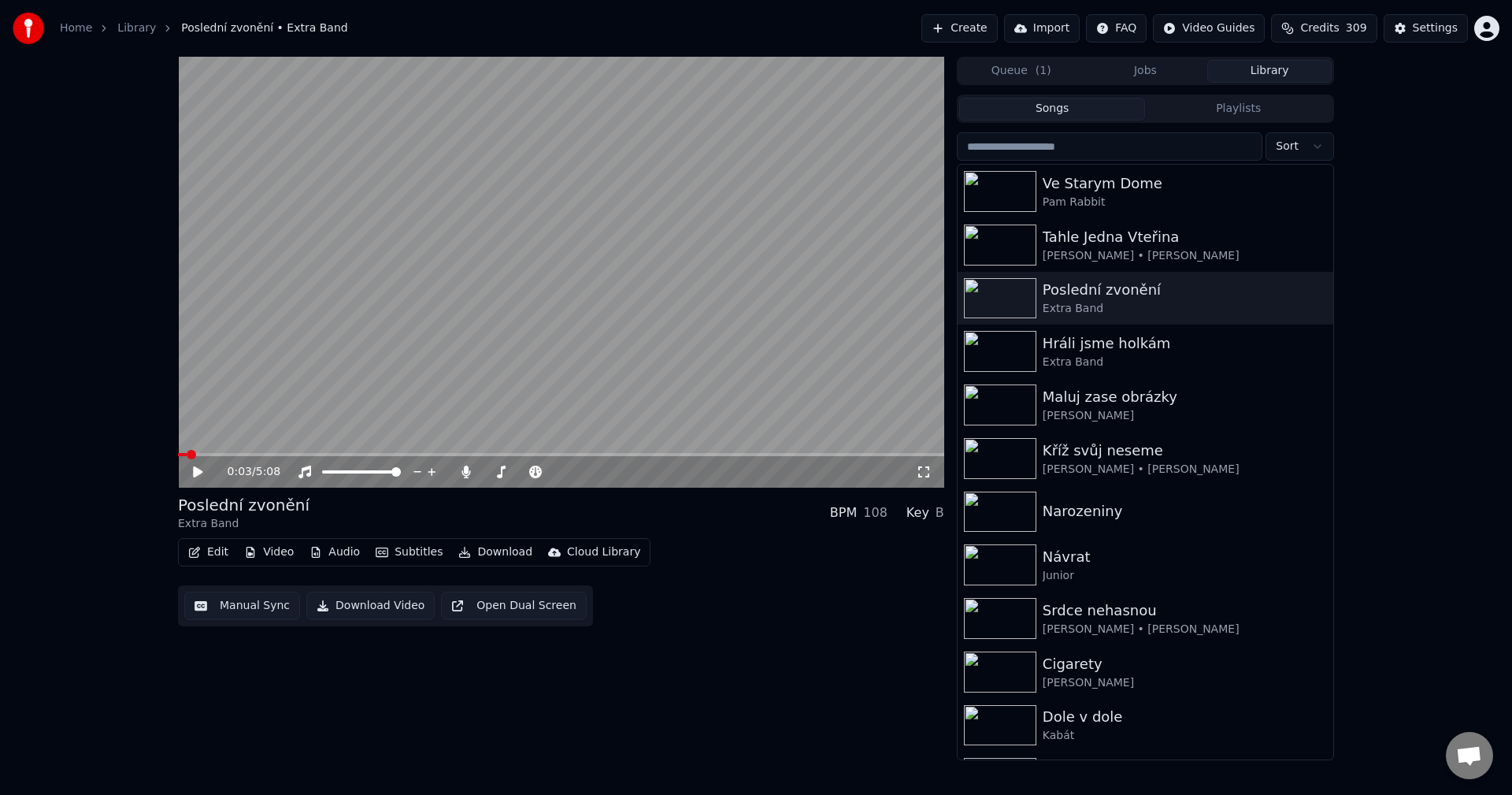
click at [1266, 78] on button "Library" at bounding box center [1270, 71] width 125 height 23
click at [1151, 248] on div "[PERSON_NAME] • [PERSON_NAME]" at bounding box center [1178, 256] width 269 height 16
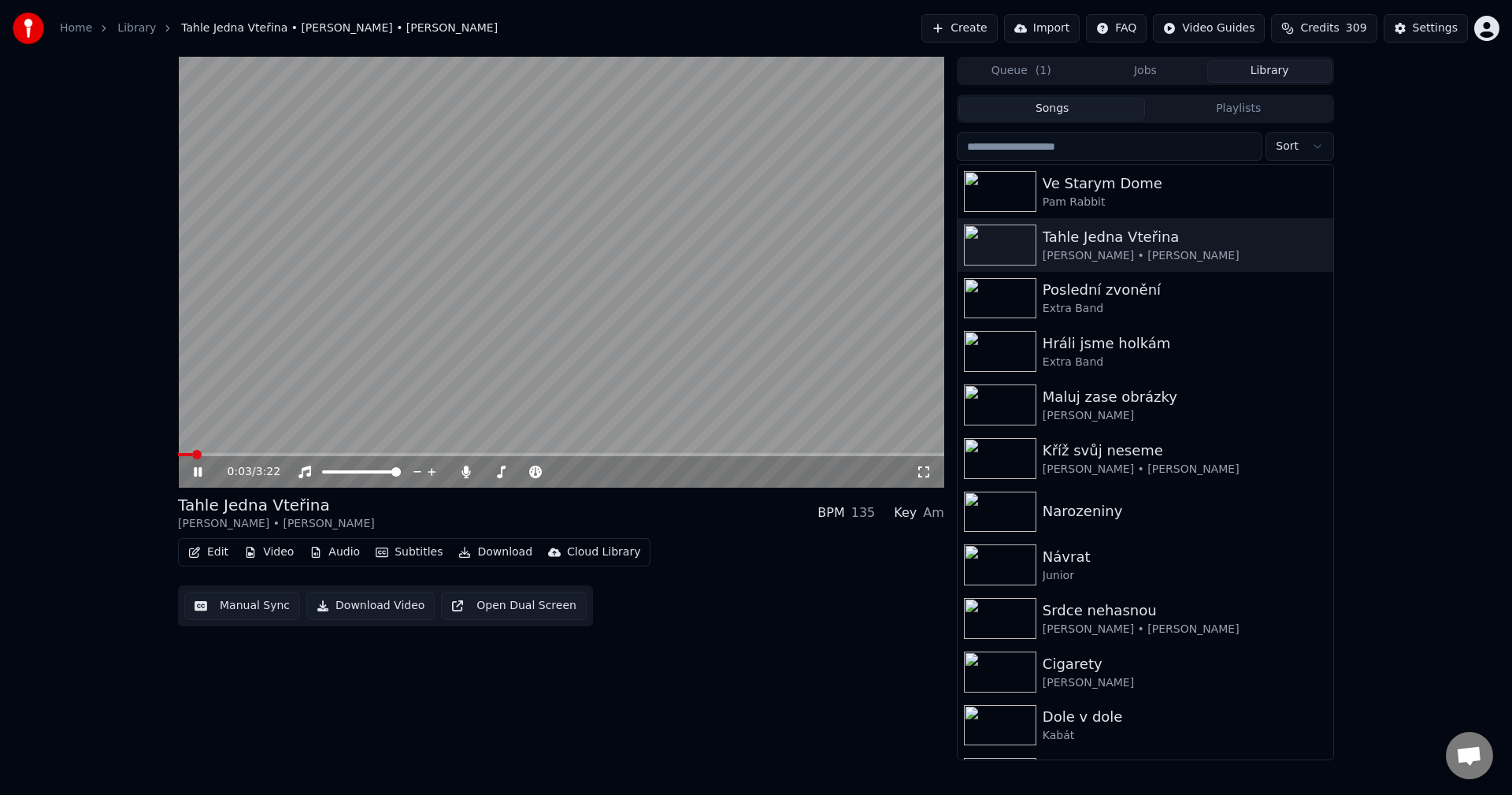
click at [266, 550] on button "Video" at bounding box center [269, 552] width 62 height 22
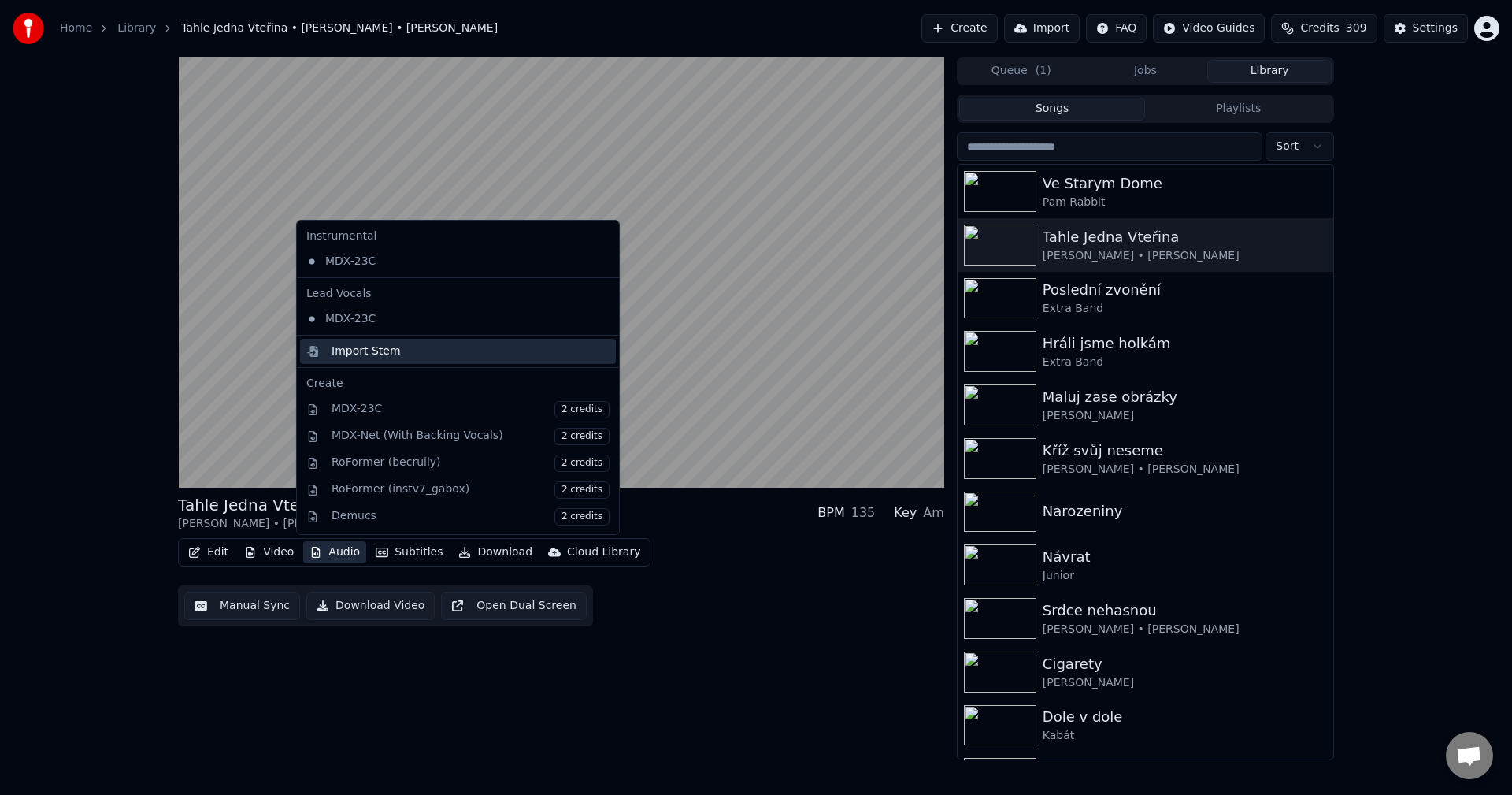
click at [393, 359] on div "Import Stem" at bounding box center [458, 351] width 316 height 25
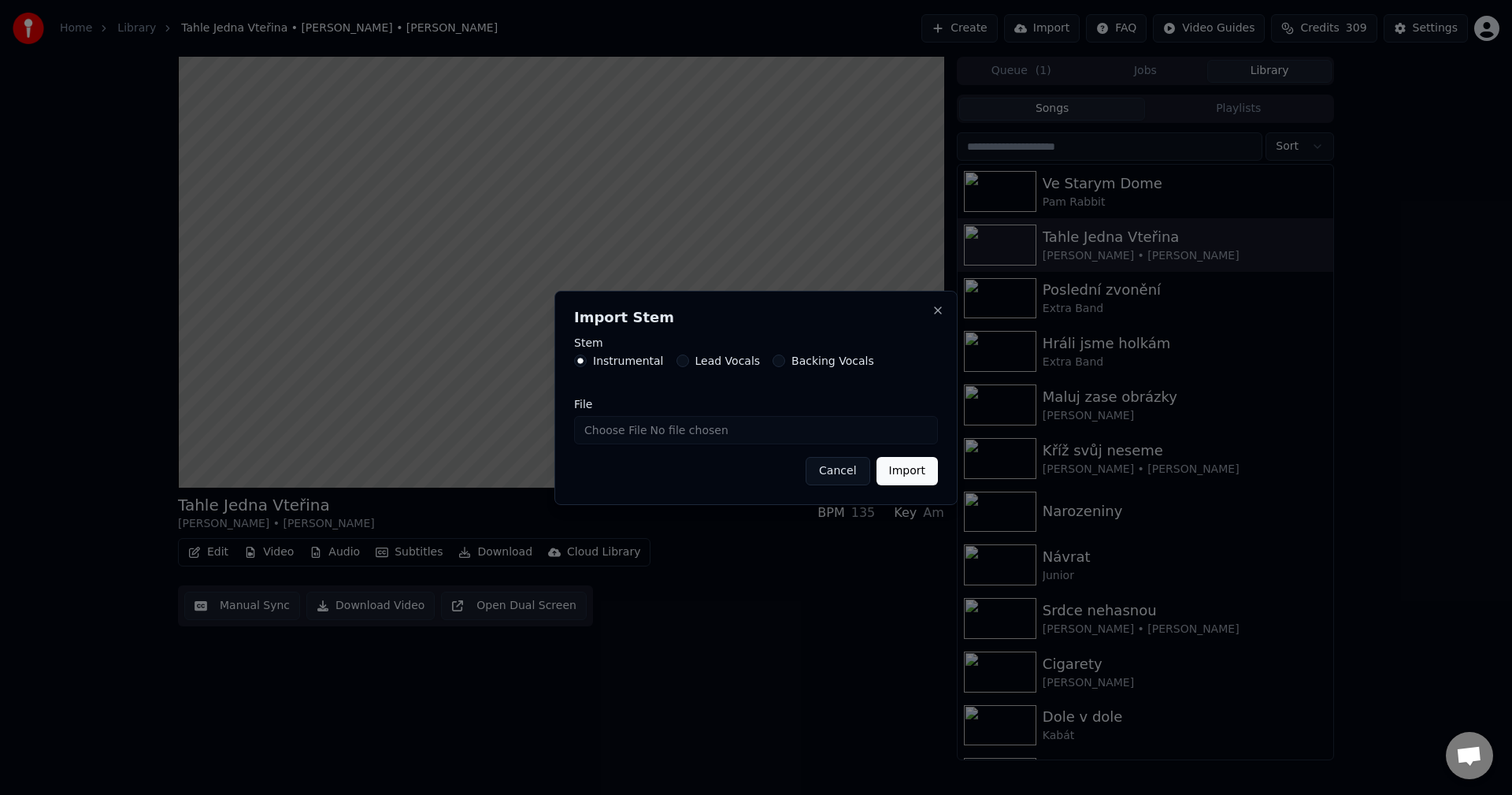
click at [671, 437] on input "File" at bounding box center [756, 429] width 364 height 28
type input "**********"
click at [910, 472] on button "Import" at bounding box center [907, 471] width 62 height 28
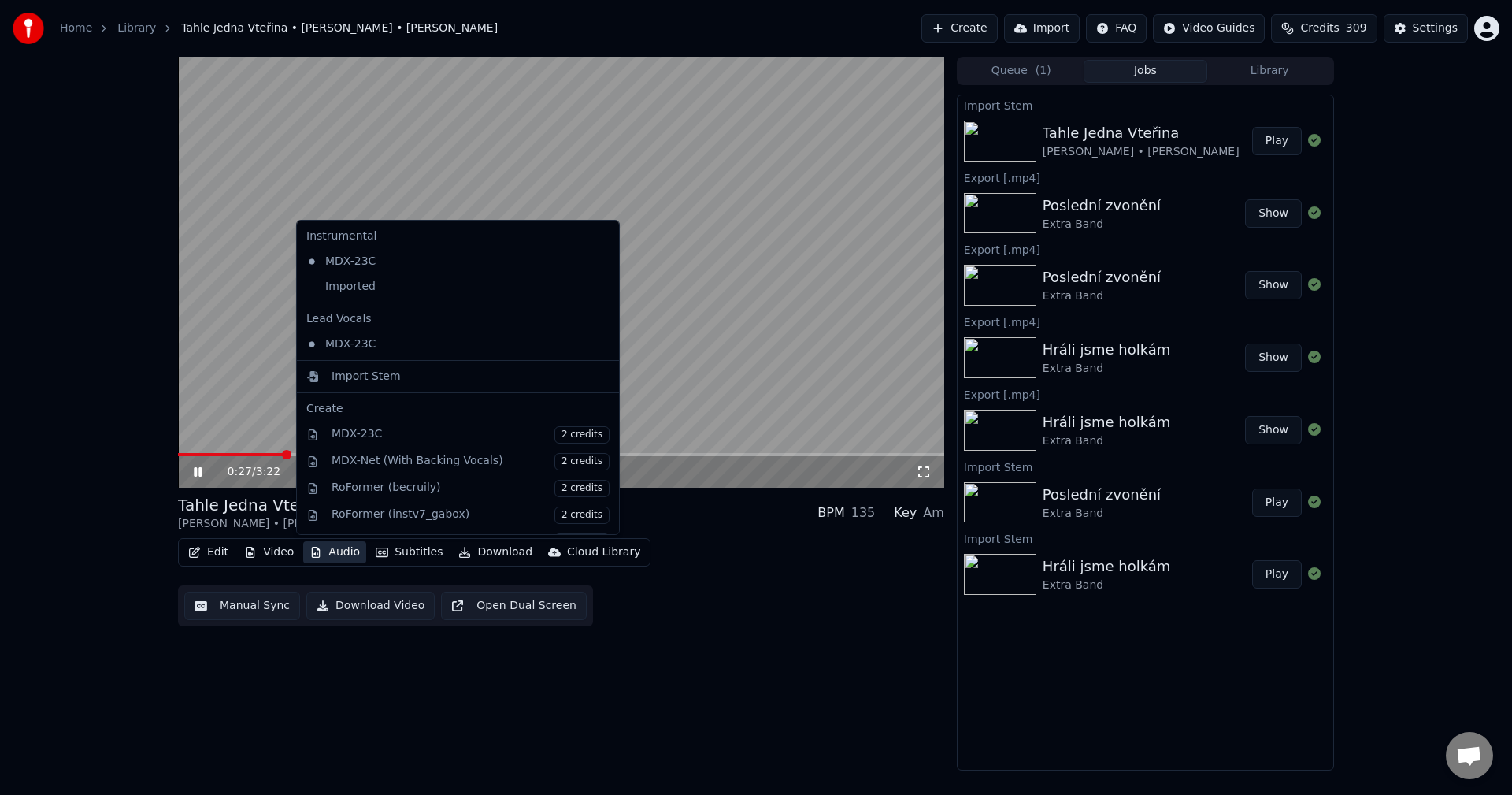
click at [330, 554] on button "Audio" at bounding box center [334, 552] width 63 height 22
click at [370, 291] on div "Imported" at bounding box center [446, 287] width 292 height 25
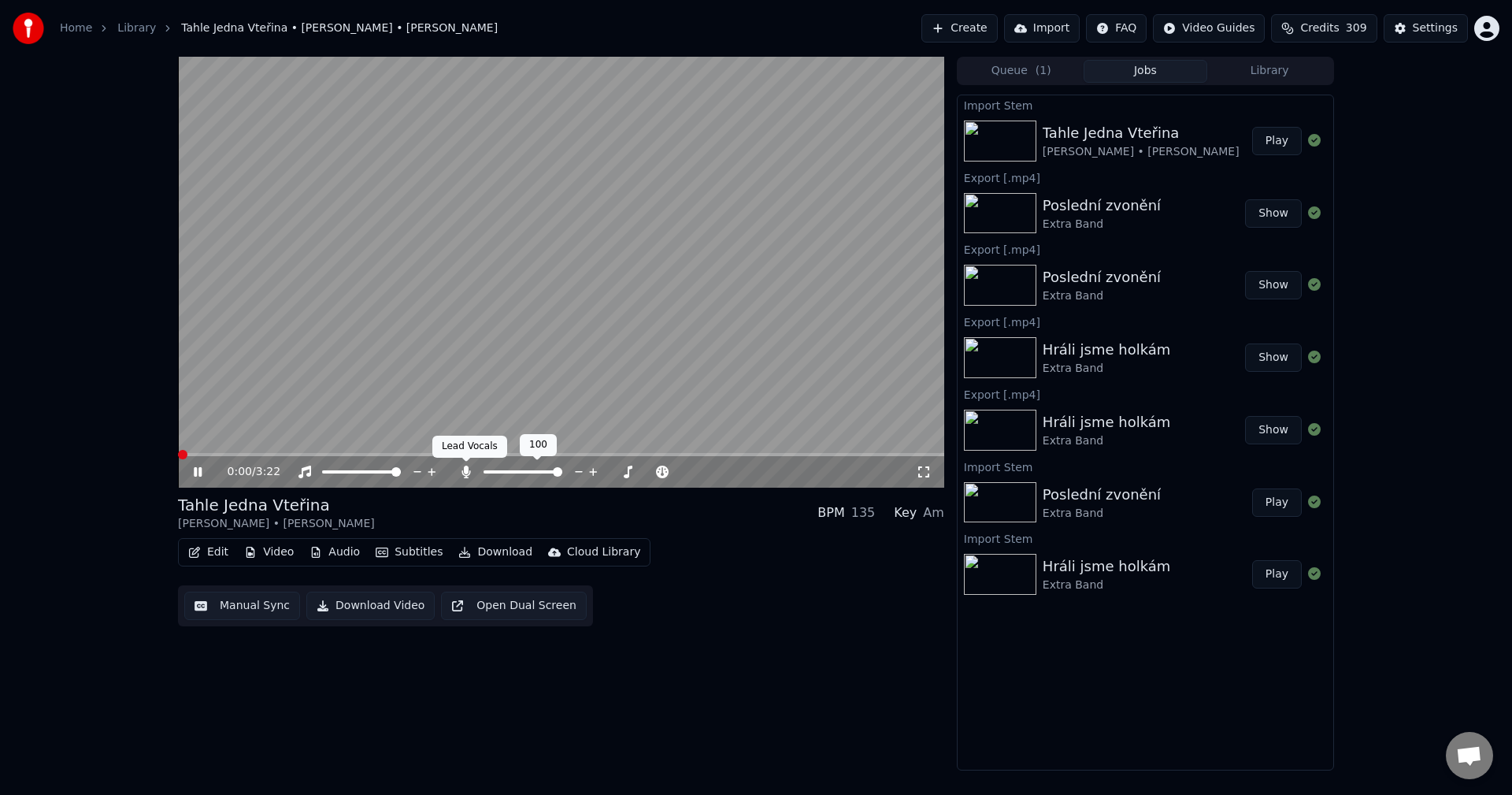
click at [464, 471] on icon at bounding box center [466, 472] width 9 height 13
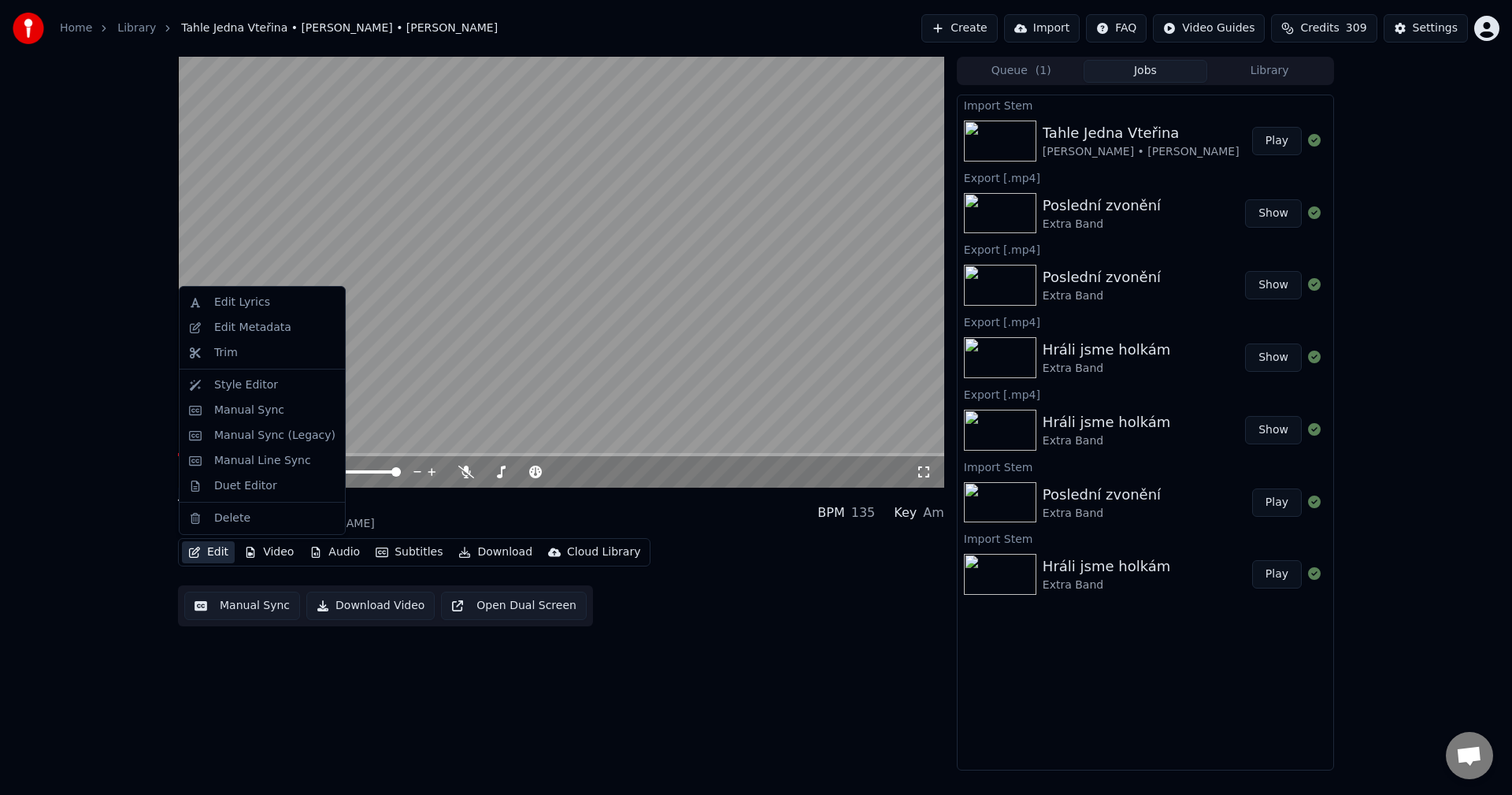
click at [209, 545] on button "Edit" at bounding box center [209, 552] width 53 height 22
click at [258, 327] on div "Edit Metadata" at bounding box center [253, 327] width 77 height 16
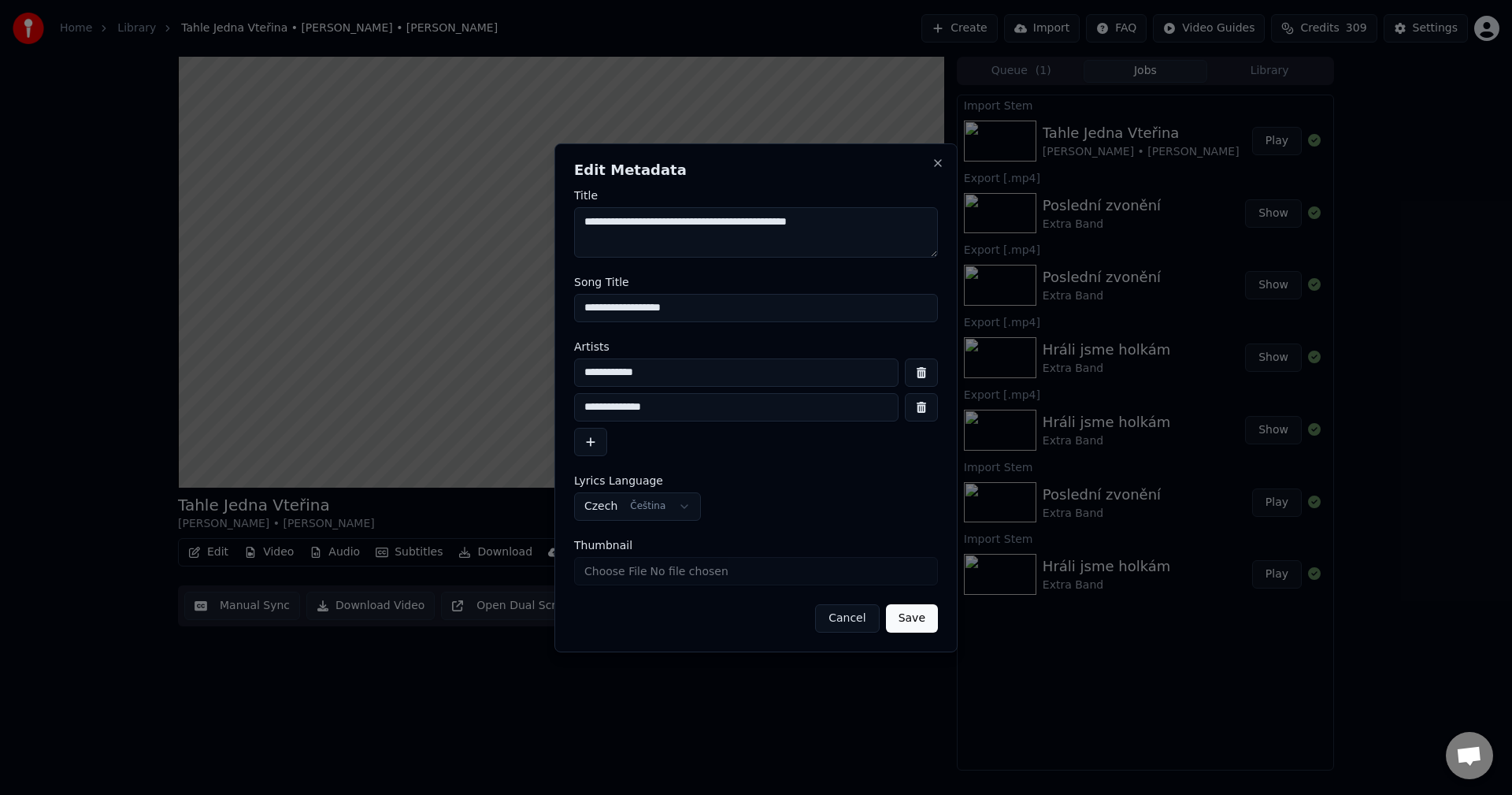
click at [786, 227] on textarea "**********" at bounding box center [756, 231] width 364 height 50
click at [815, 228] on textarea "**********" at bounding box center [756, 231] width 364 height 50
drag, startPoint x: 793, startPoint y: 230, endPoint x: 758, endPoint y: 230, distance: 35.0
click at [758, 230] on textarea "**********" at bounding box center [756, 231] width 364 height 50
type textarea "**********"
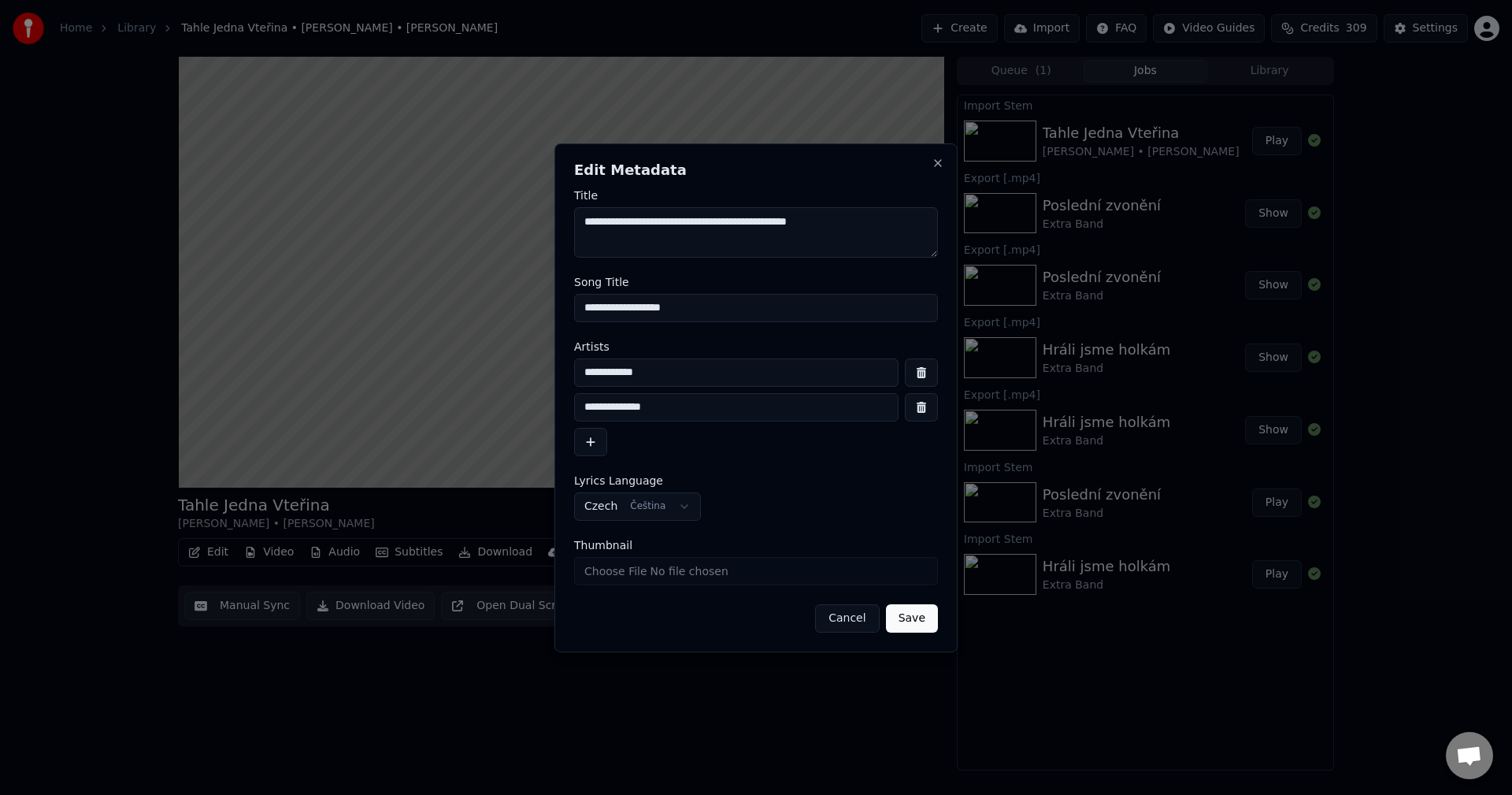
drag, startPoint x: 688, startPoint y: 312, endPoint x: 404, endPoint y: 323, distance: 284.2
click at [394, 322] on body "**********" at bounding box center [756, 397] width 1512 height 795
paste input
type input "**********"
click at [917, 616] on button "Save" at bounding box center [912, 618] width 52 height 28
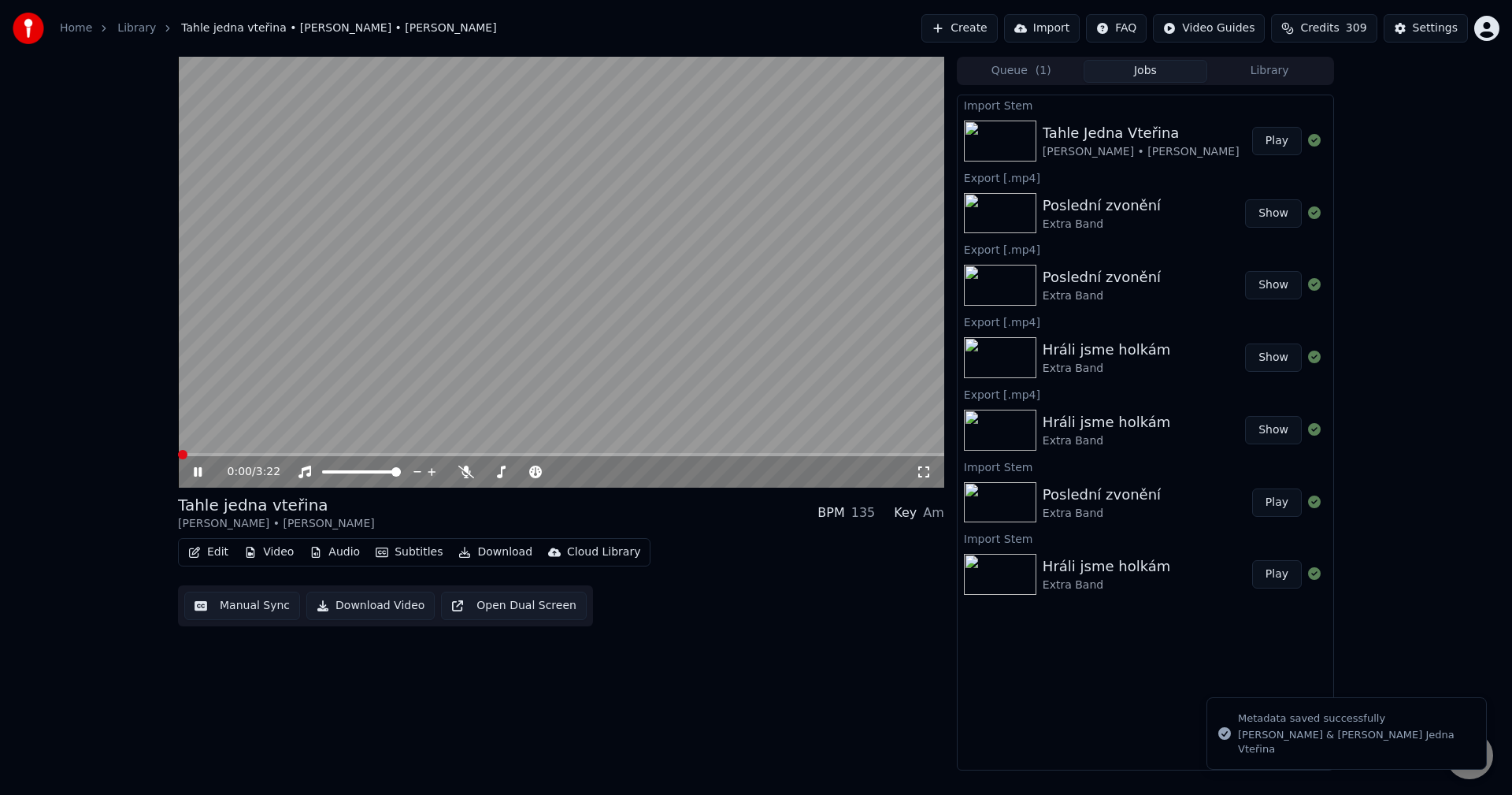
click at [199, 469] on icon at bounding box center [198, 472] width 8 height 10
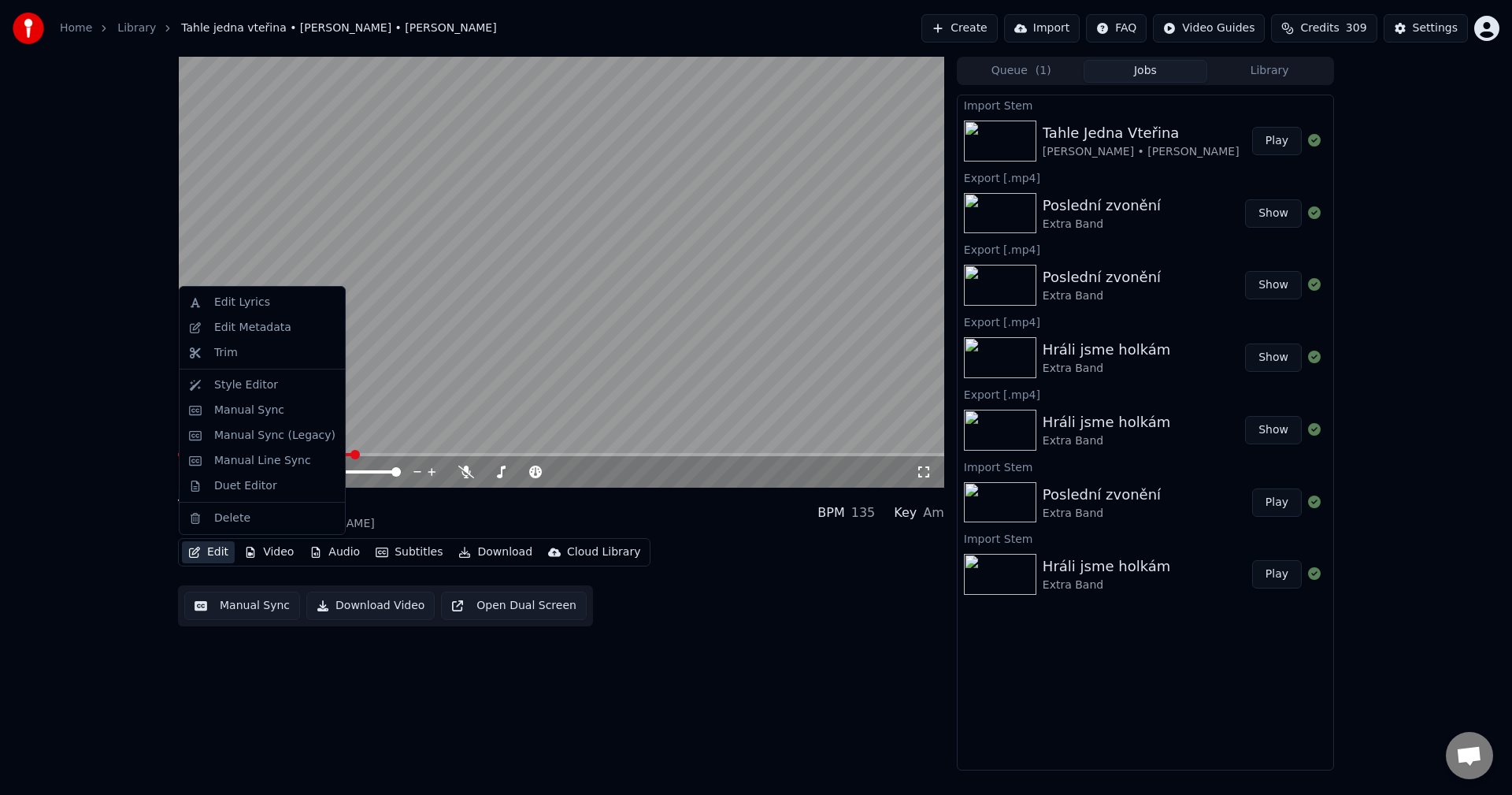
click at [214, 548] on button "Edit" at bounding box center [209, 552] width 53 height 22
click at [265, 319] on div "Edit Metadata" at bounding box center [262, 327] width 159 height 25
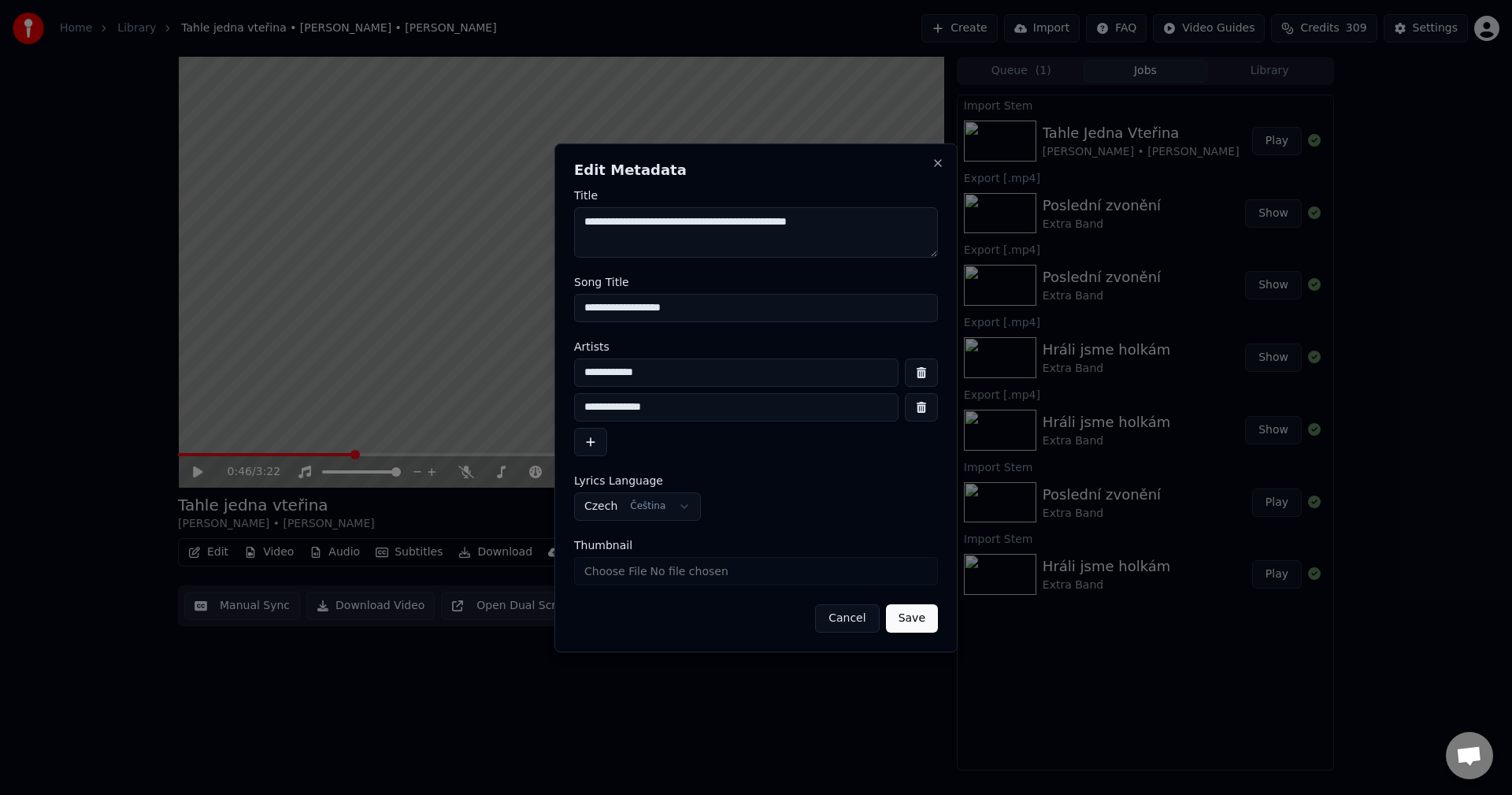
drag, startPoint x: 745, startPoint y: 219, endPoint x: 582, endPoint y: 233, distance: 163.6
click at [582, 233] on textarea "**********" at bounding box center [756, 231] width 364 height 50
click at [935, 167] on button "Close" at bounding box center [937, 163] width 13 height 13
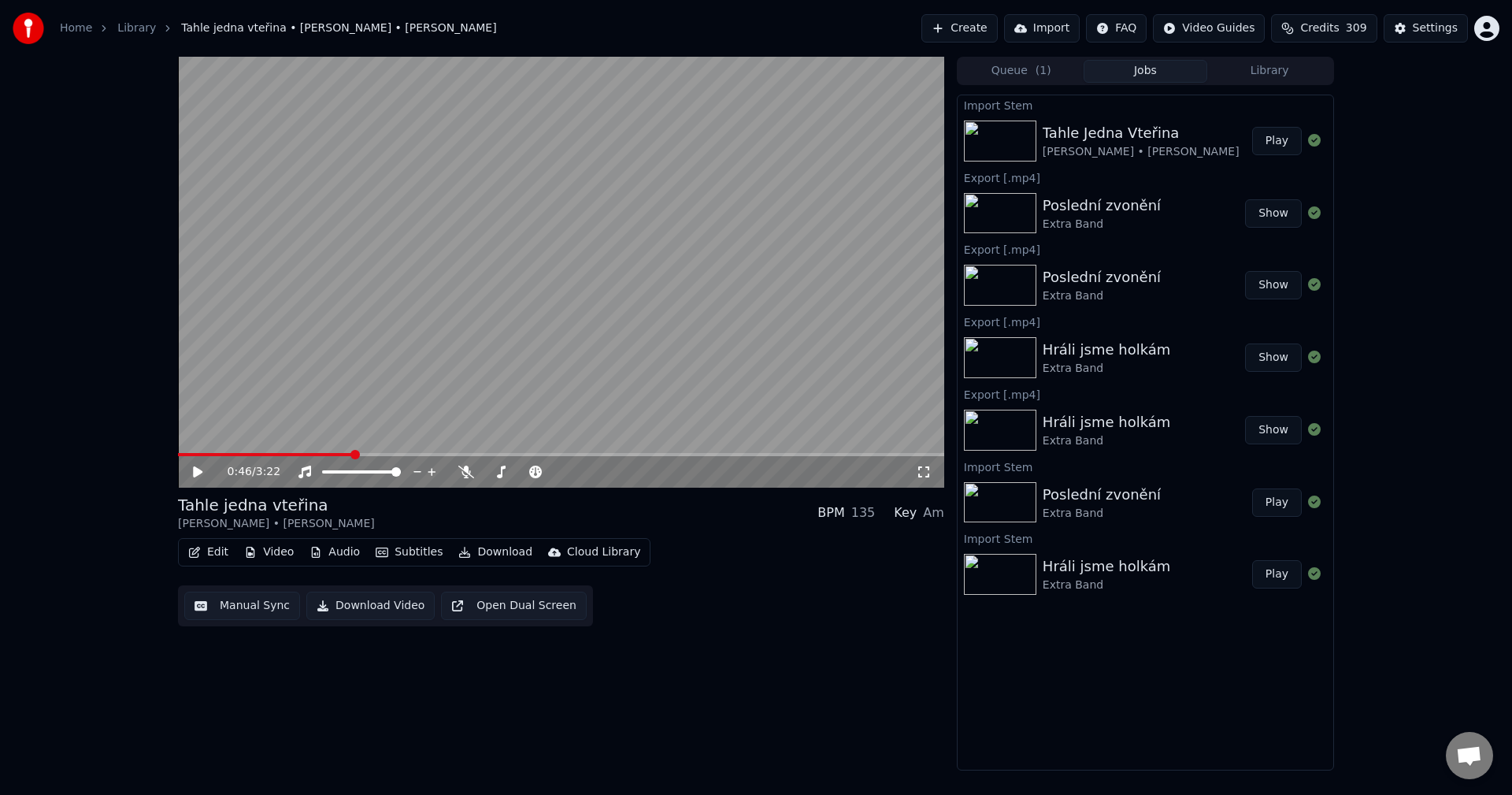
click at [284, 547] on button "Video" at bounding box center [269, 552] width 62 height 22
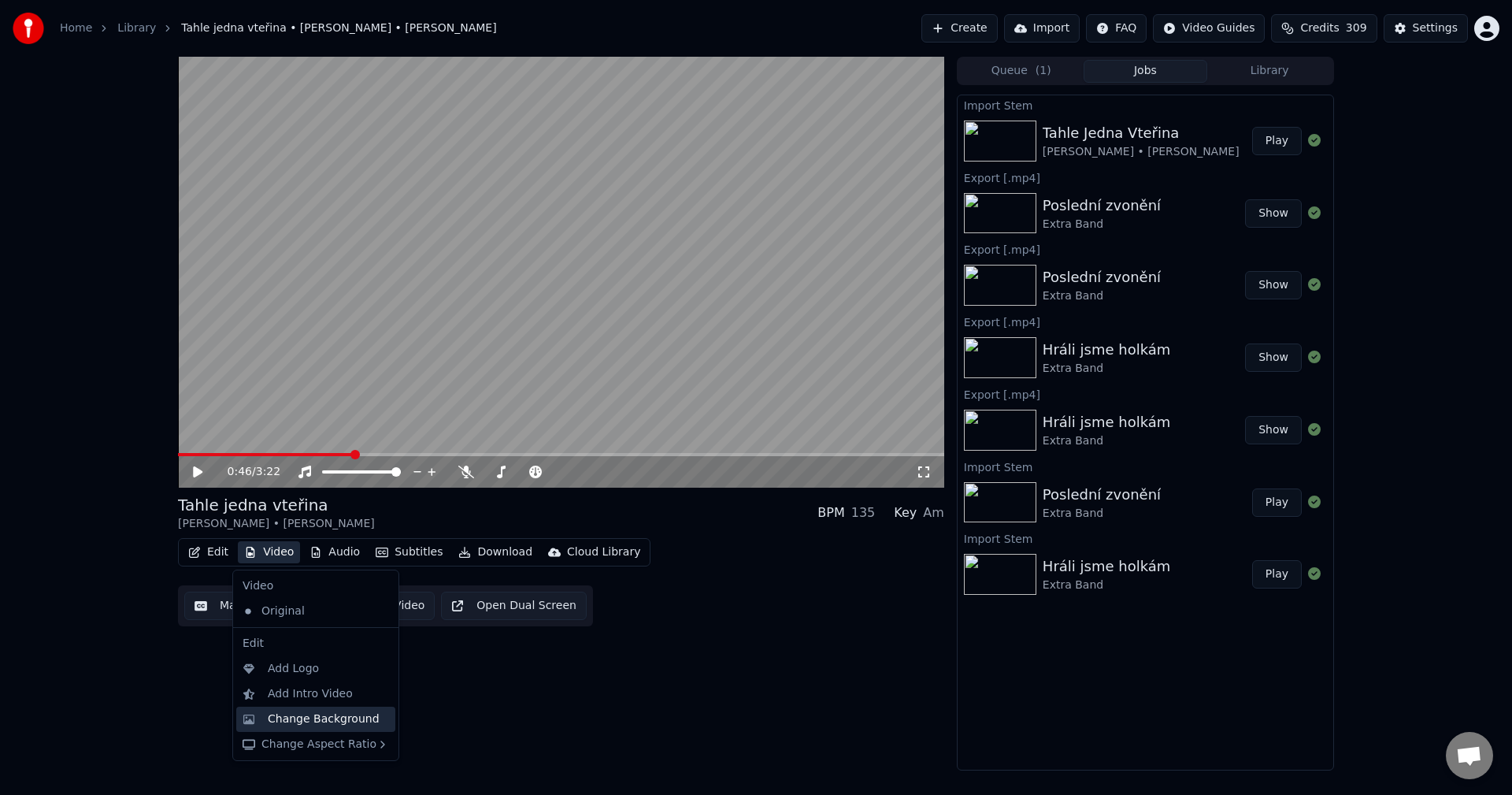
click at [303, 717] on div "Change Background" at bounding box center [324, 719] width 112 height 16
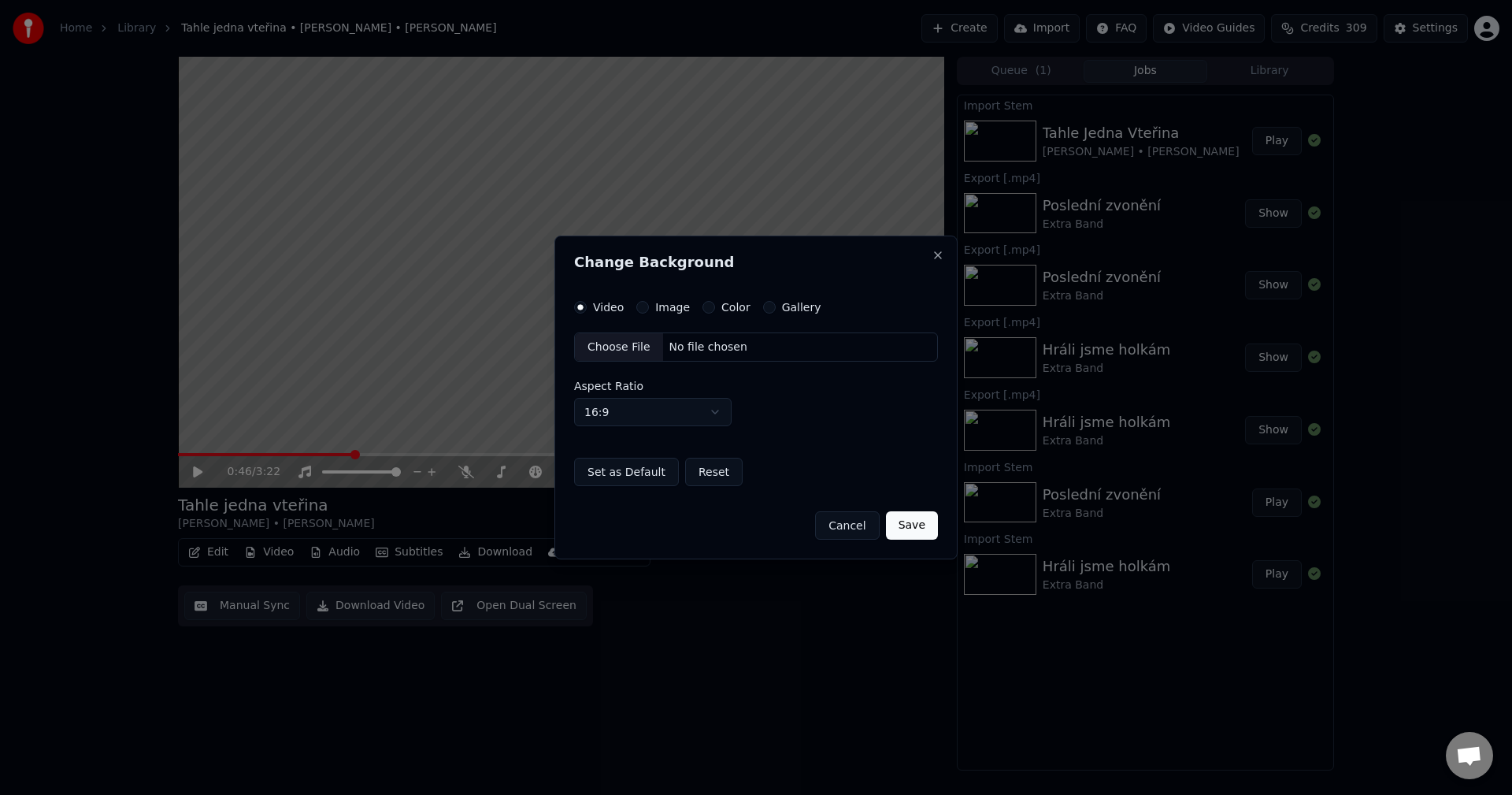
click at [664, 306] on label "Image" at bounding box center [672, 307] width 34 height 11
click at [649, 306] on button "Image" at bounding box center [642, 307] width 13 height 13
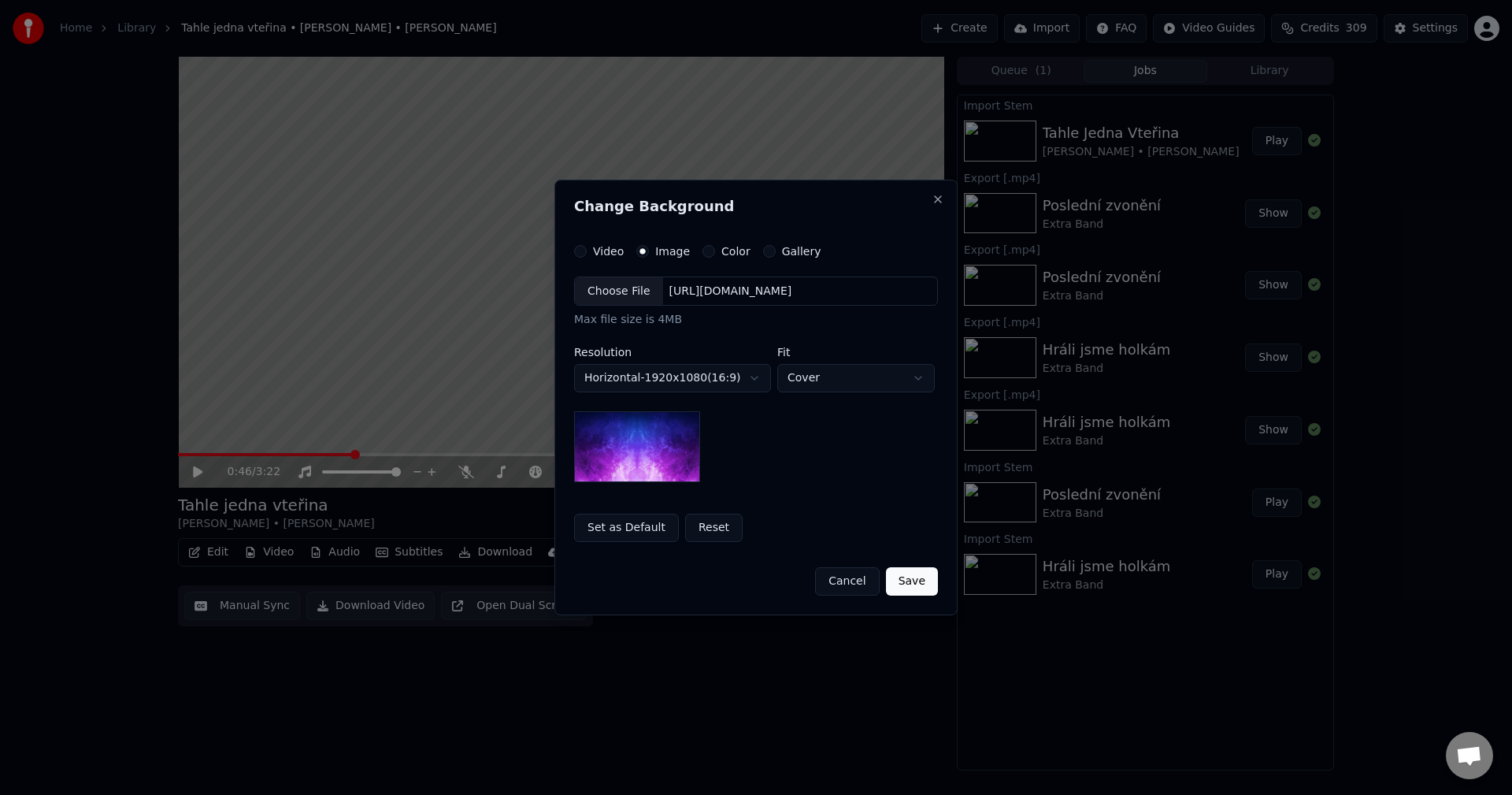
click at [737, 291] on div "[URL][DOMAIN_NAME]" at bounding box center [731, 291] width 135 height 16
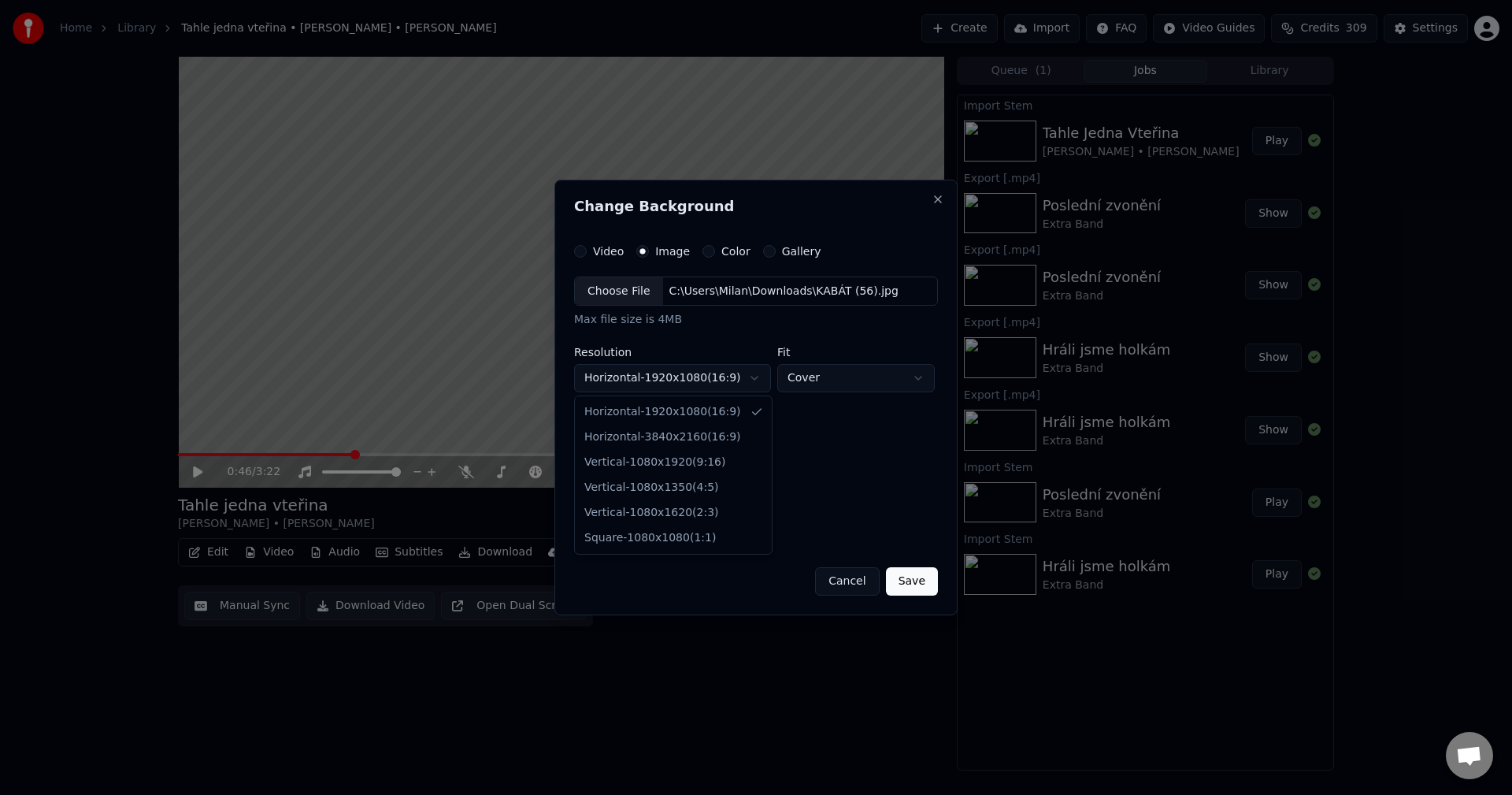
click at [681, 374] on body "**********" at bounding box center [756, 397] width 1512 height 795
select select "*********"
click at [928, 577] on button "Save" at bounding box center [912, 580] width 52 height 28
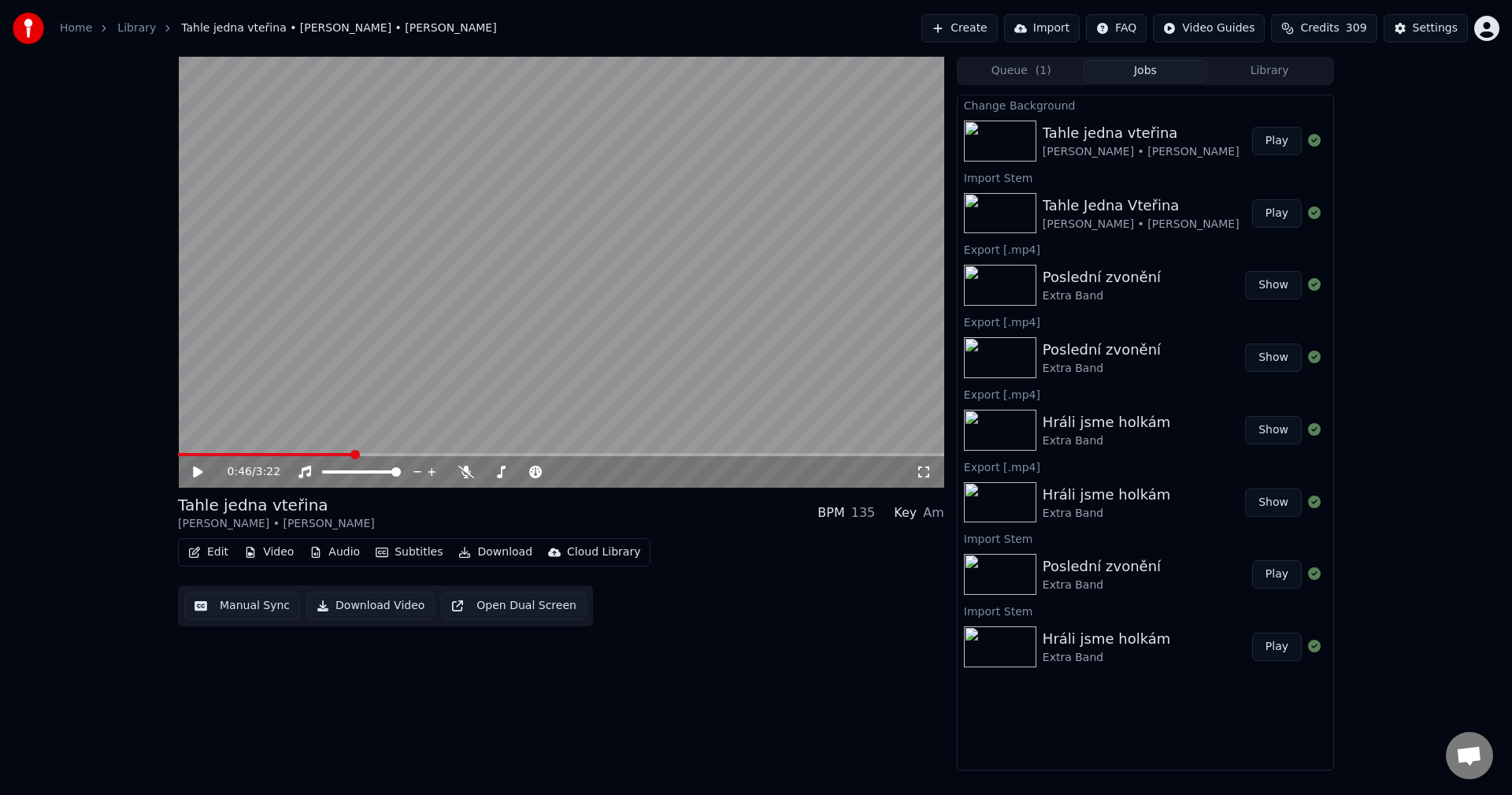
click at [480, 556] on button "Download" at bounding box center [495, 552] width 86 height 22
click at [698, 645] on div "0:46 / 3:22 Tahle jedna vteřina [PERSON_NAME] • [PERSON_NAME] BPM 135 Key Am Ed…" at bounding box center [562, 414] width 767 height 714
click at [340, 550] on button "Audio" at bounding box center [334, 552] width 63 height 22
click at [737, 597] on div "Edit Video Audio Subtitles Download Cloud Library Manual Sync Download Video Op…" at bounding box center [562, 582] width 767 height 88
click at [373, 745] on div "0:46 / 3:22 Tahle jedna vteřina [PERSON_NAME] • [PERSON_NAME] BPM 135 Key Am Ed…" at bounding box center [562, 414] width 767 height 714
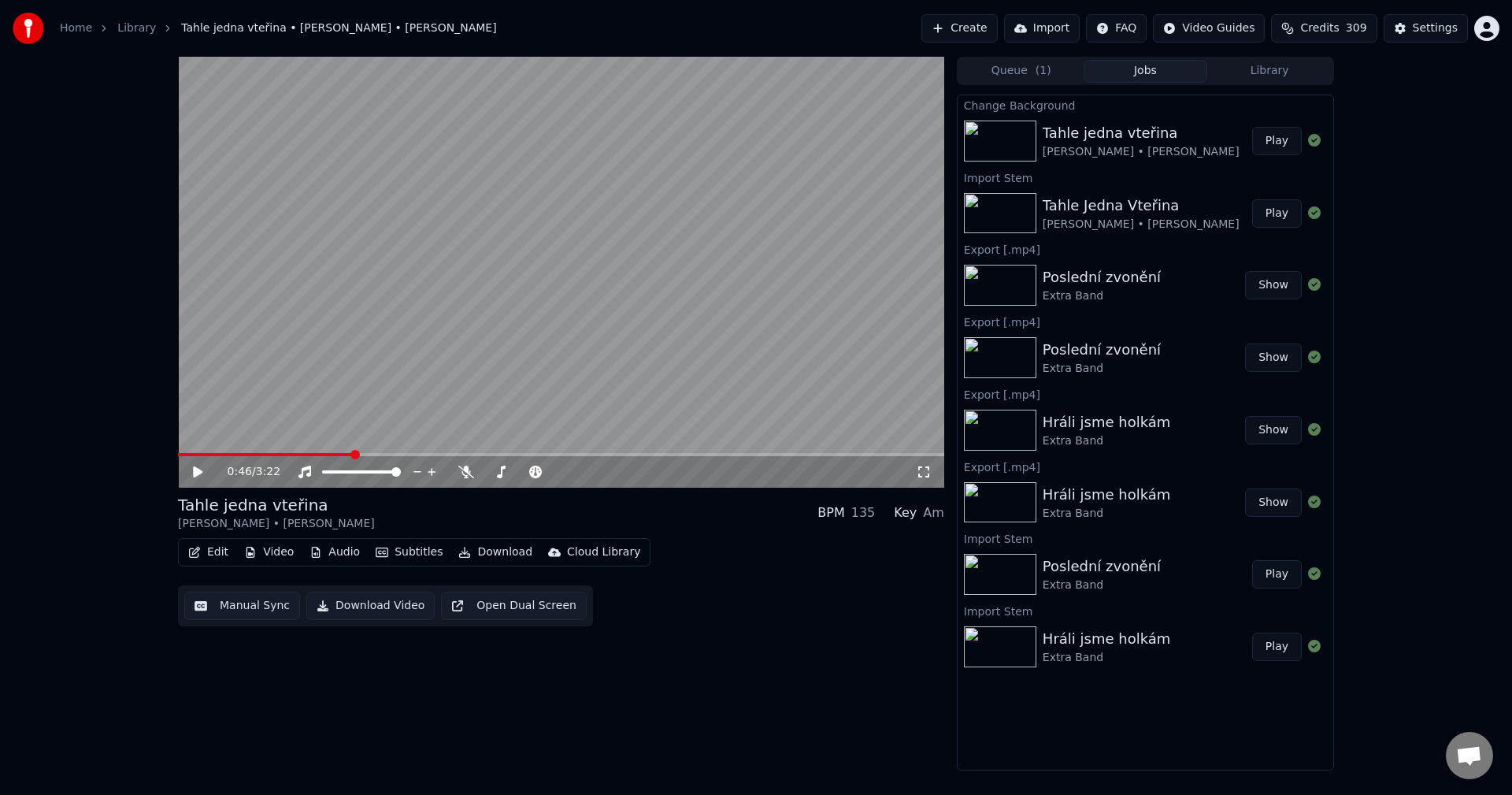
click at [487, 554] on button "Download" at bounding box center [495, 552] width 86 height 22
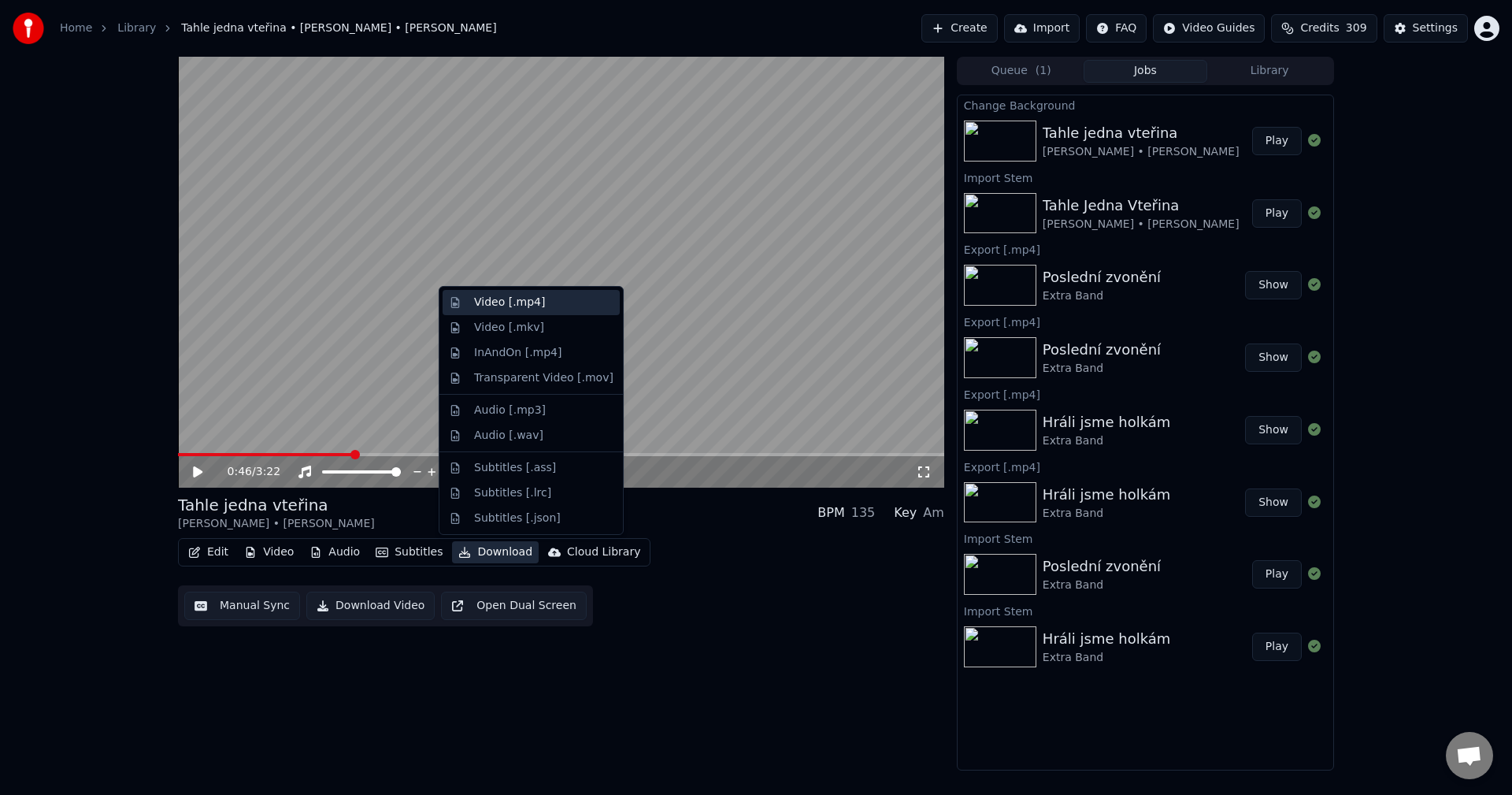
click at [525, 309] on div "Video [.mp4]" at bounding box center [510, 302] width 71 height 16
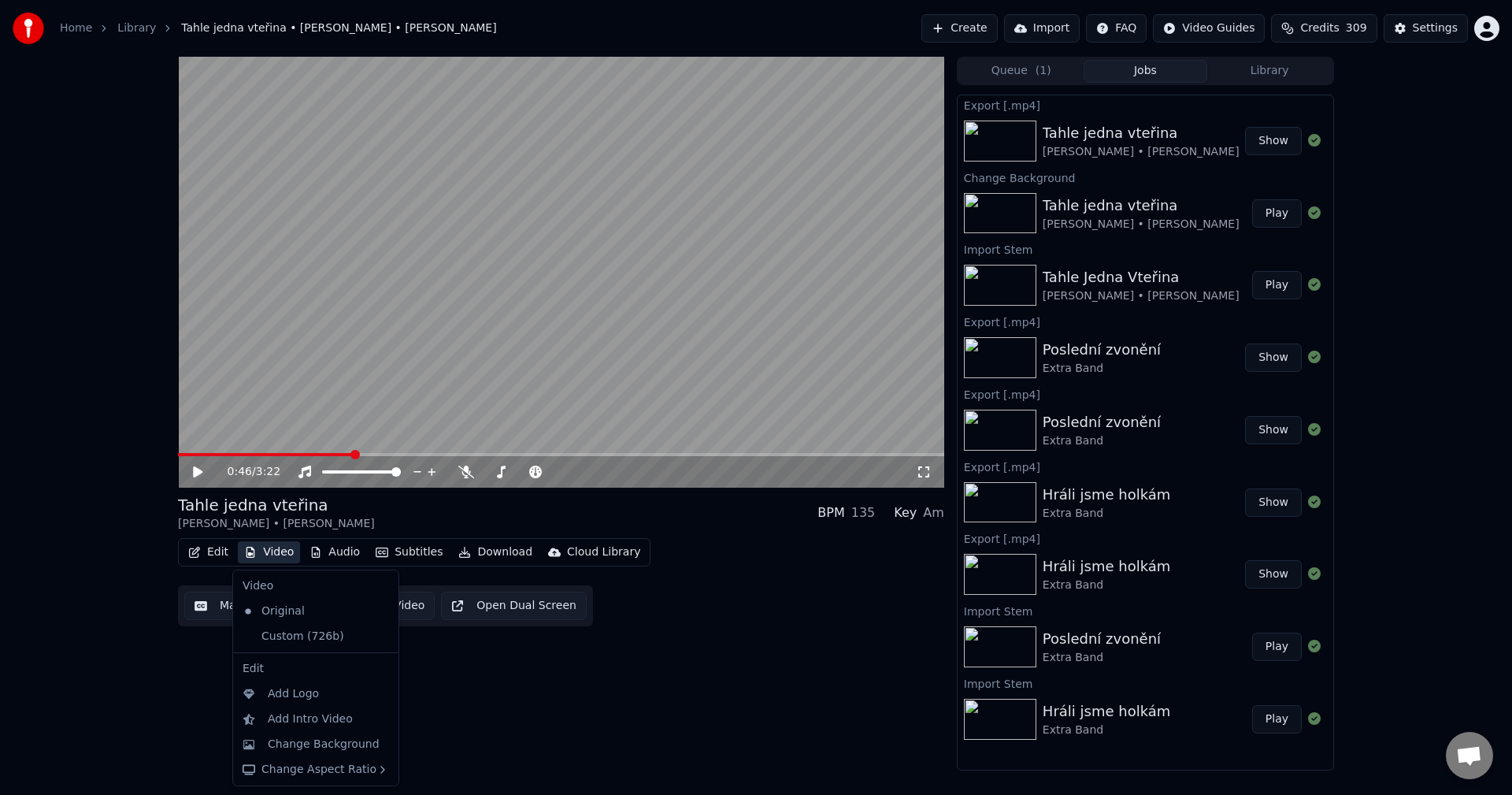
click at [267, 549] on button "Video" at bounding box center [269, 552] width 62 height 22
click at [290, 630] on div "Custom (726b)" at bounding box center [304, 636] width 135 height 25
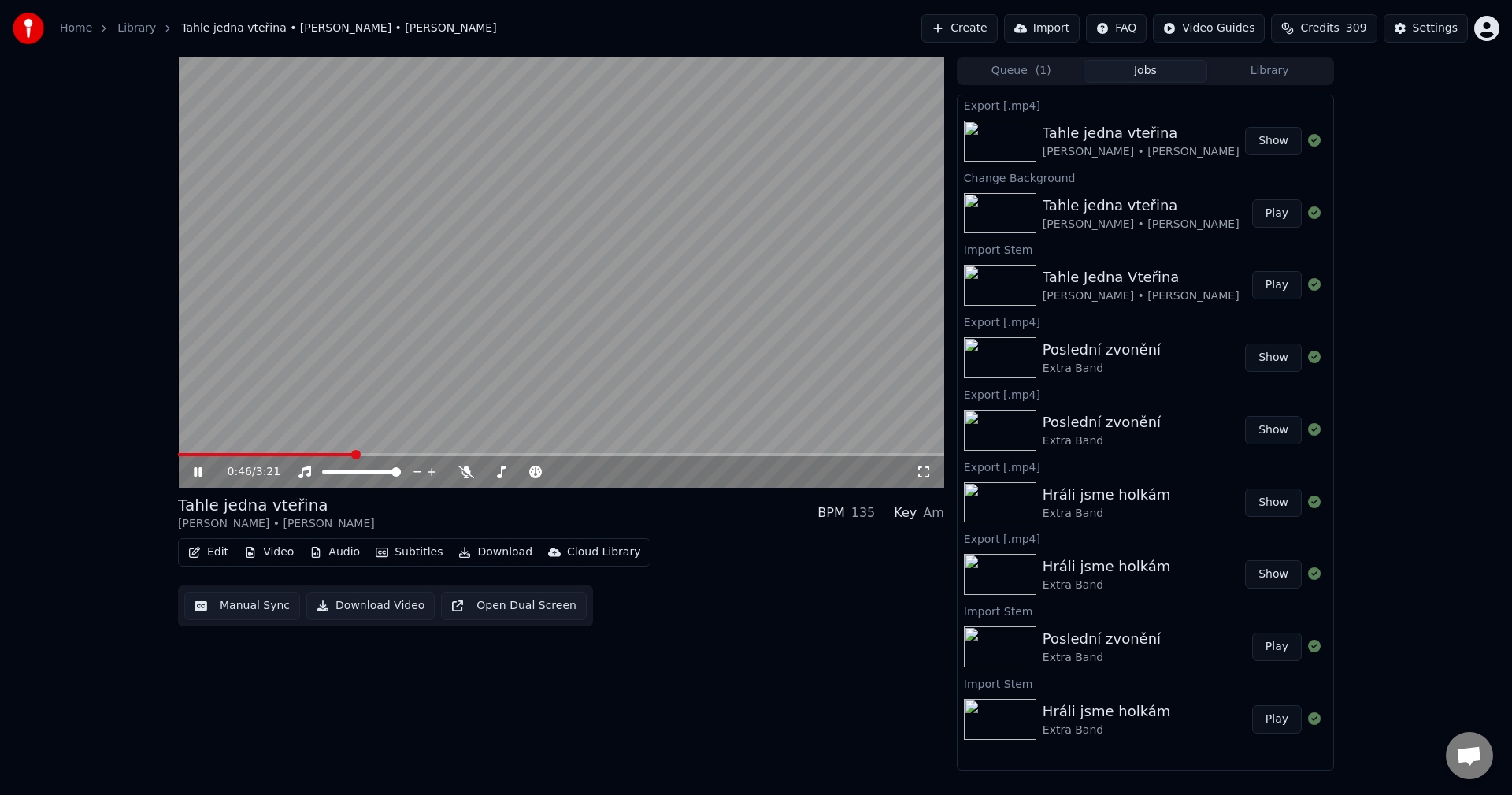
click at [342, 547] on button "Audio" at bounding box center [334, 552] width 63 height 22
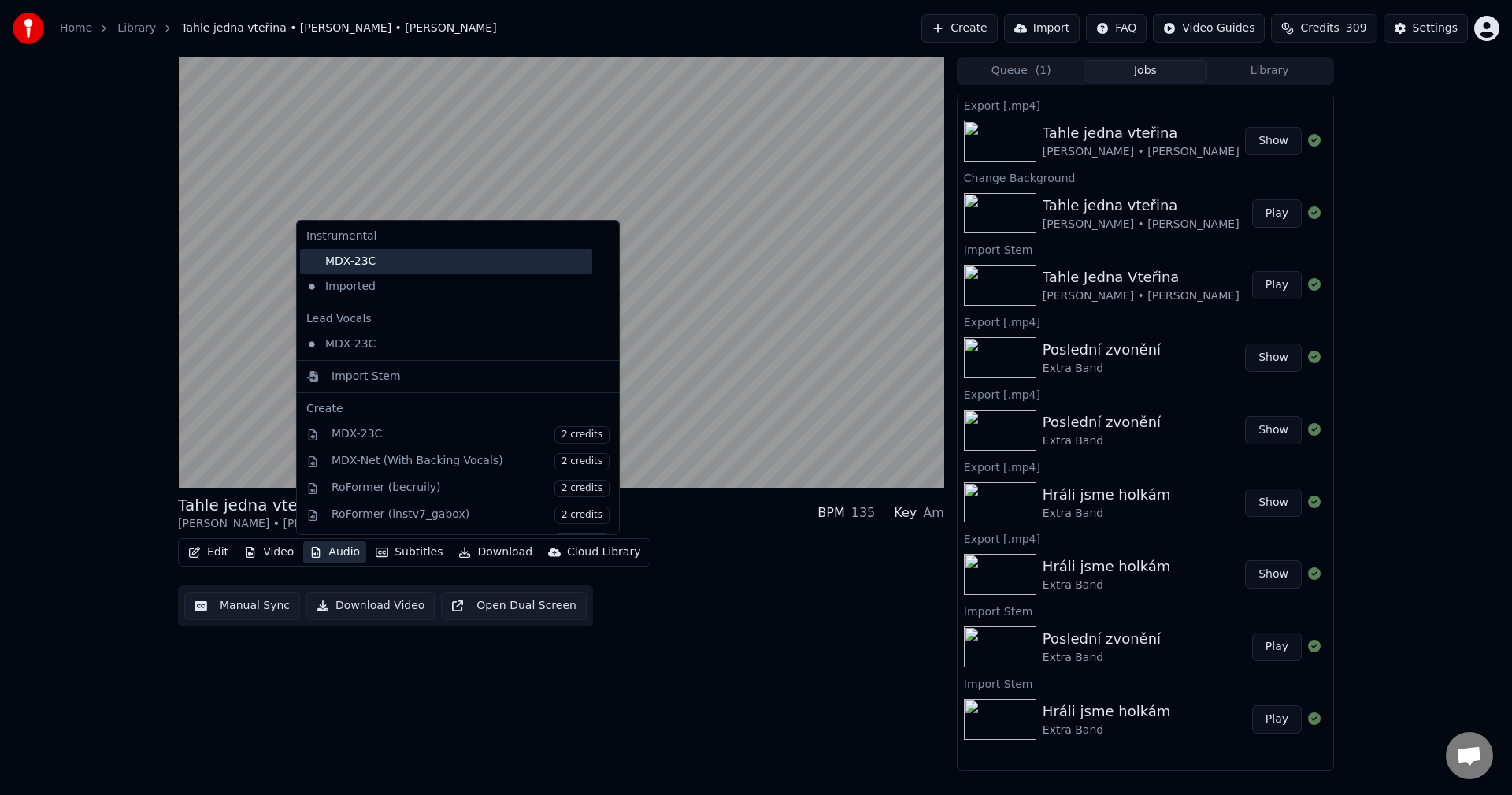
click at [390, 255] on div "MDX-23C" at bounding box center [446, 262] width 292 height 25
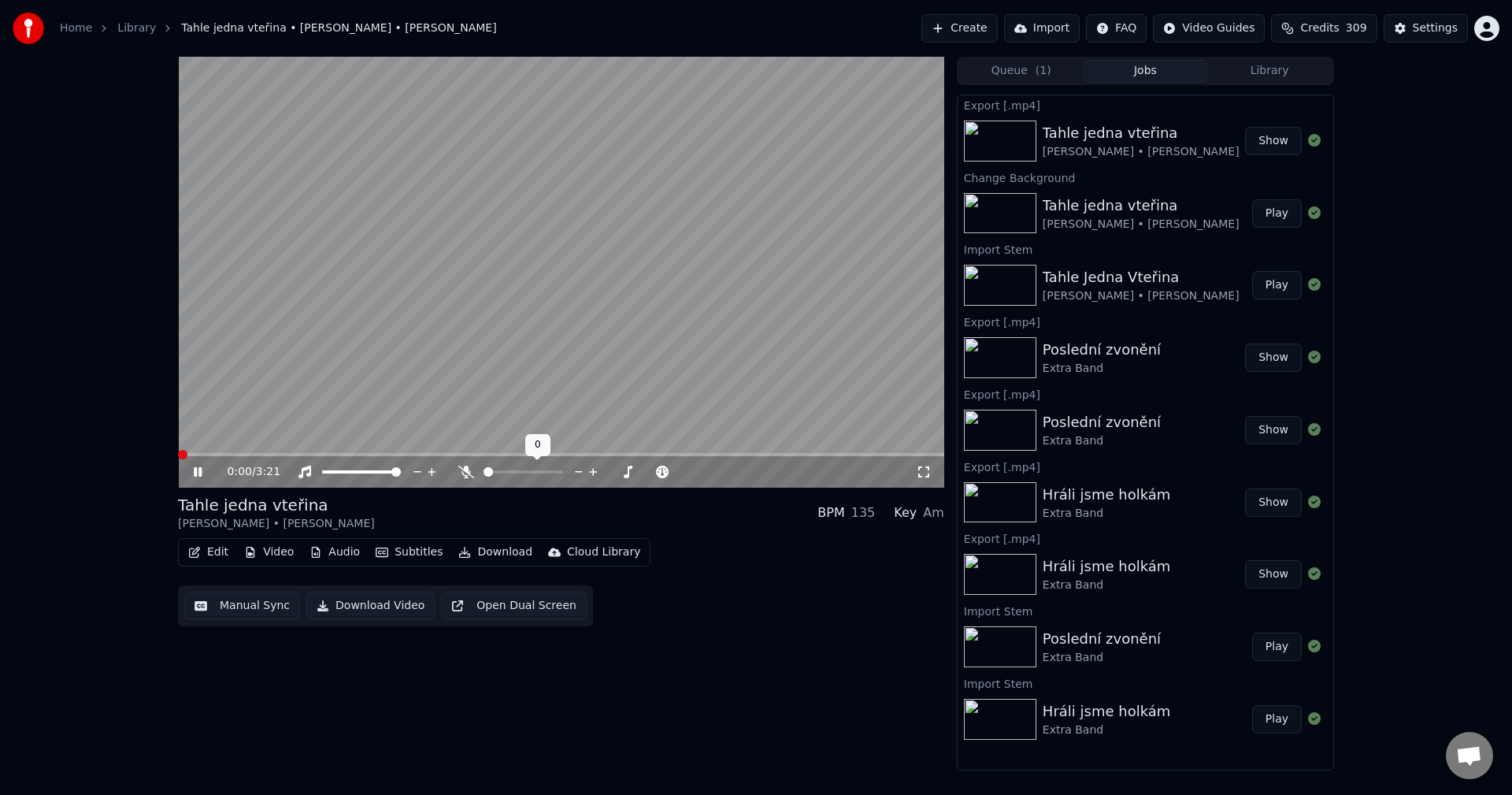
click at [467, 474] on icon at bounding box center [467, 472] width 16 height 13
click at [198, 467] on icon at bounding box center [209, 472] width 37 height 13
click at [480, 551] on button "Download" at bounding box center [495, 552] width 86 height 22
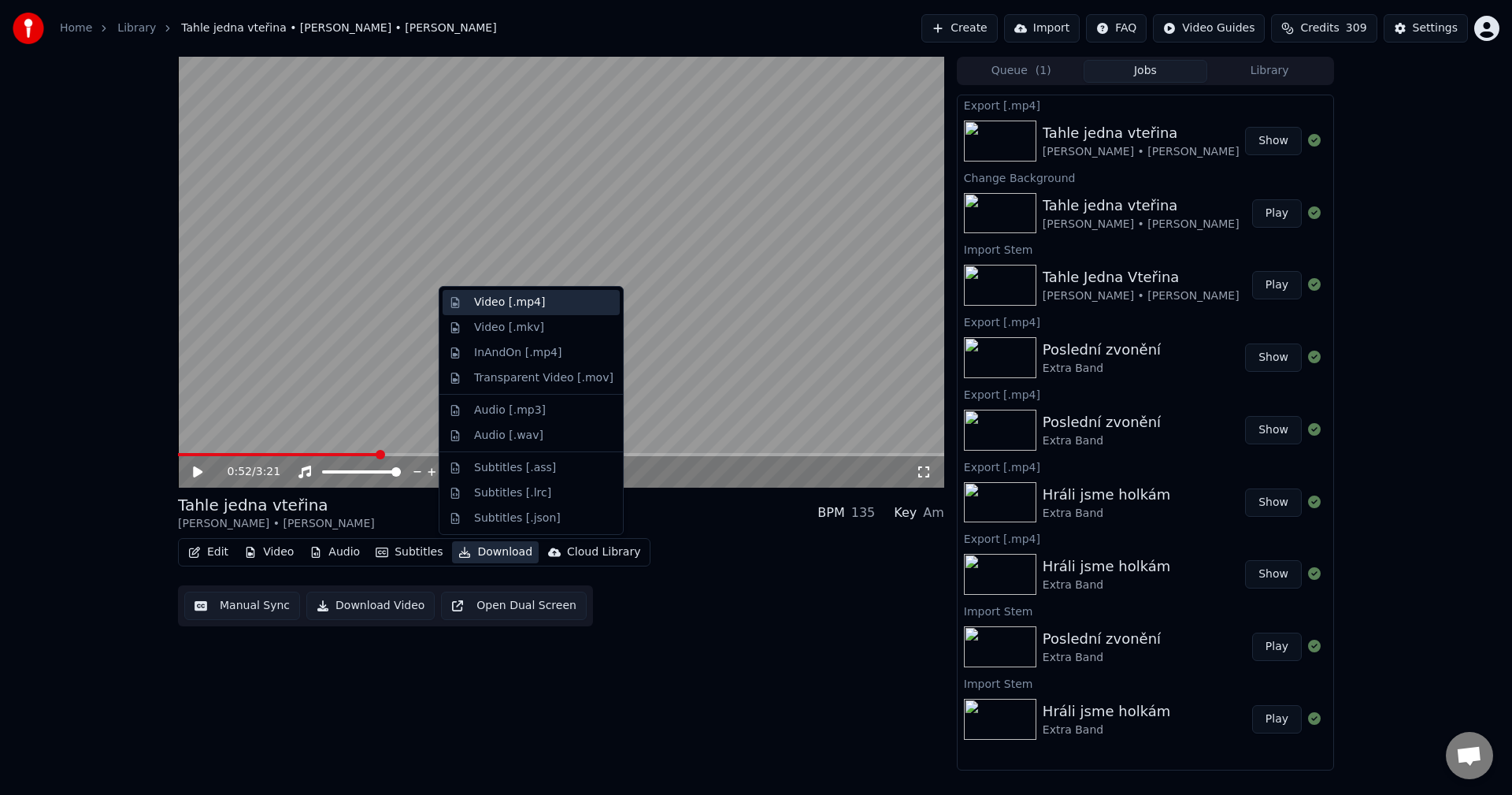
click at [550, 294] on div "Video [.mp4]" at bounding box center [530, 303] width 177 height 25
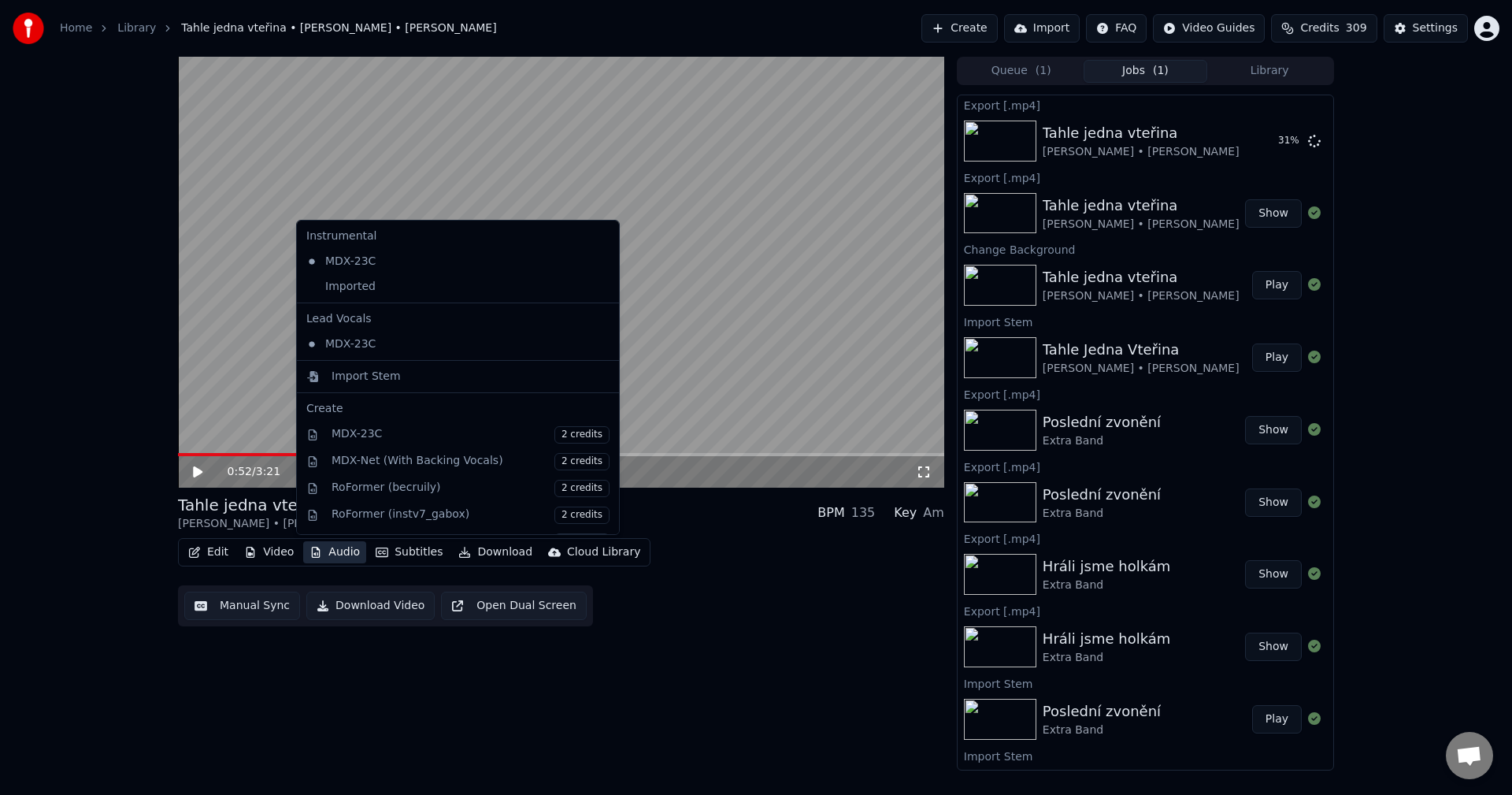
click at [354, 549] on button "Audio" at bounding box center [334, 552] width 63 height 22
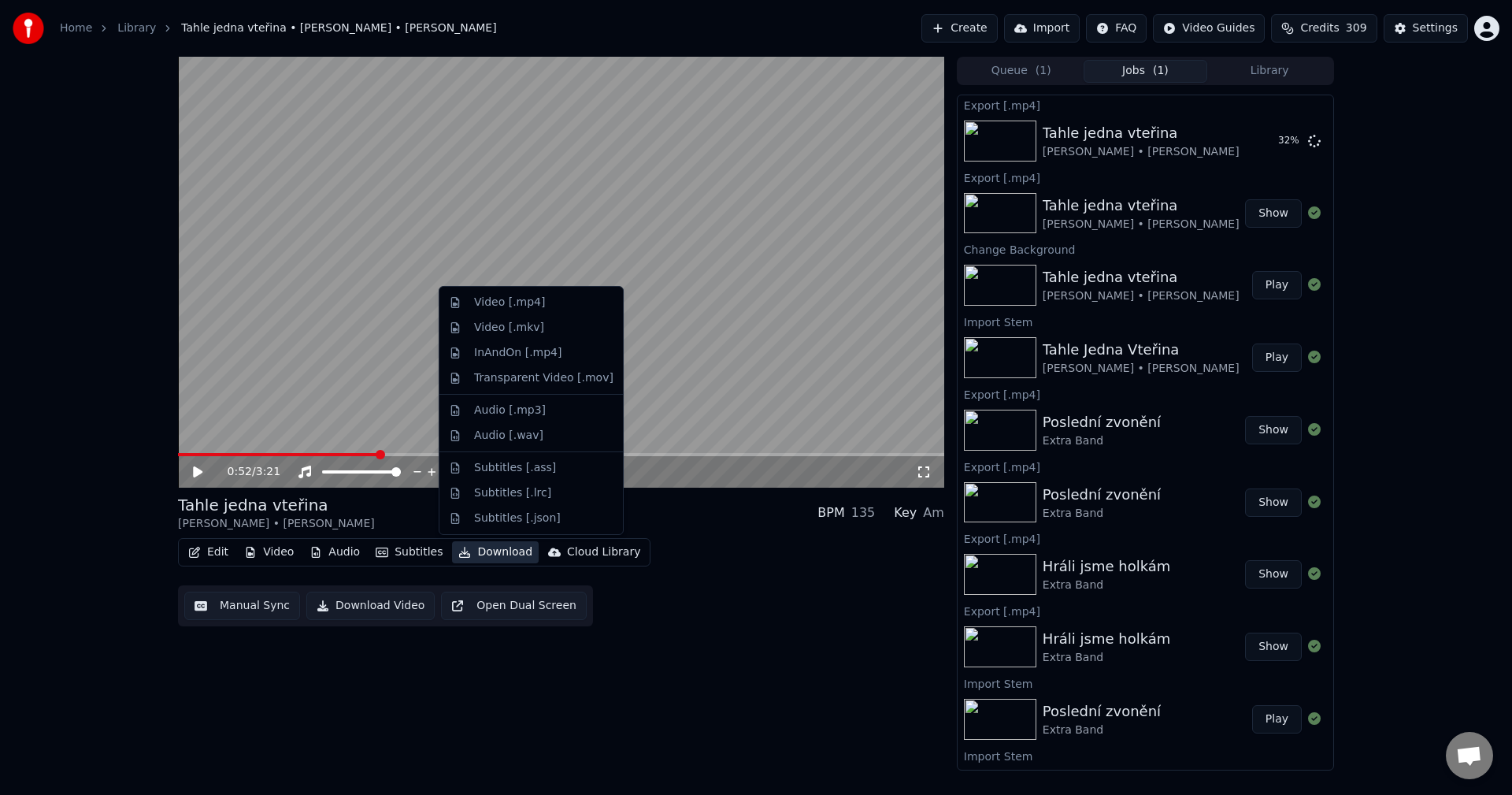
click at [818, 589] on div "Edit Video Audio Subtitles Download Cloud Library Manual Sync Download Video Op…" at bounding box center [562, 582] width 767 height 88
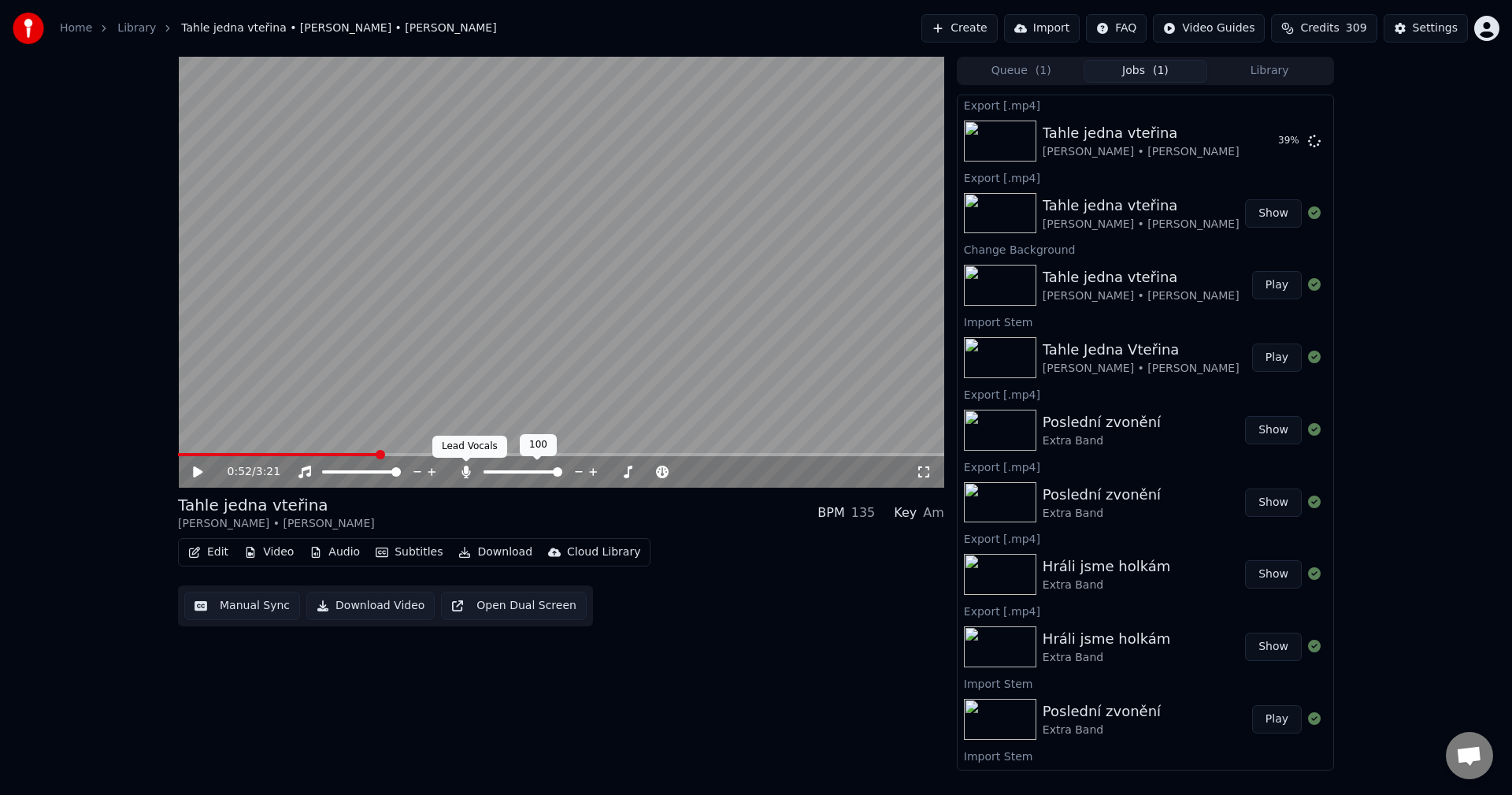
click at [463, 474] on icon at bounding box center [466, 472] width 9 height 13
click at [205, 473] on icon at bounding box center [209, 472] width 37 height 13
click at [186, 455] on span at bounding box center [286, 454] width 217 height 3
click at [202, 470] on icon at bounding box center [209, 472] width 37 height 13
click at [341, 551] on button "Audio" at bounding box center [334, 552] width 63 height 22
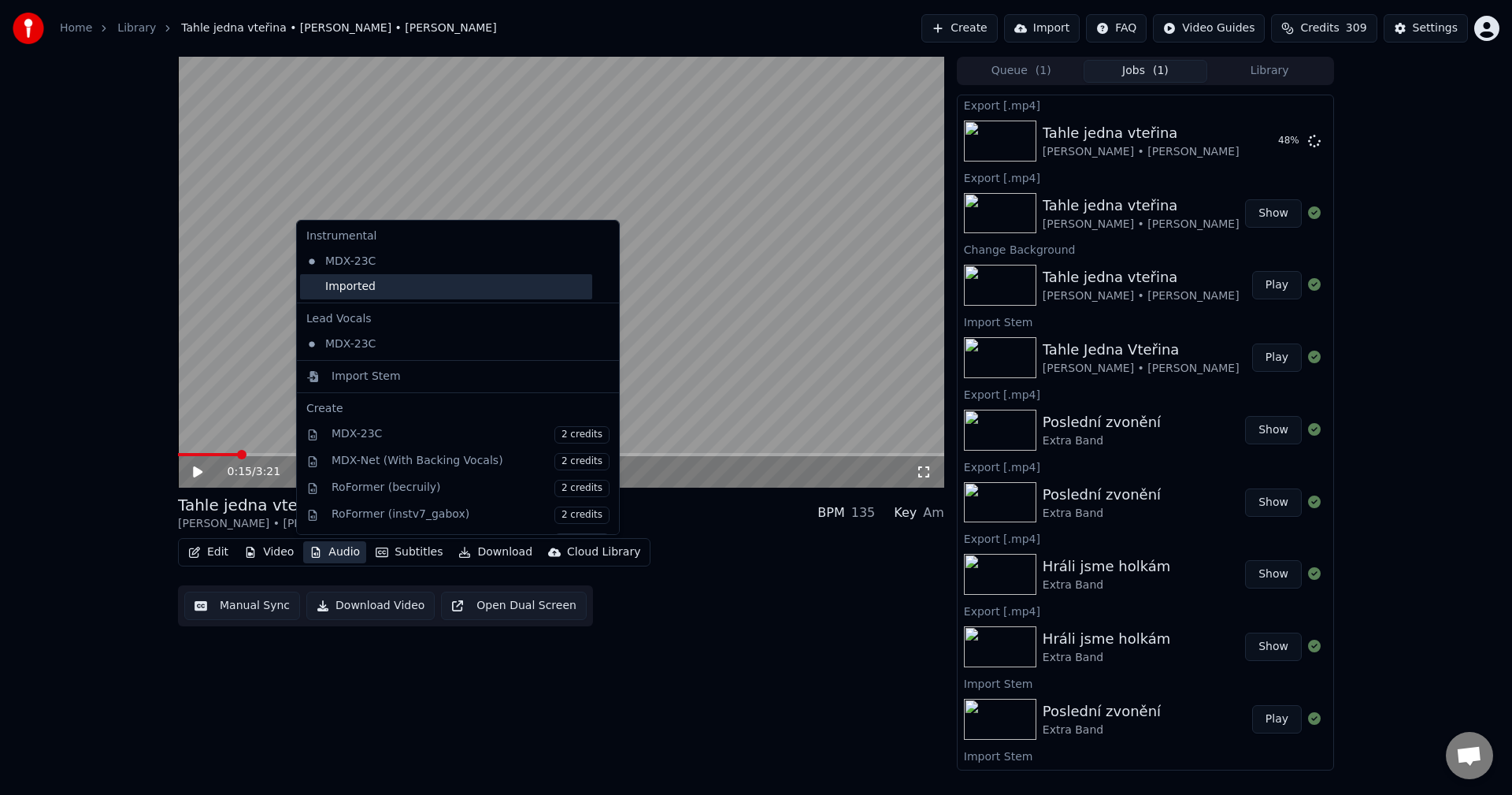
click at [412, 290] on div "Imported" at bounding box center [446, 287] width 292 height 25
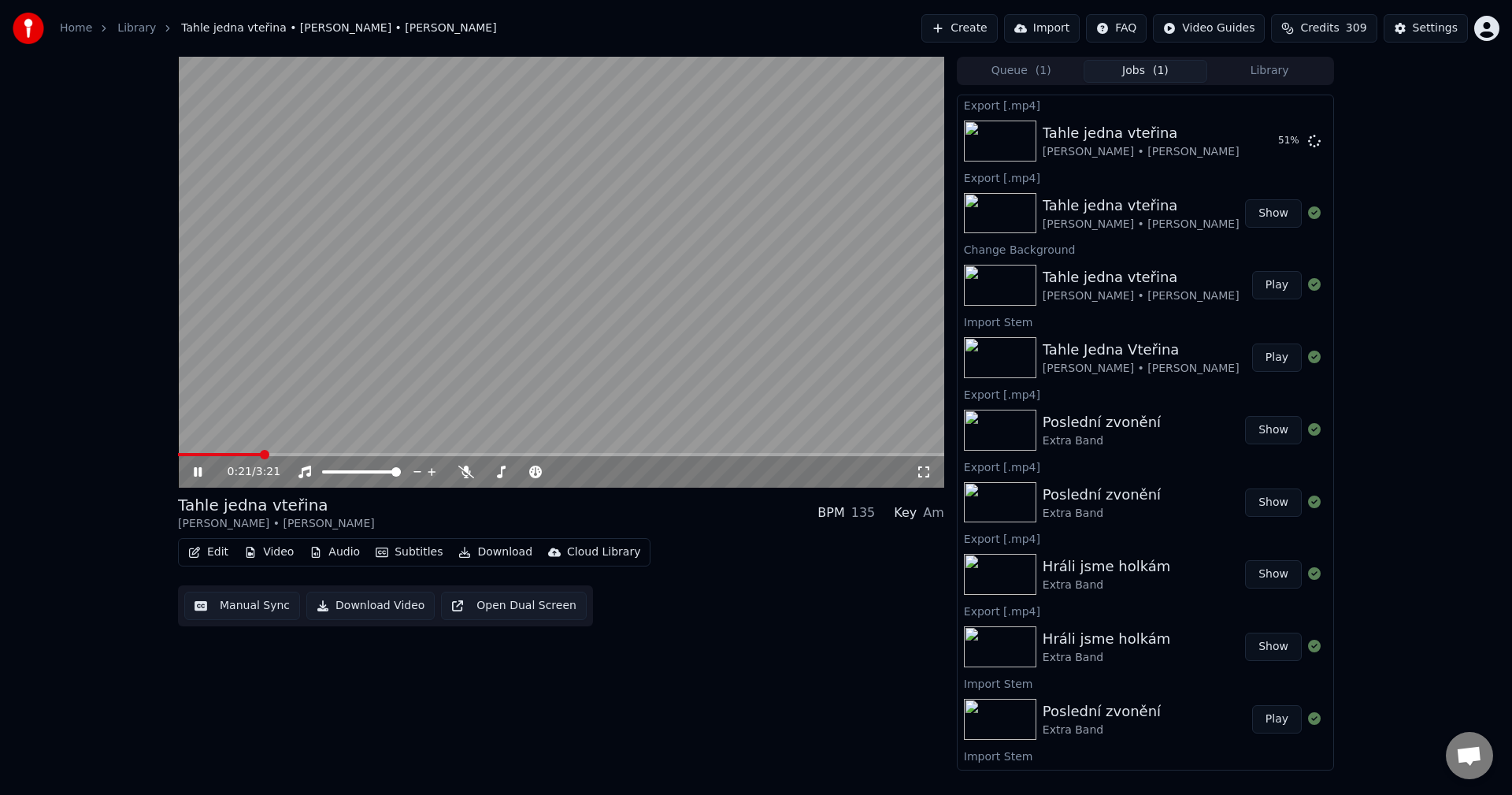
click at [198, 475] on icon at bounding box center [209, 472] width 37 height 13
